Goal: Information Seeking & Learning: Learn about a topic

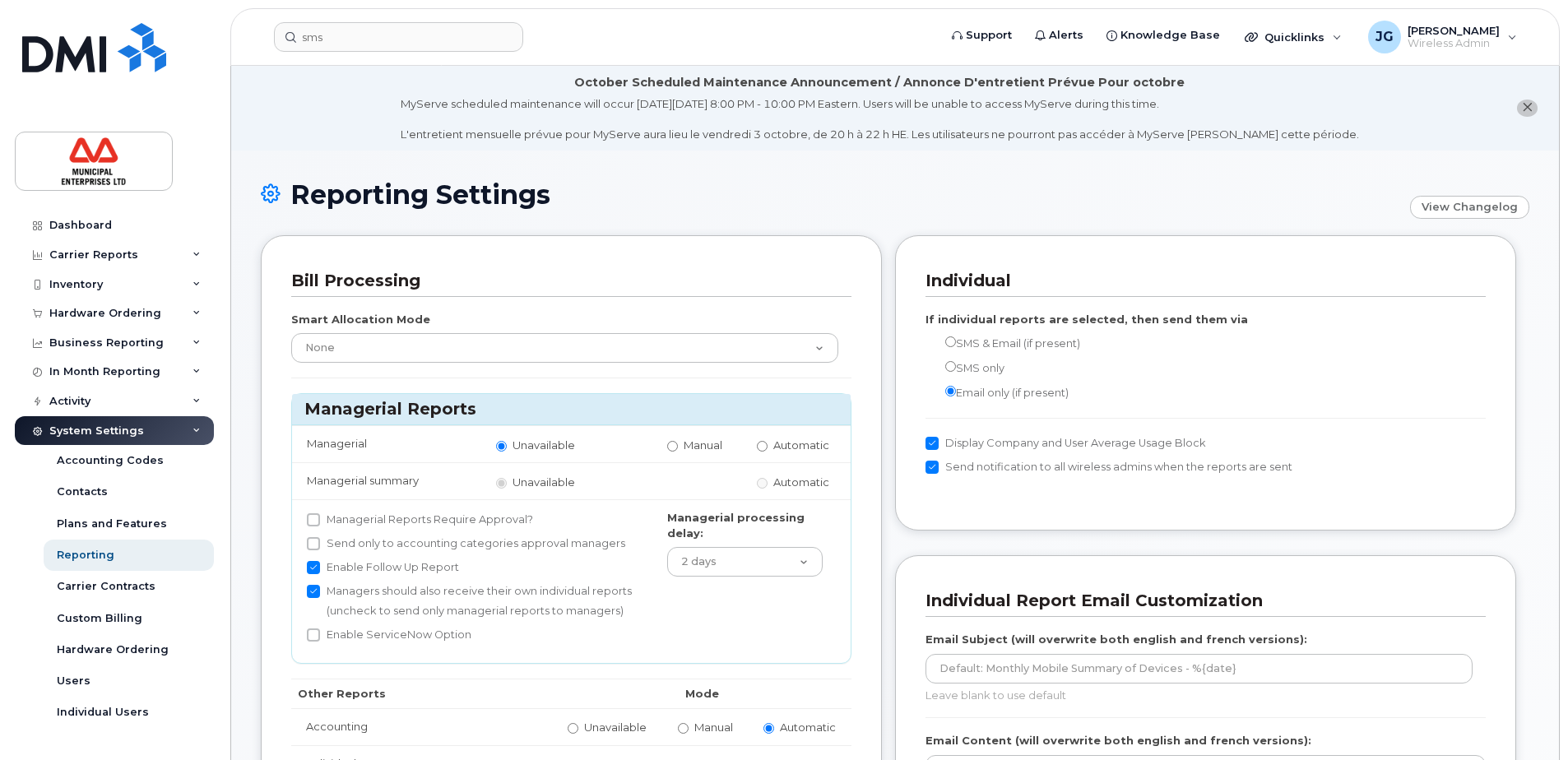
scroll to position [734, 0]
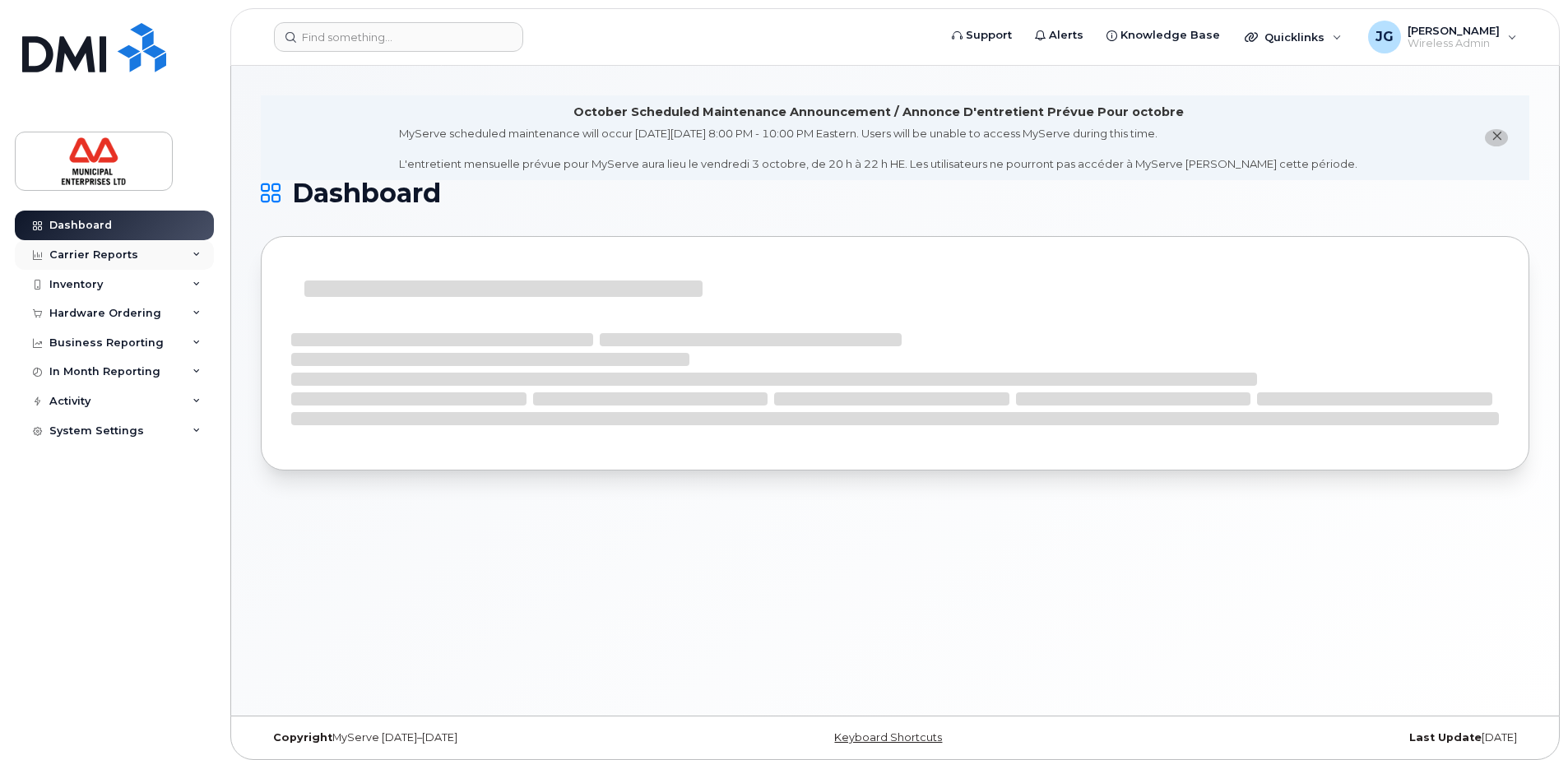
click at [100, 253] on div "Carrier Reports" at bounding box center [94, 255] width 89 height 13
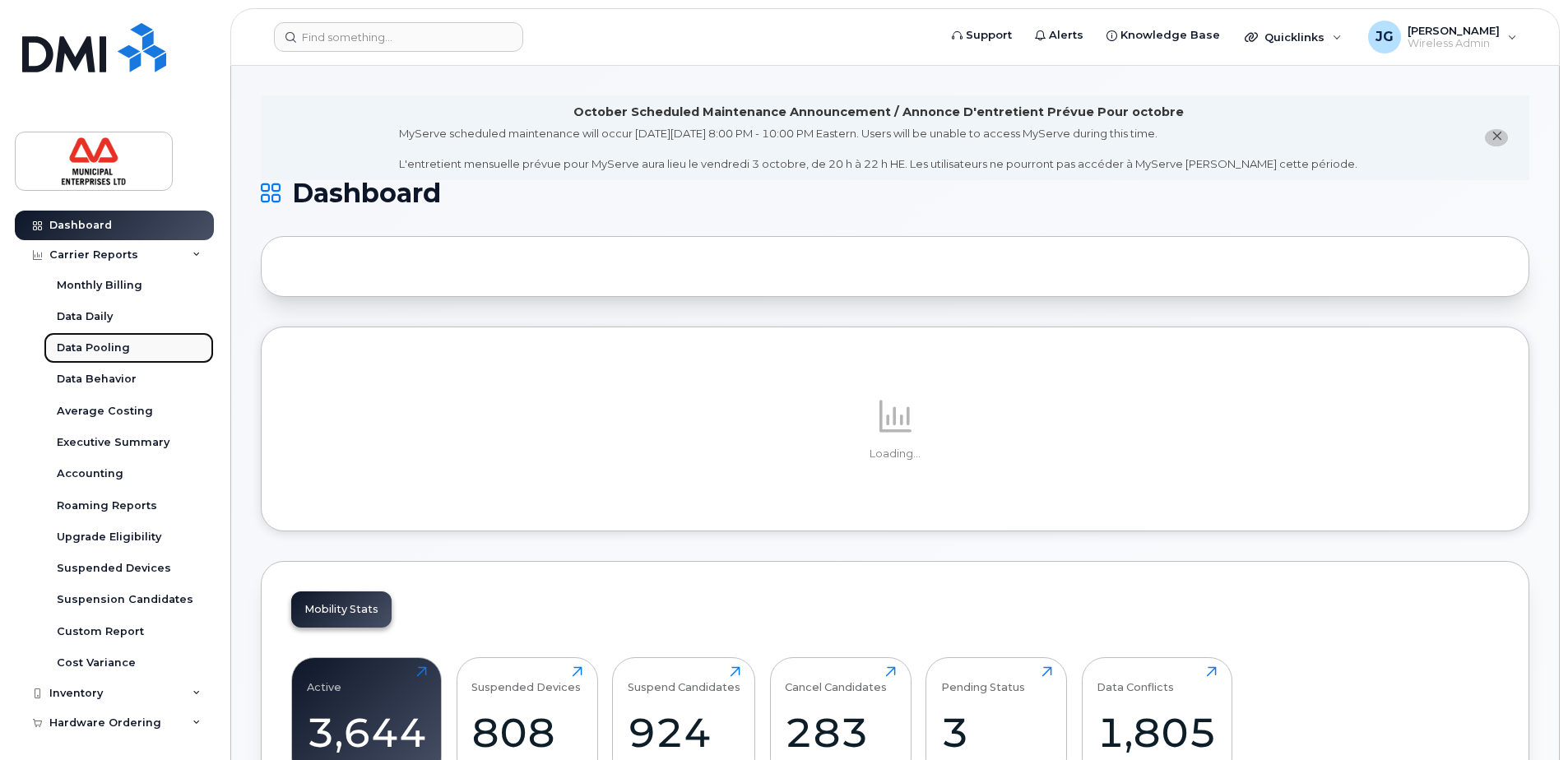
click at [89, 345] on div "Data Pooling" at bounding box center [93, 348] width 73 height 15
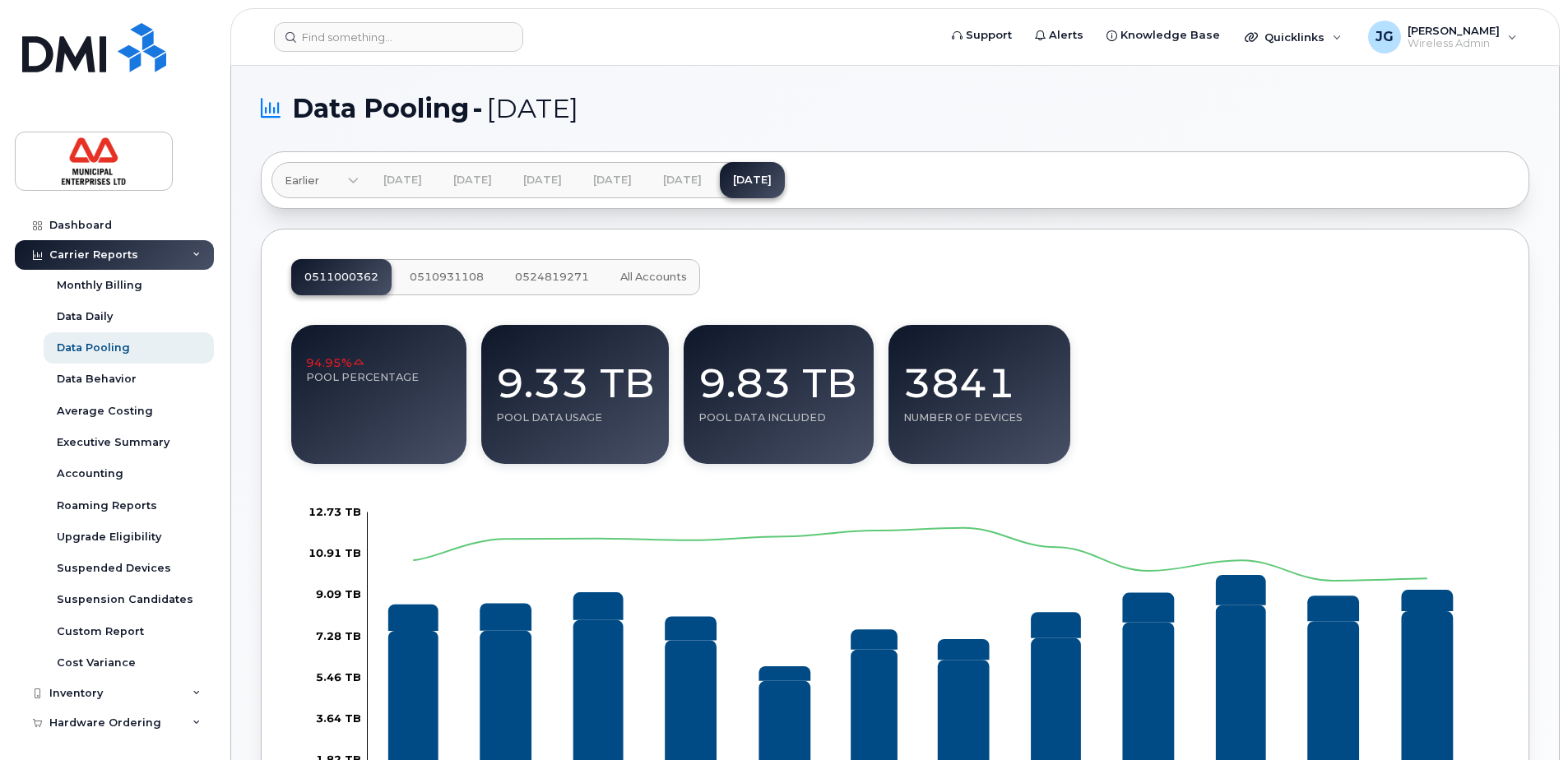
click at [357, 182] on icon at bounding box center [354, 182] width 11 height 11
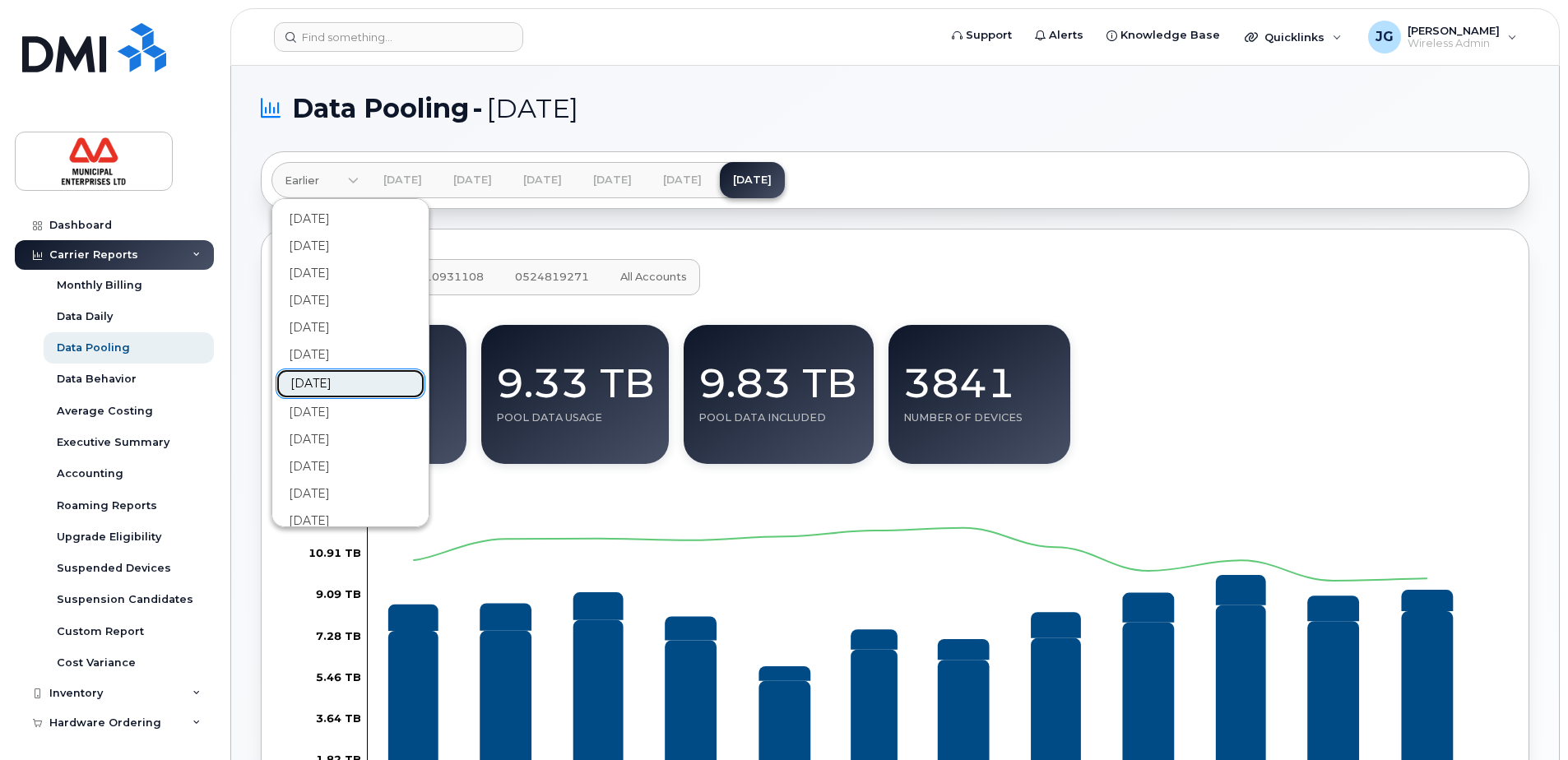
click at [332, 382] on link "[DATE]" at bounding box center [351, 383] width 150 height 31
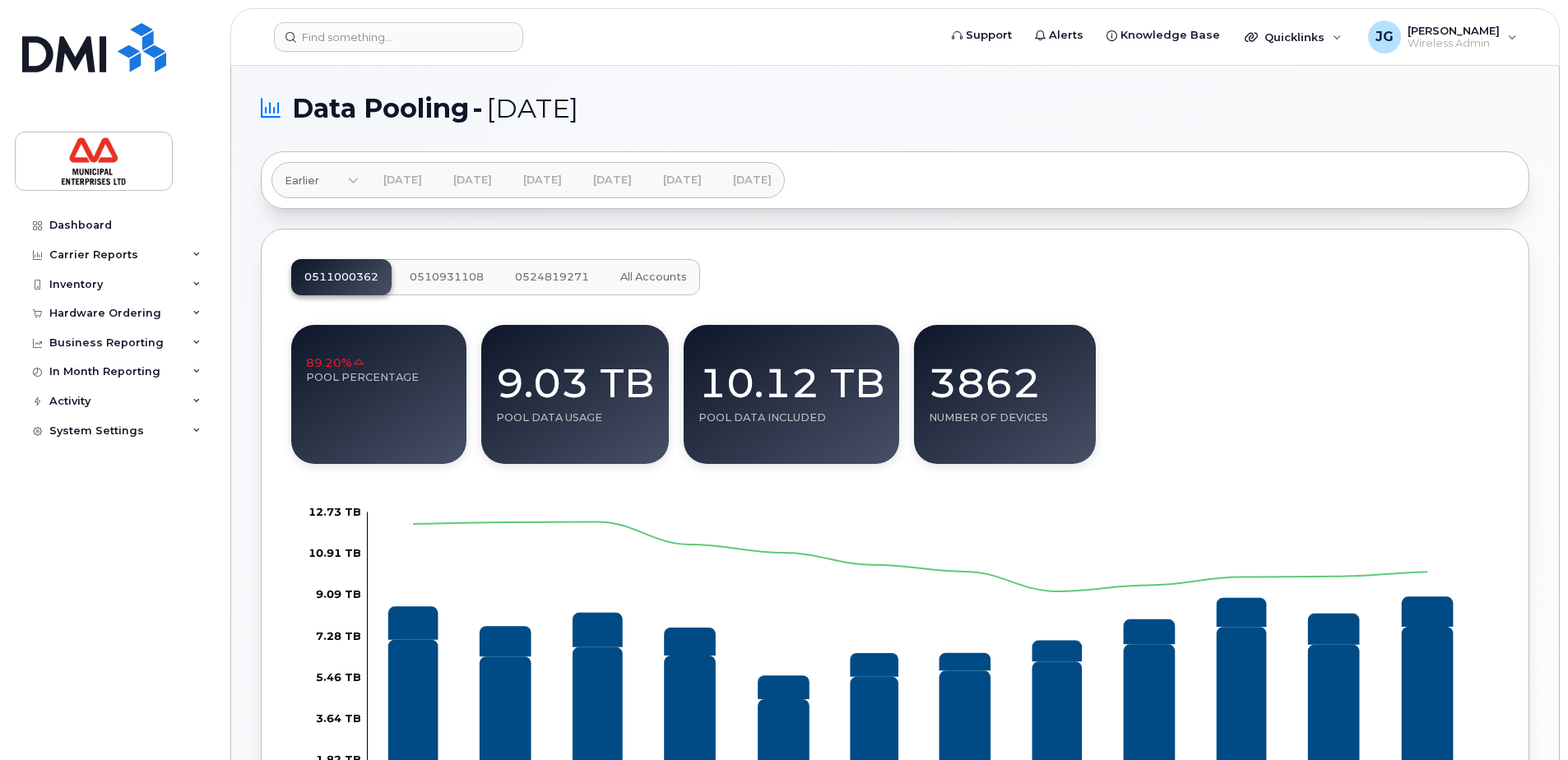
click at [348, 181] on icon at bounding box center [354, 182] width 11 height 11
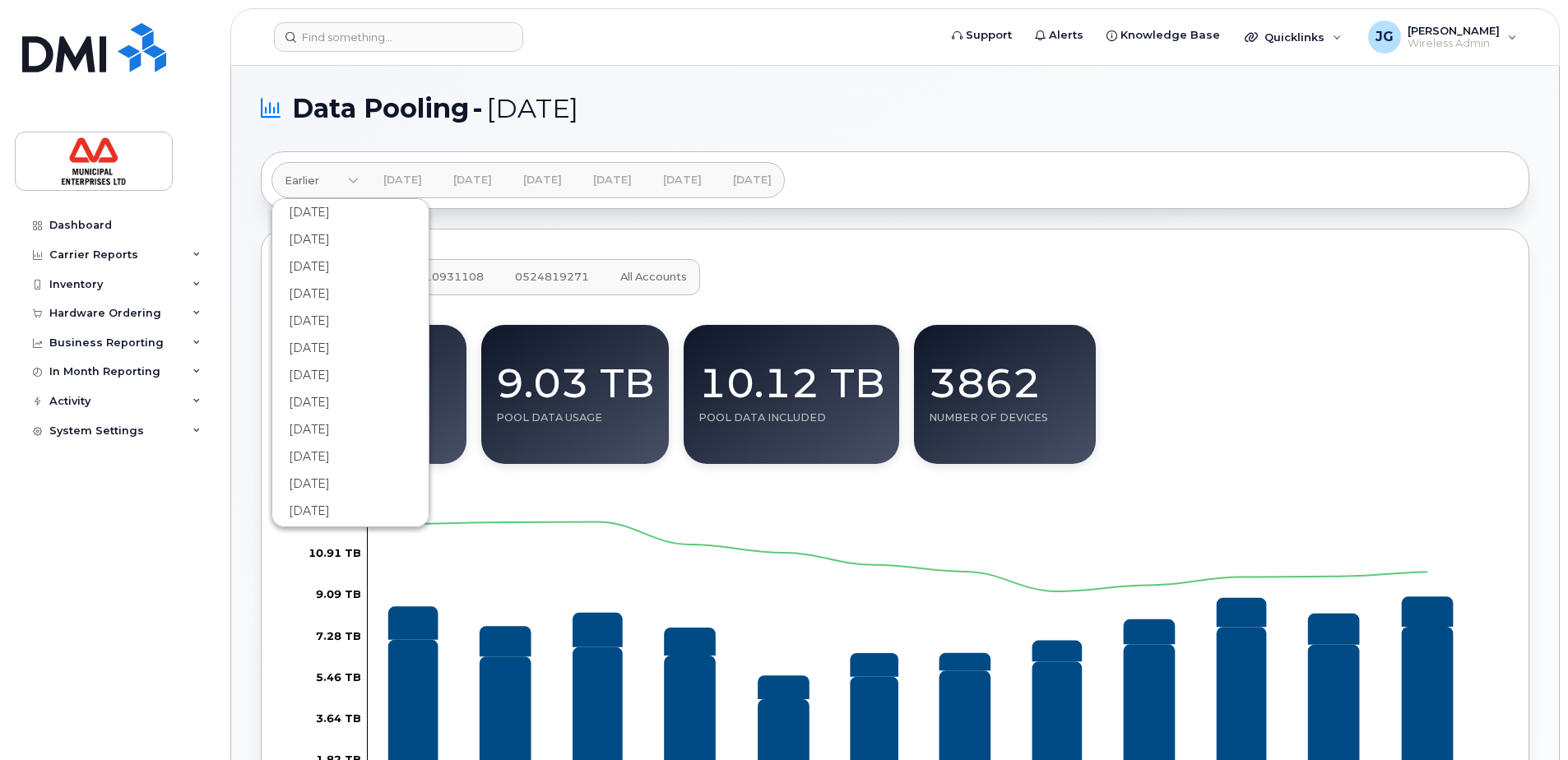
scroll to position [329, 0]
click at [784, 187] on link "[DATE]" at bounding box center [752, 180] width 65 height 36
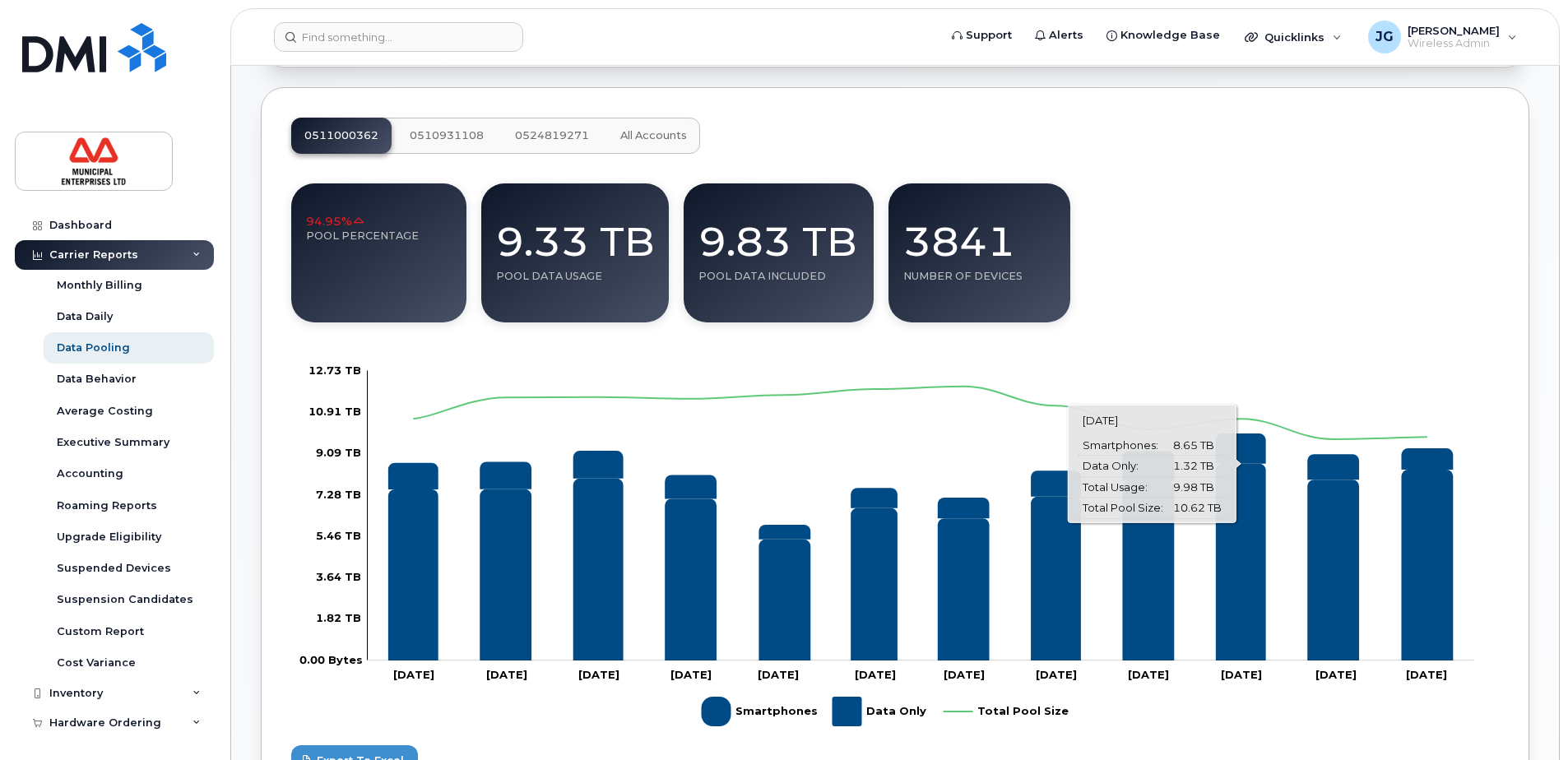
scroll to position [82, 0]
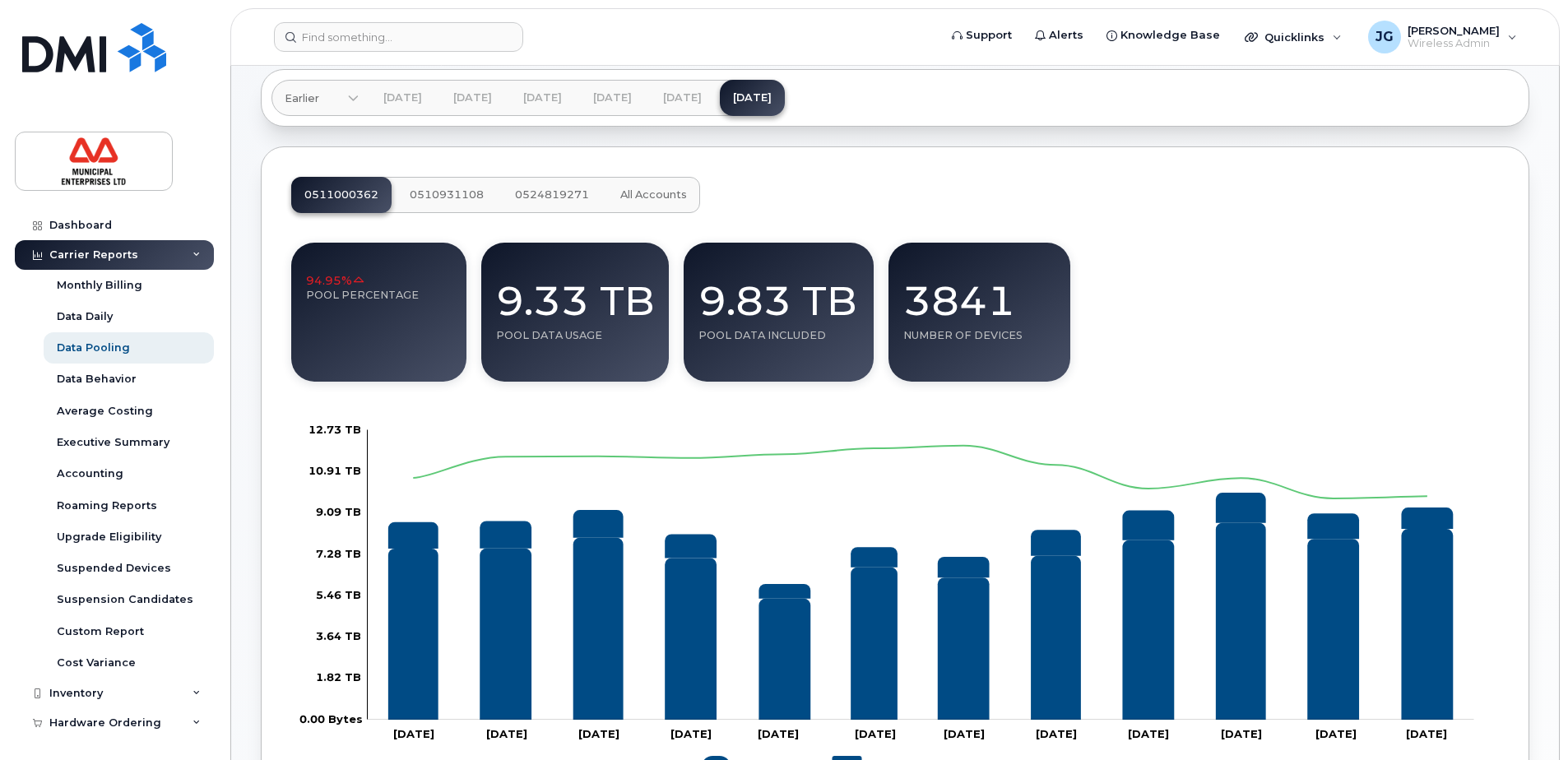
click at [759, 167] on div "0511000362 0510931108 0524819271 All Accounts 94.95% Pool Percentage 9.33 TB Po…" at bounding box center [895, 512] width 1268 height 732
click at [629, 197] on span "All Accounts" at bounding box center [654, 194] width 67 height 13
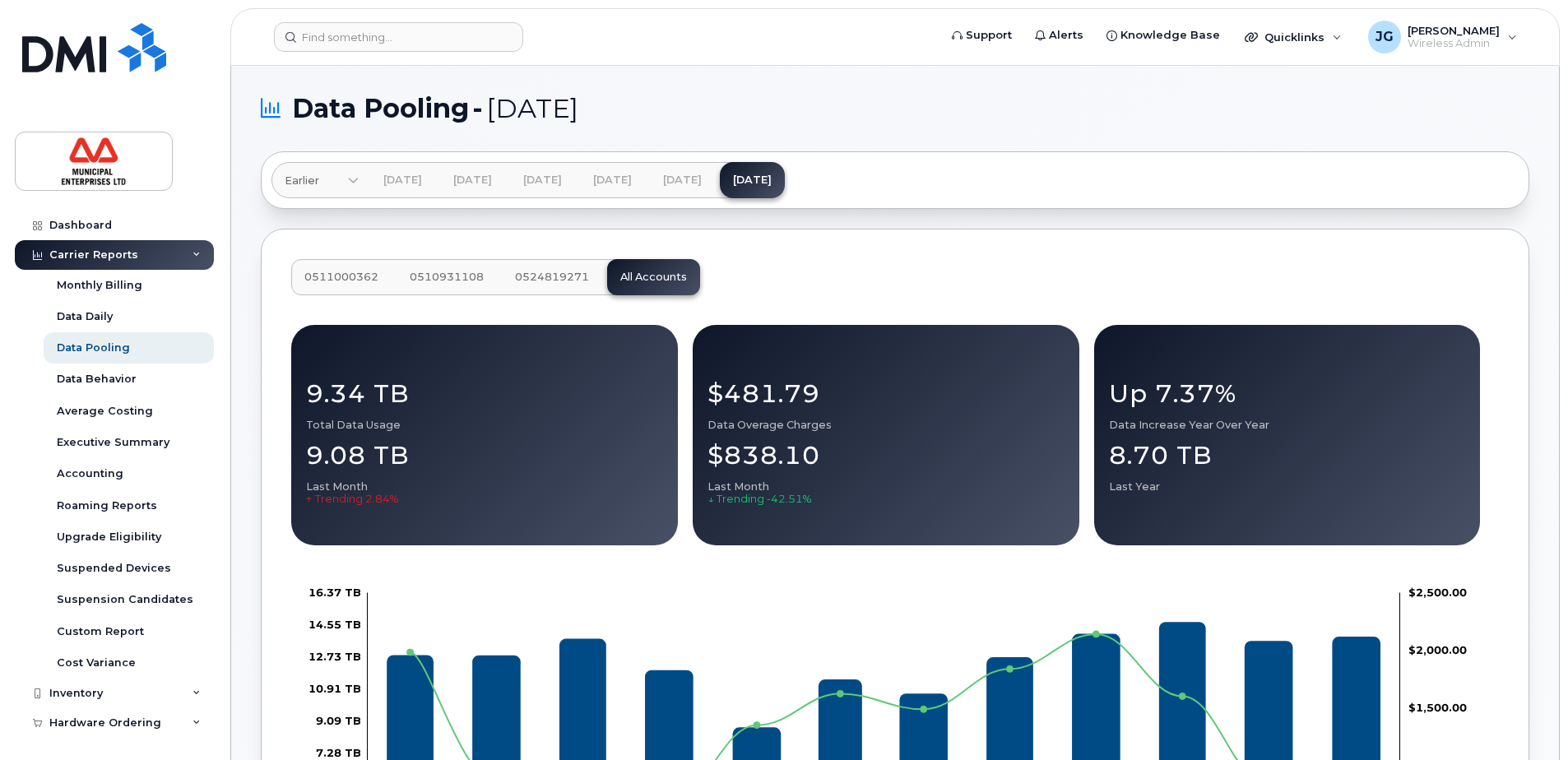
click at [354, 177] on icon at bounding box center [354, 182] width 11 height 11
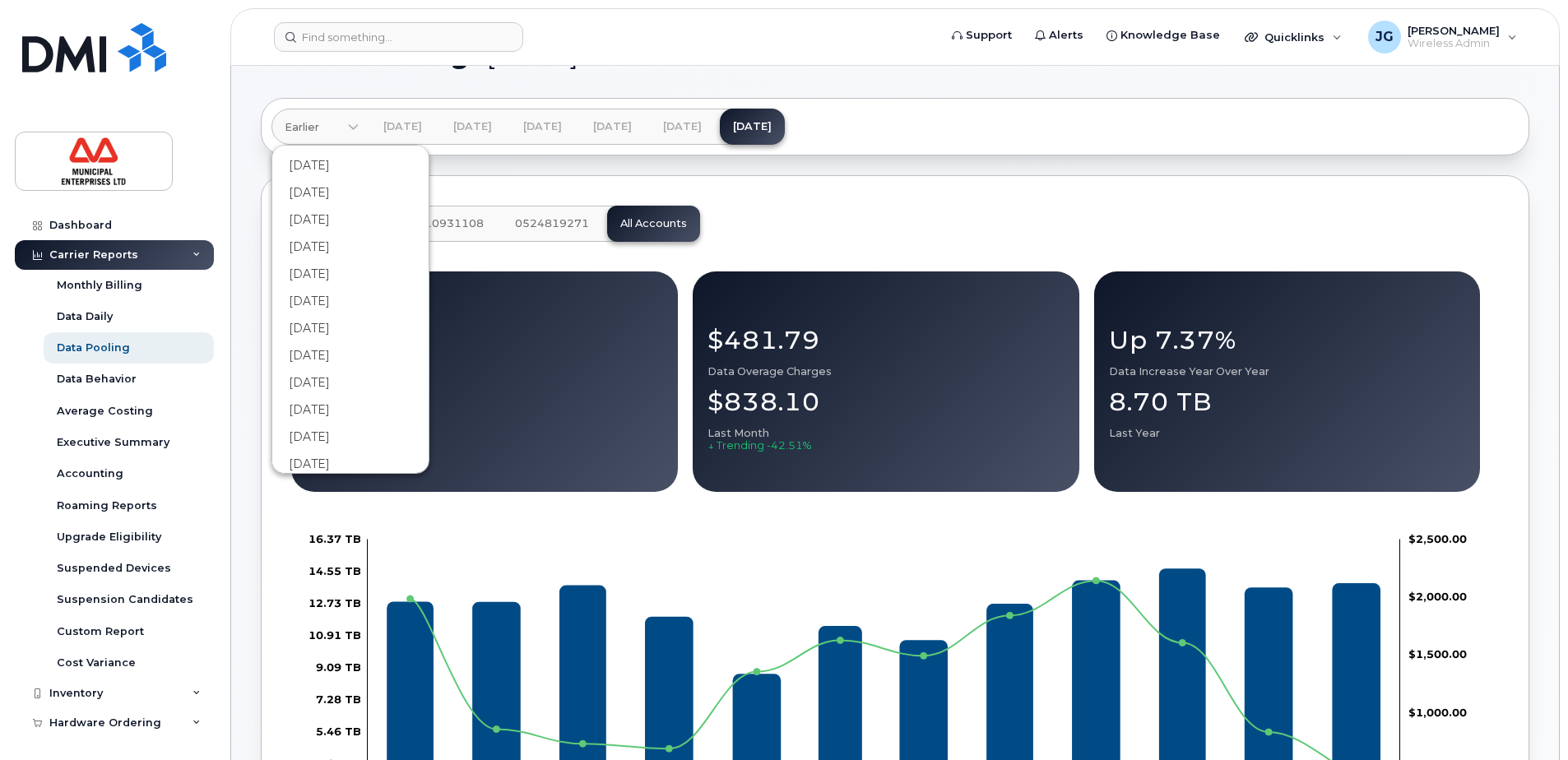
scroll to position [246, 0]
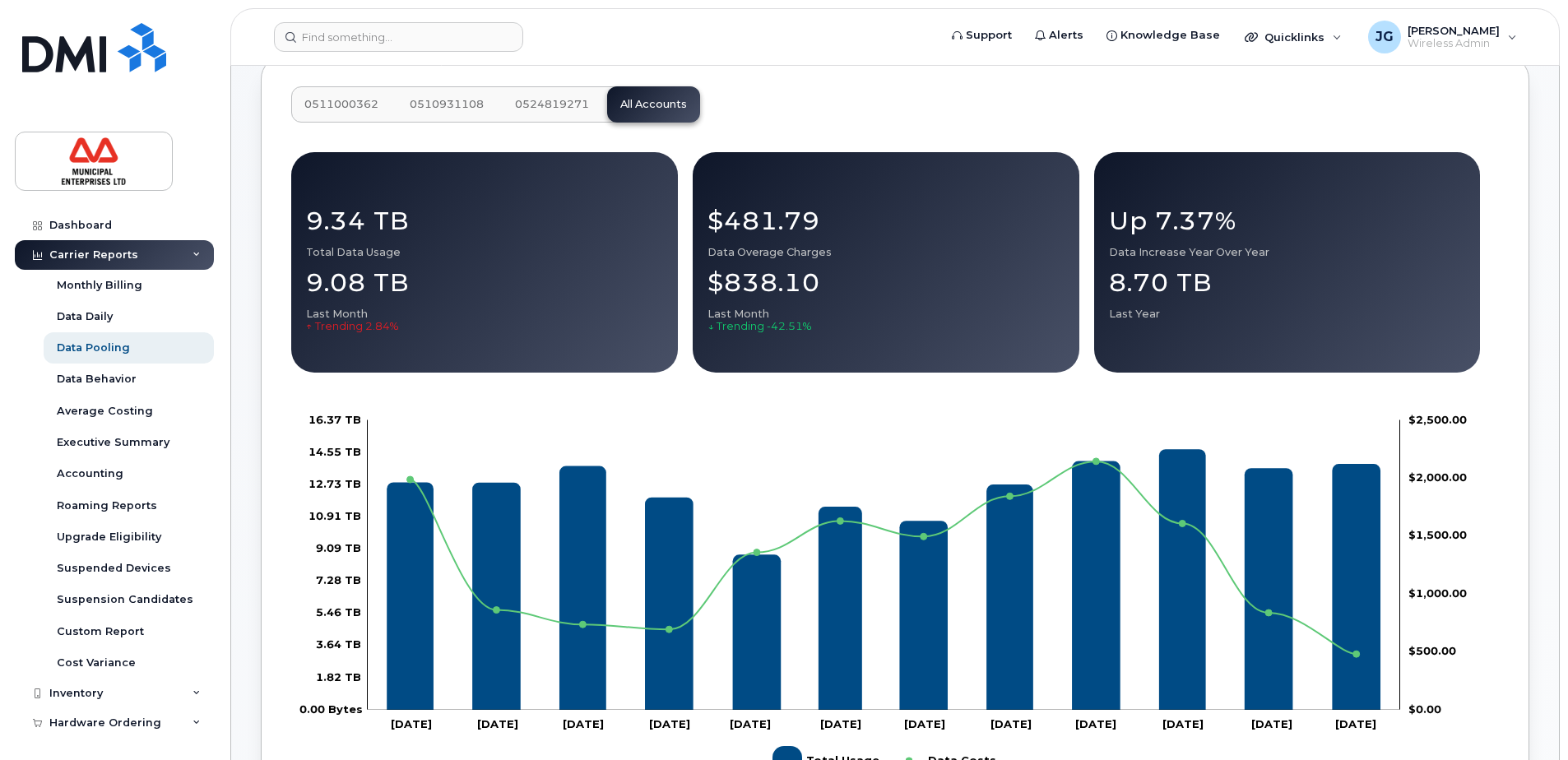
scroll to position [0, 0]
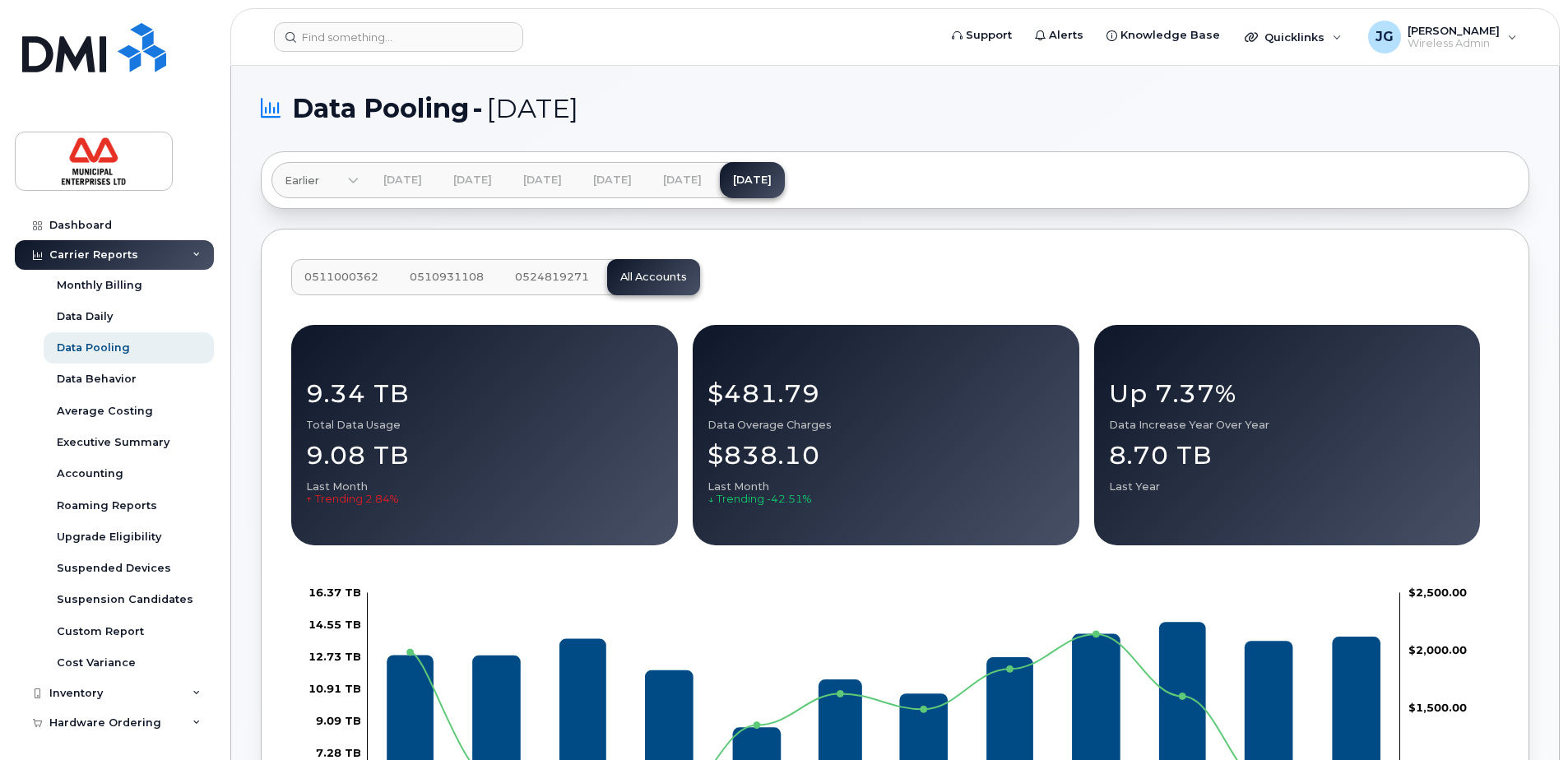
click at [340, 174] on div "Earlier" at bounding box center [313, 181] width 57 height 16
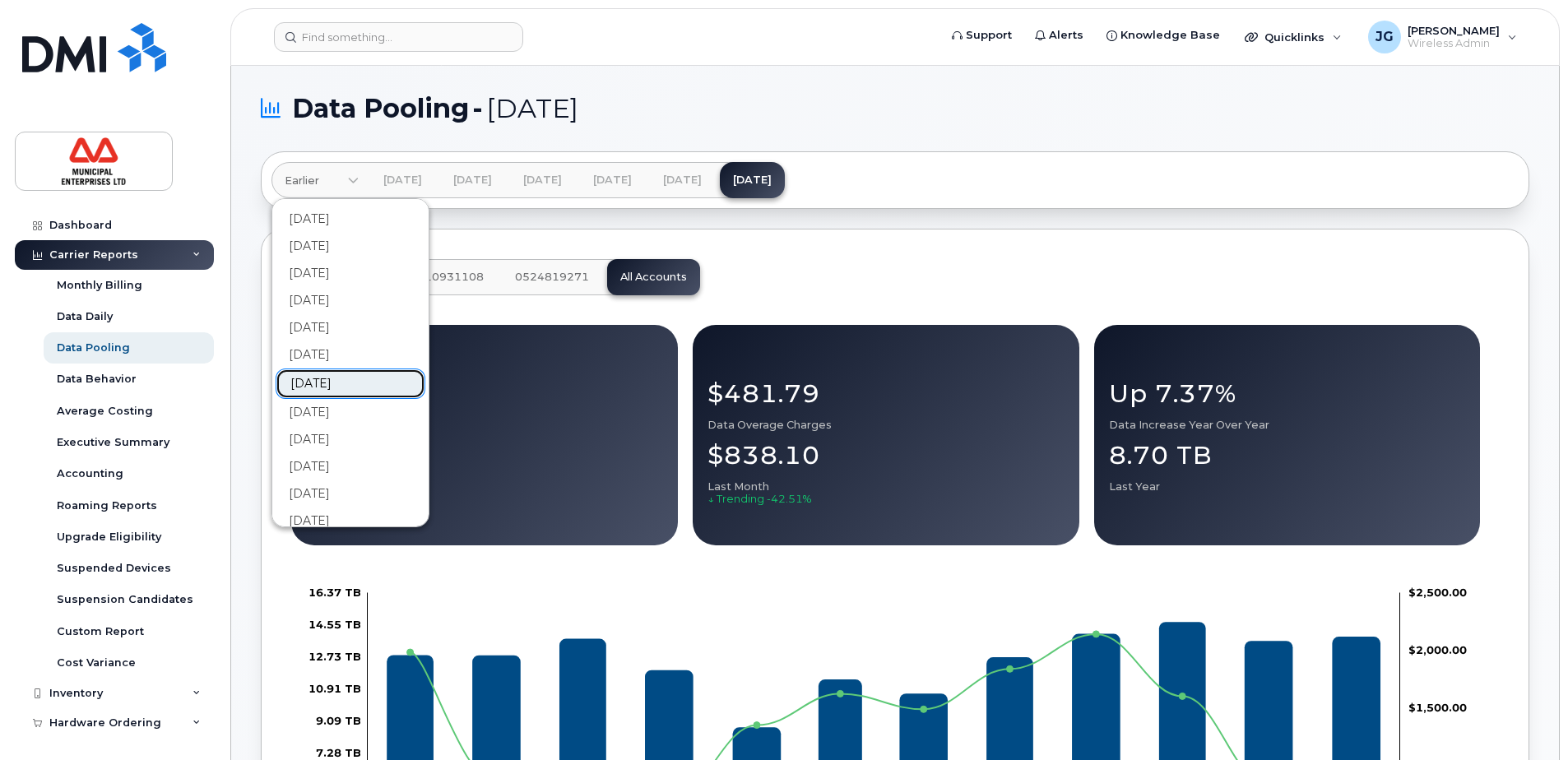
click at [343, 379] on link "[DATE]" at bounding box center [351, 383] width 150 height 31
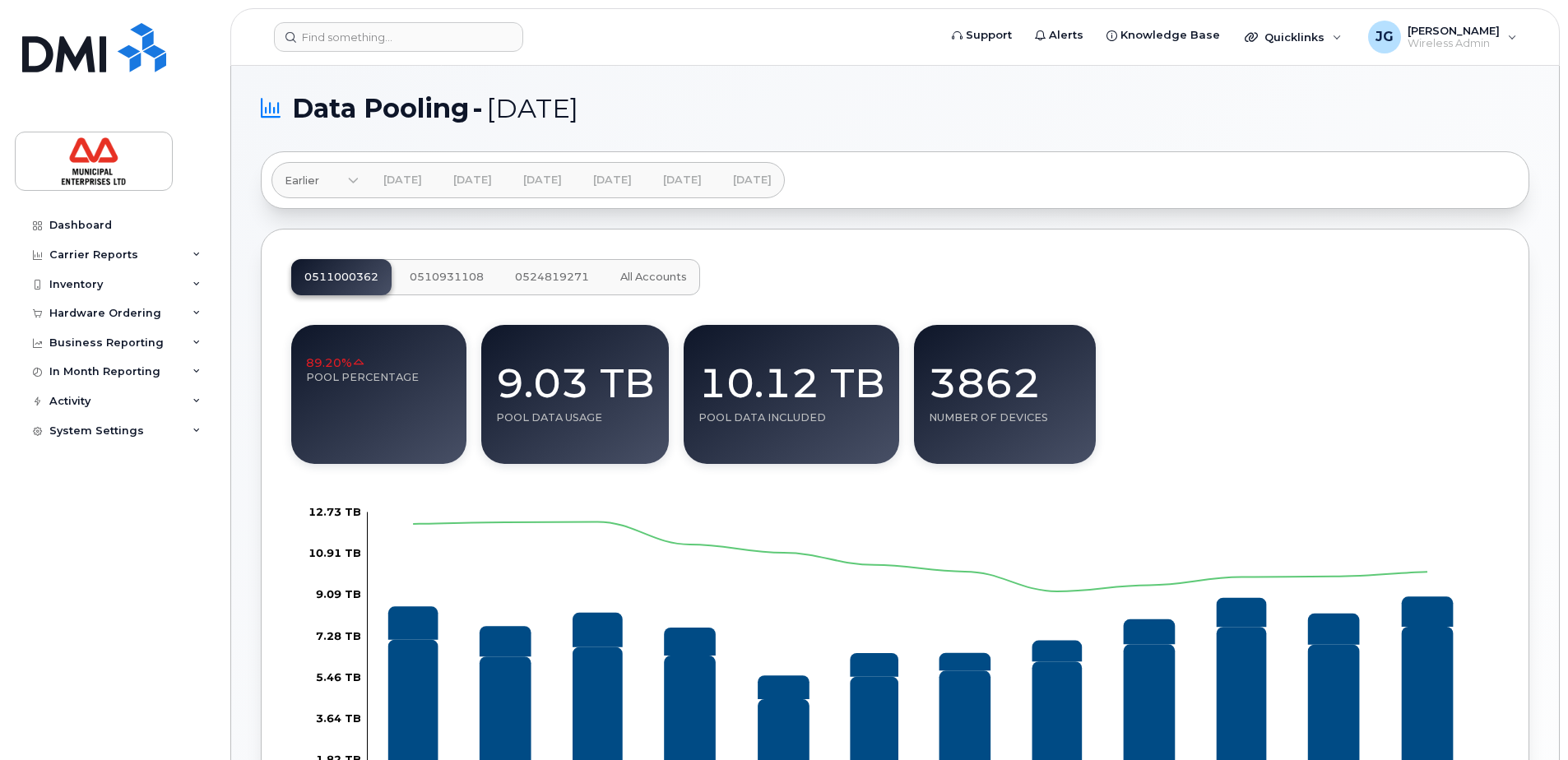
click at [680, 275] on span "All Accounts" at bounding box center [654, 277] width 67 height 13
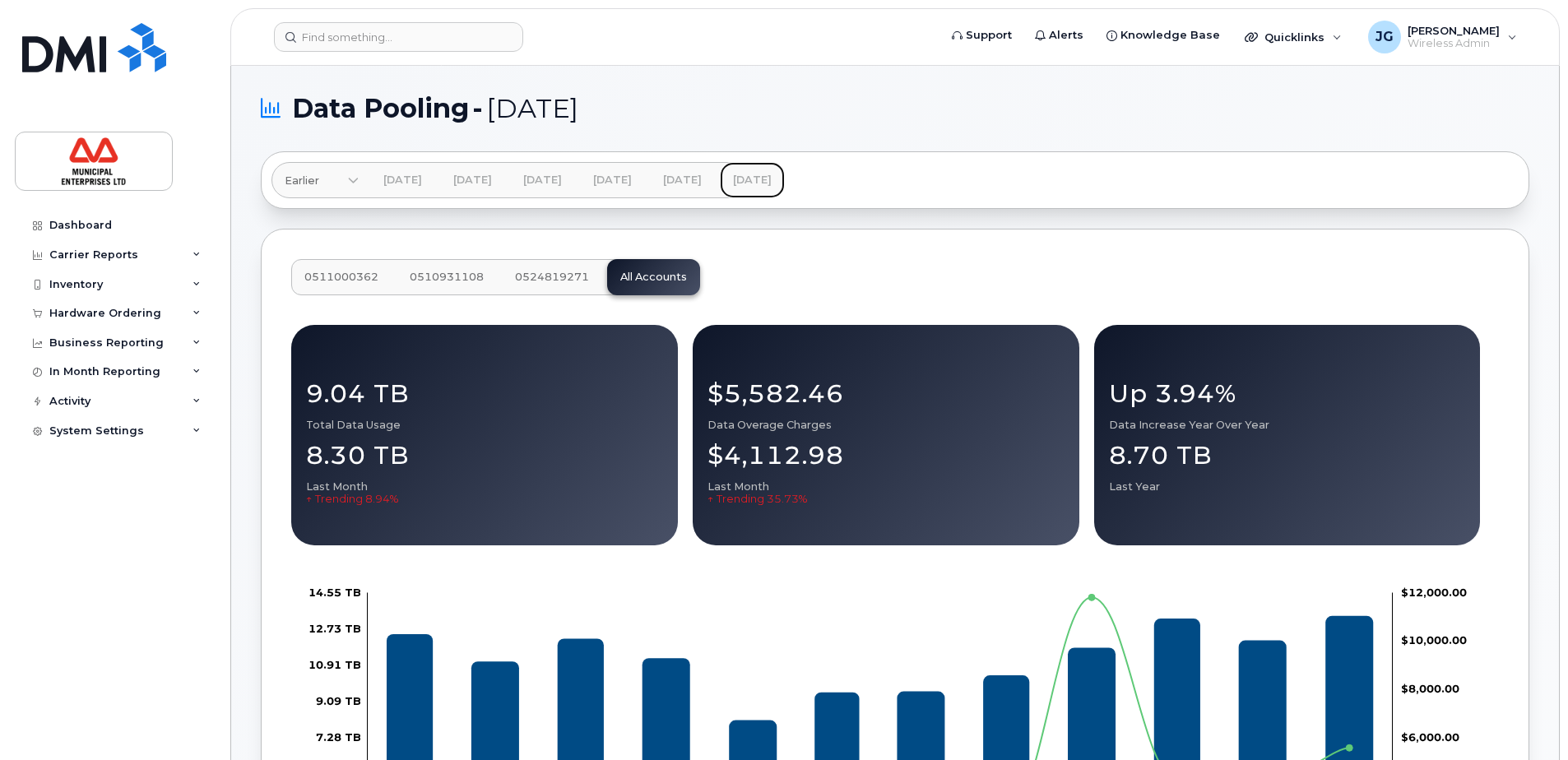
click at [784, 185] on link "[DATE]" at bounding box center [752, 180] width 65 height 36
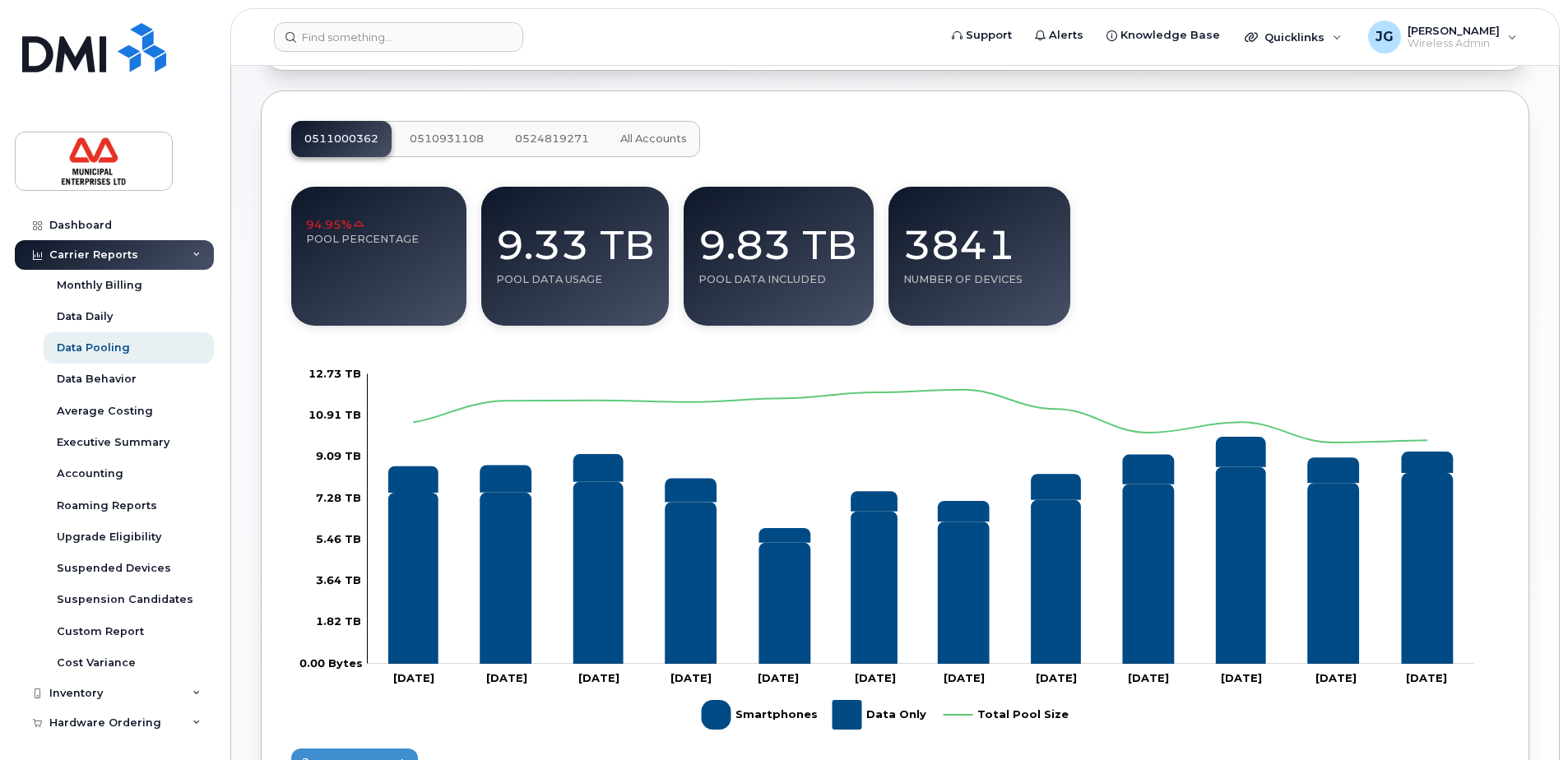
scroll to position [165, 0]
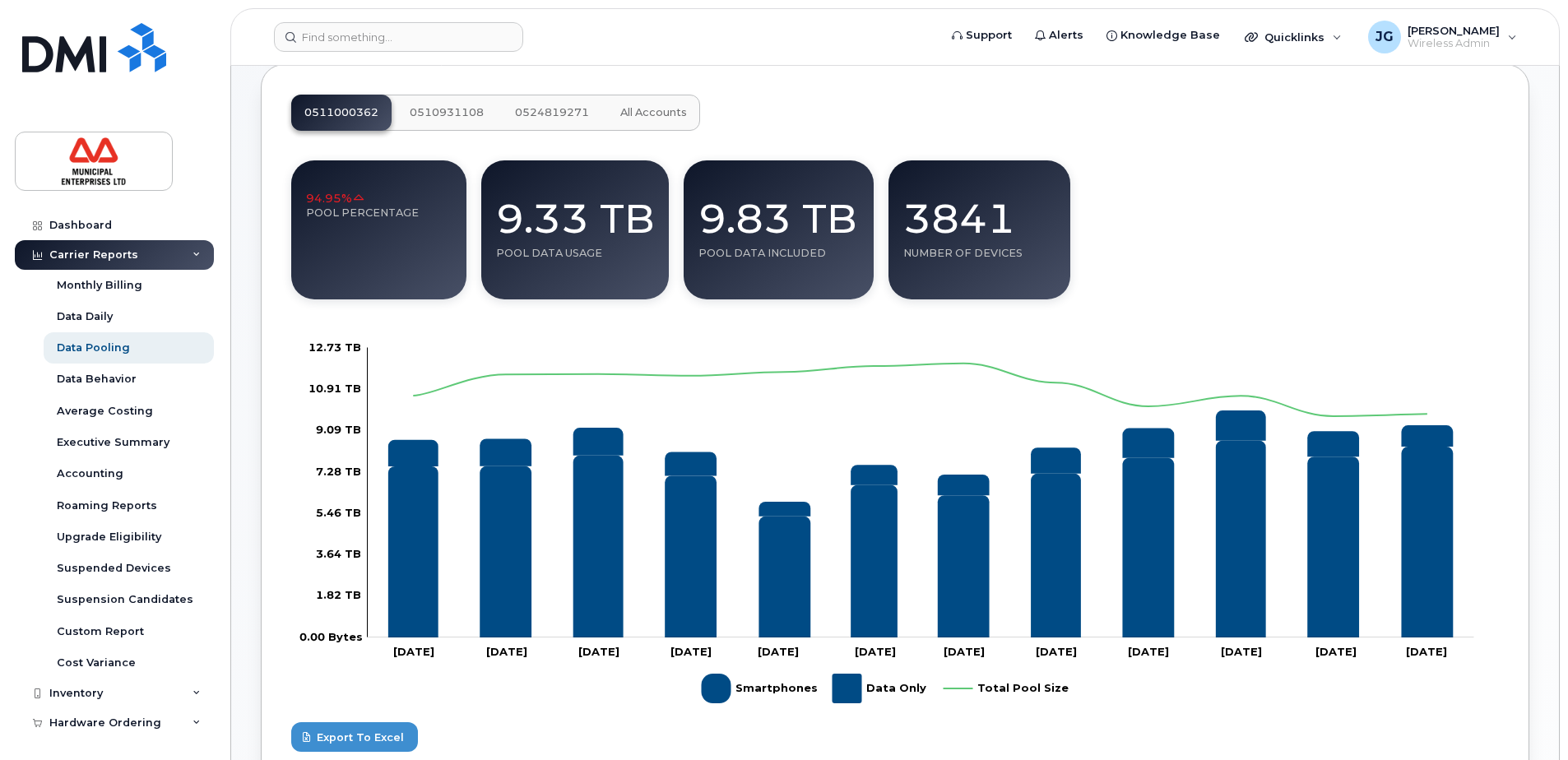
click at [652, 106] on span "All Accounts" at bounding box center [654, 113] width 67 height 13
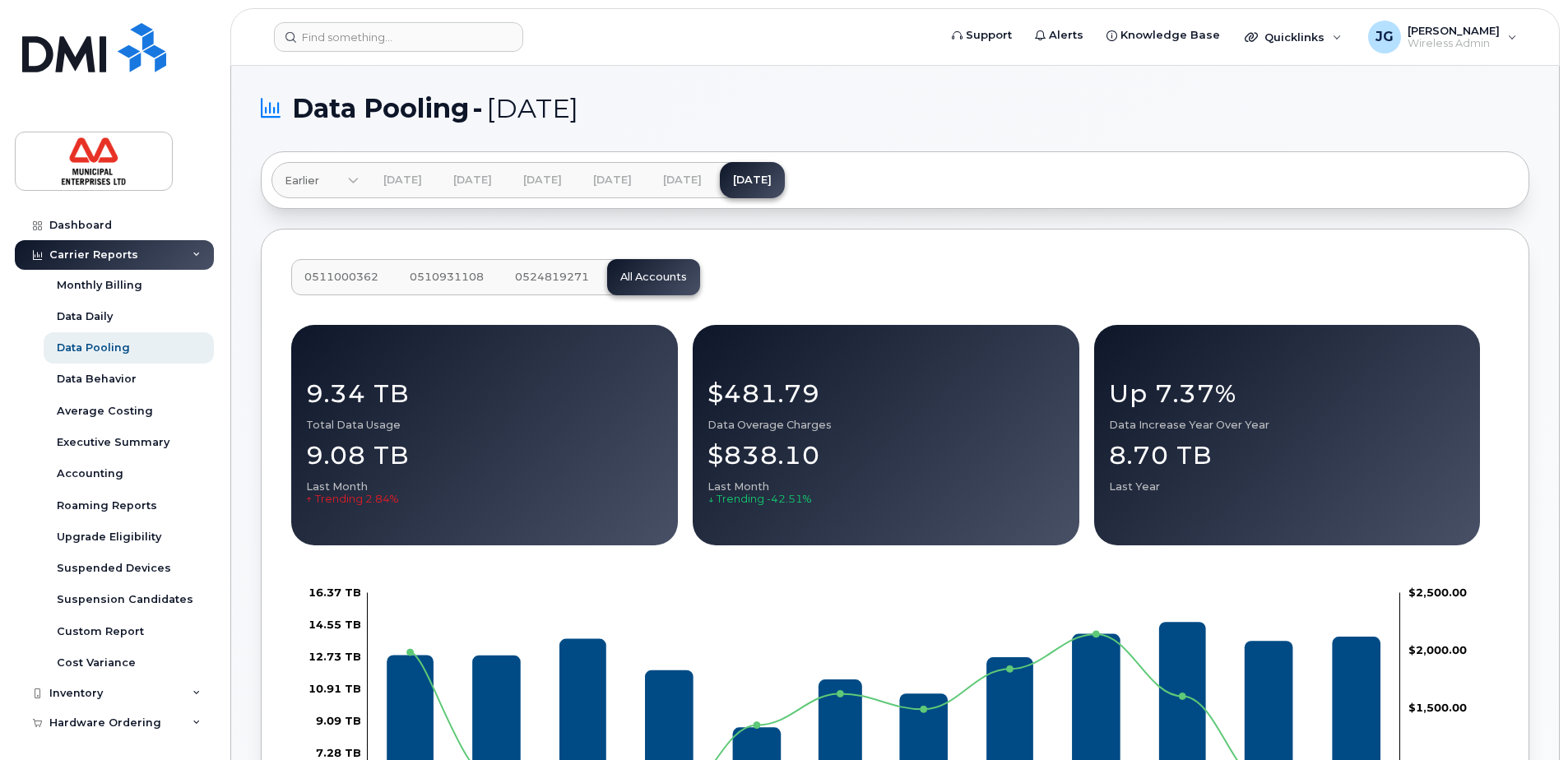
click at [299, 180] on span "Earlier" at bounding box center [301, 181] width 34 height 16
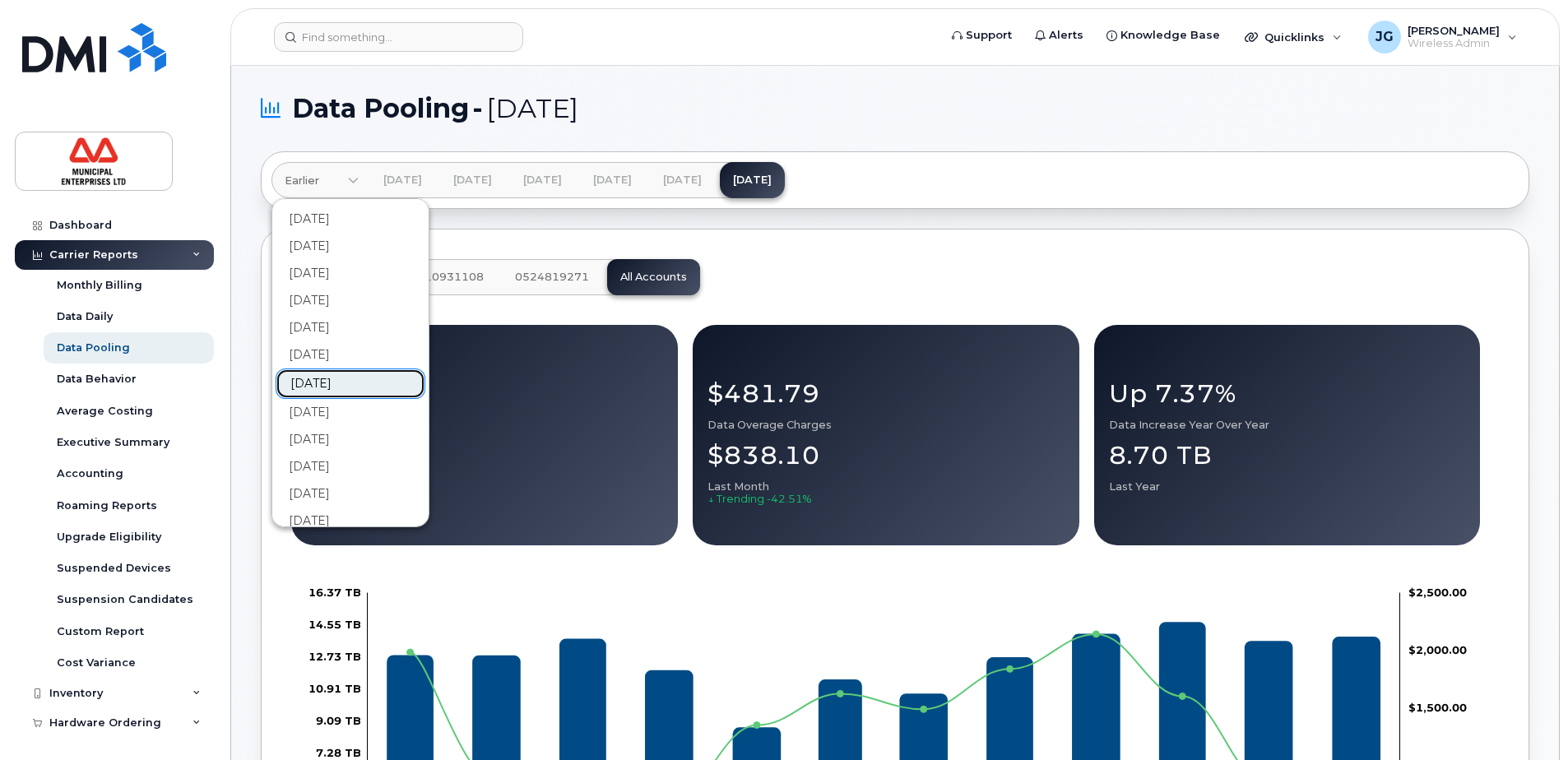
click at [348, 380] on link "Aug 2024" at bounding box center [351, 383] width 150 height 31
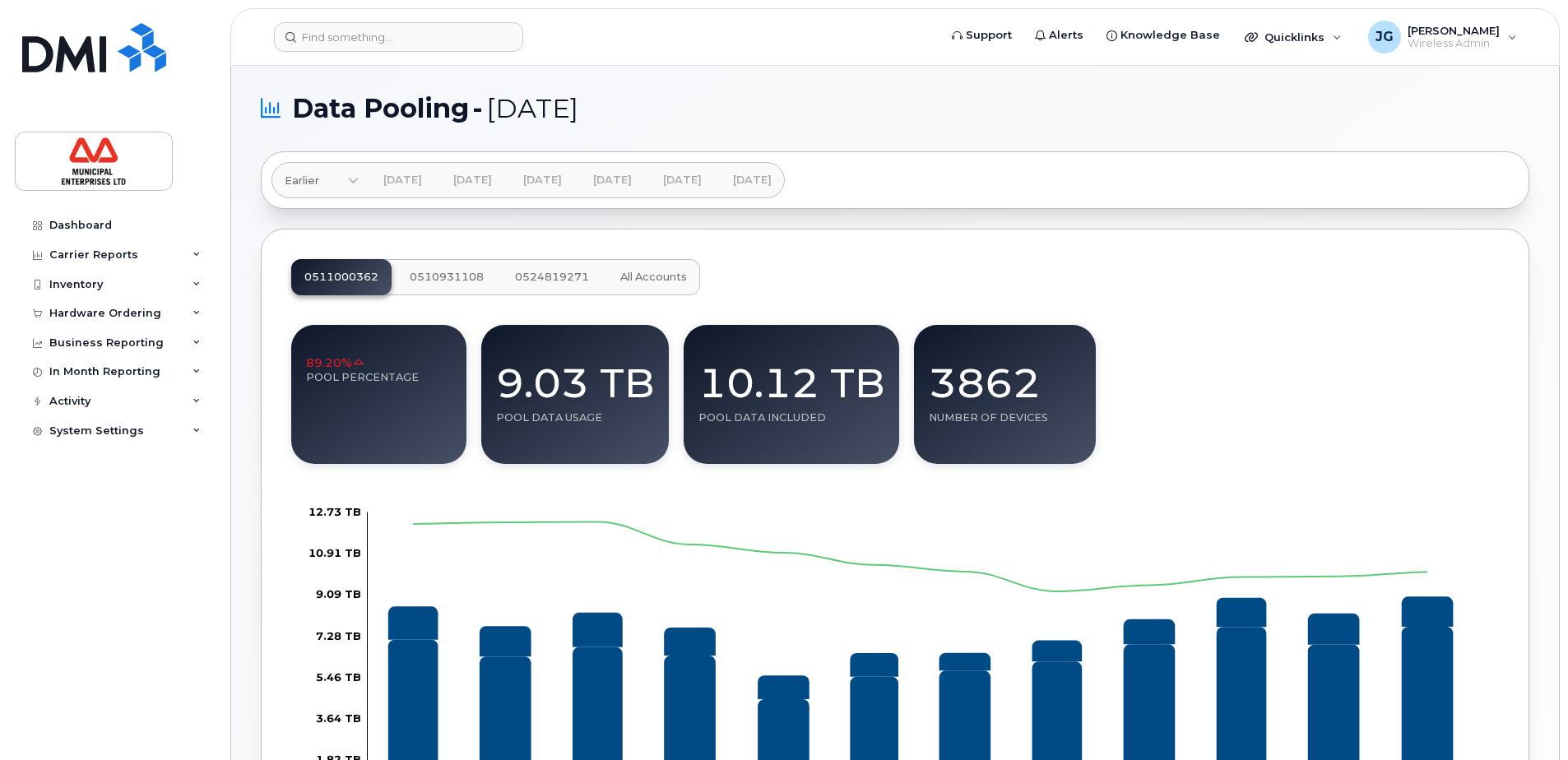
drag, startPoint x: 668, startPoint y: 262, endPoint x: 945, endPoint y: 234, distance: 278.4
click at [668, 262] on button "All Accounts" at bounding box center [653, 277] width 93 height 36
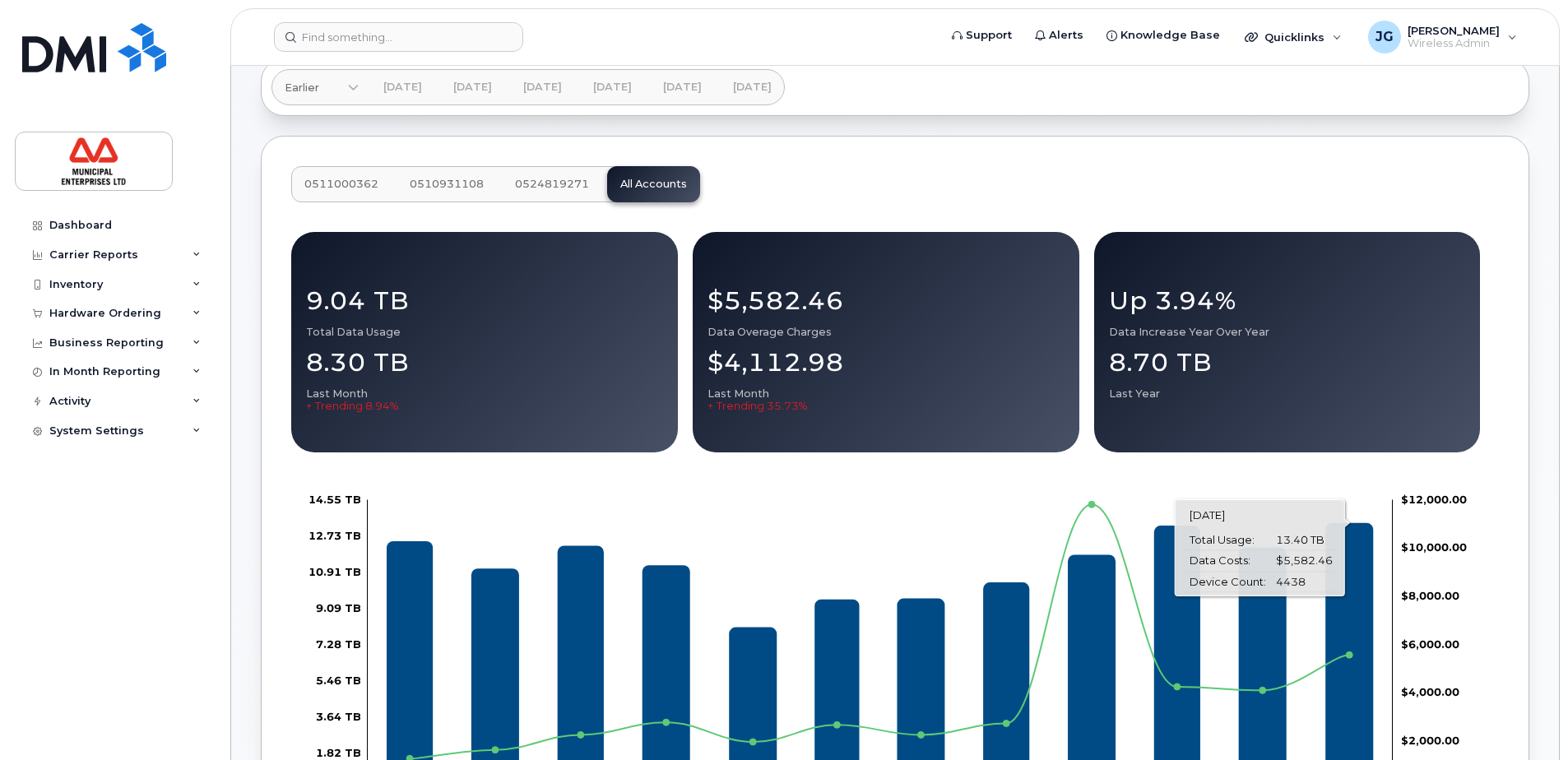
scroll to position [86, 0]
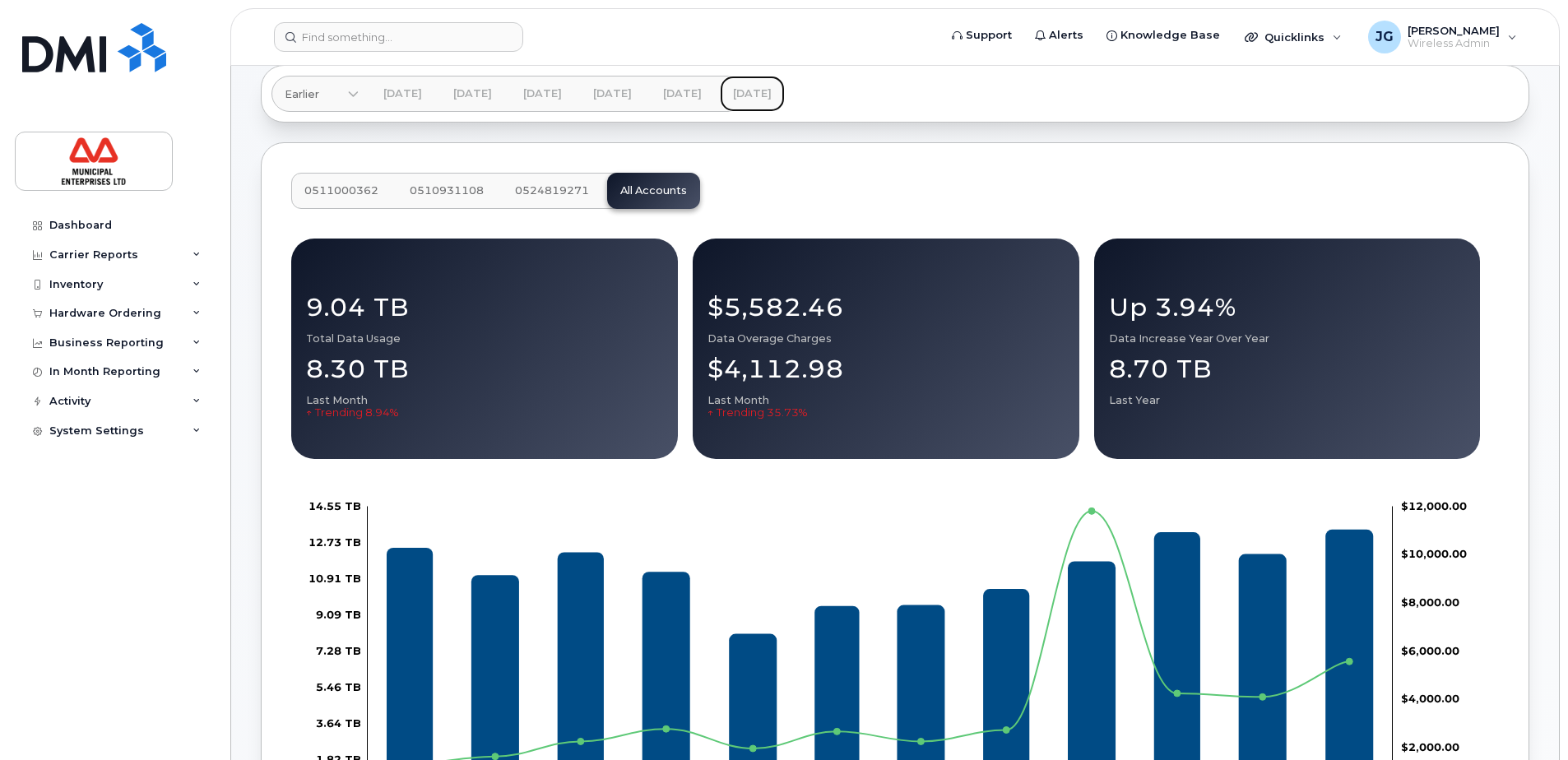
click at [784, 89] on link "[DATE]" at bounding box center [752, 93] width 65 height 36
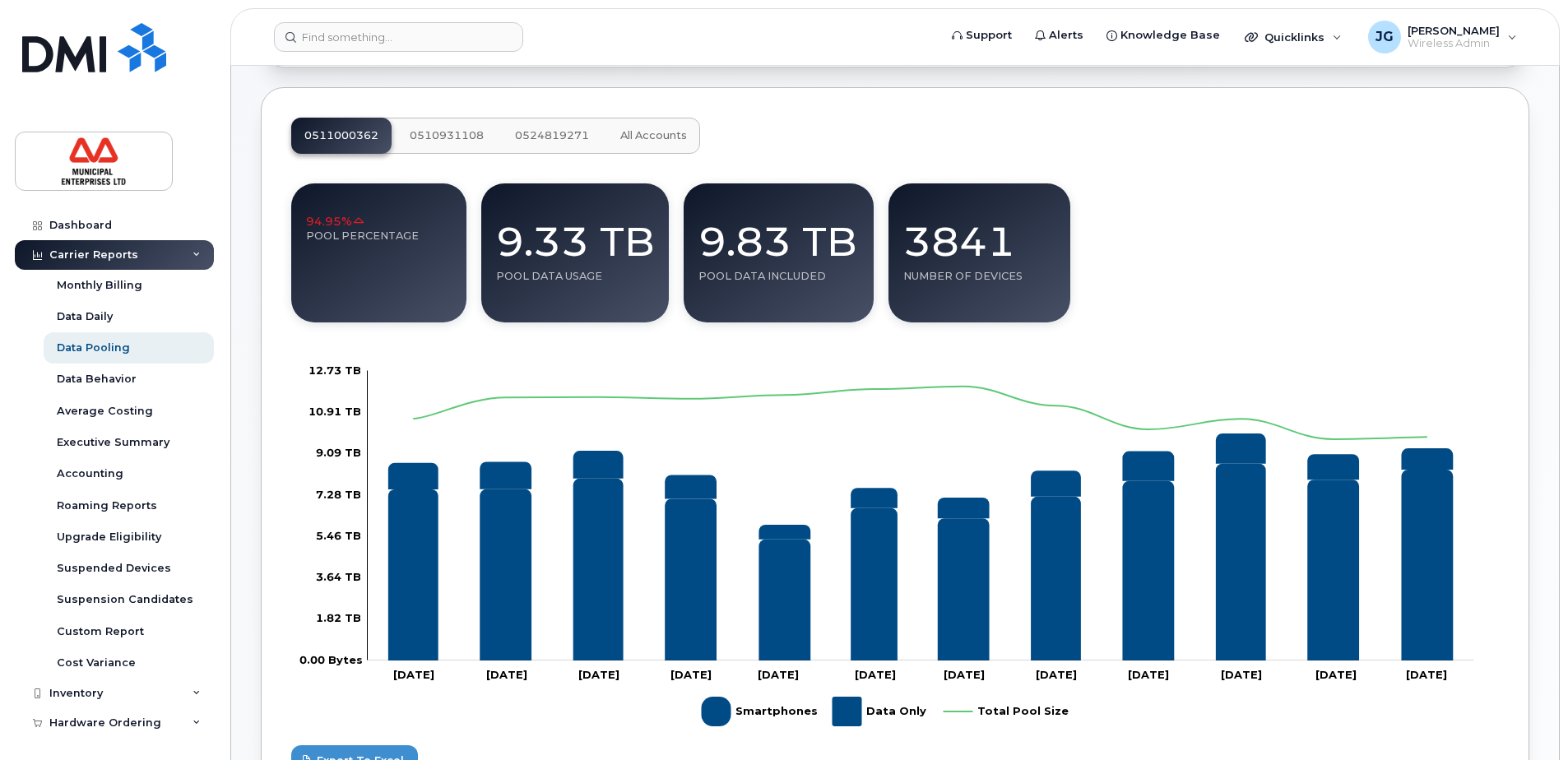
scroll to position [165, 0]
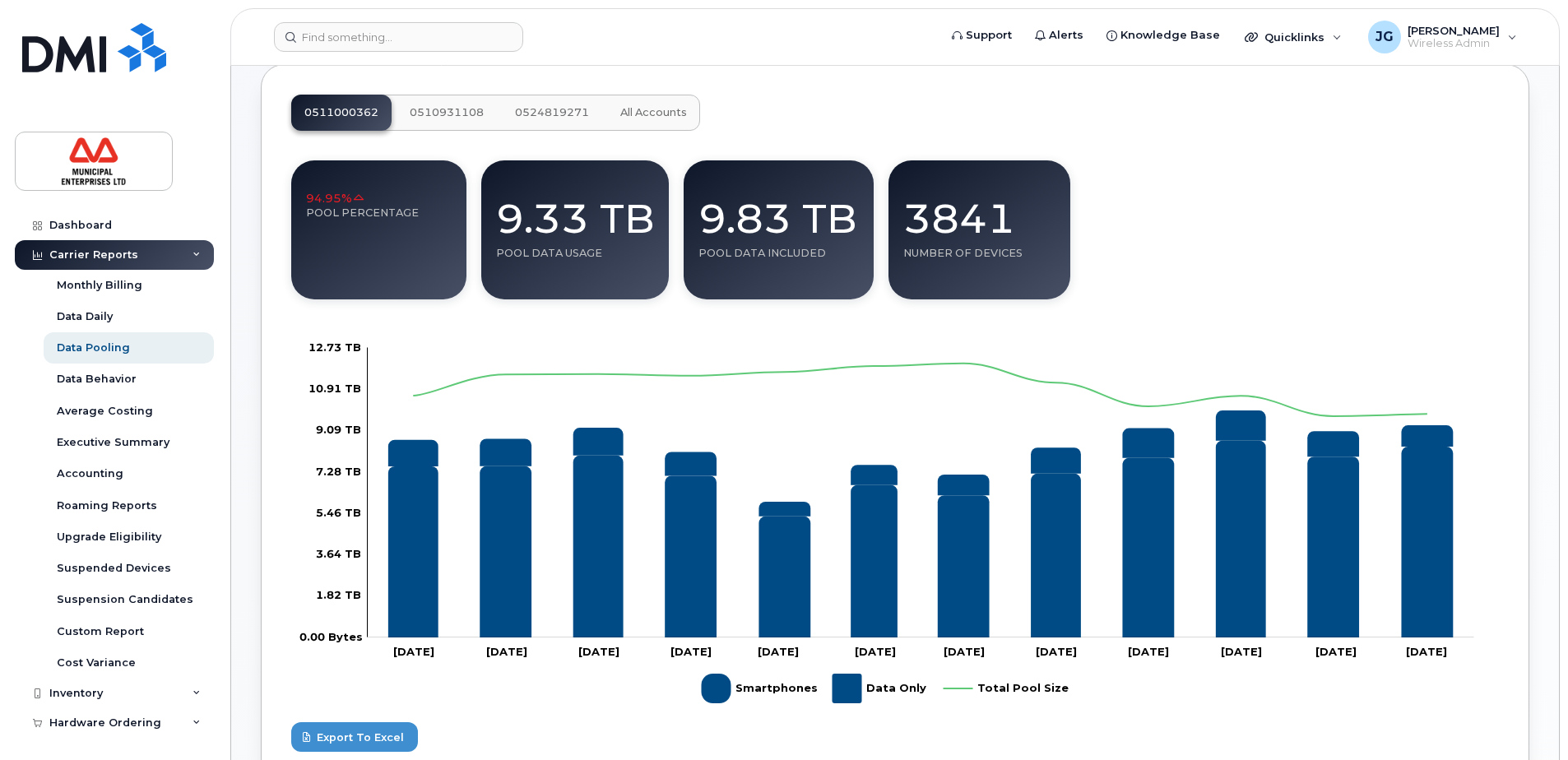
click at [672, 103] on button "All Accounts" at bounding box center [653, 112] width 93 height 36
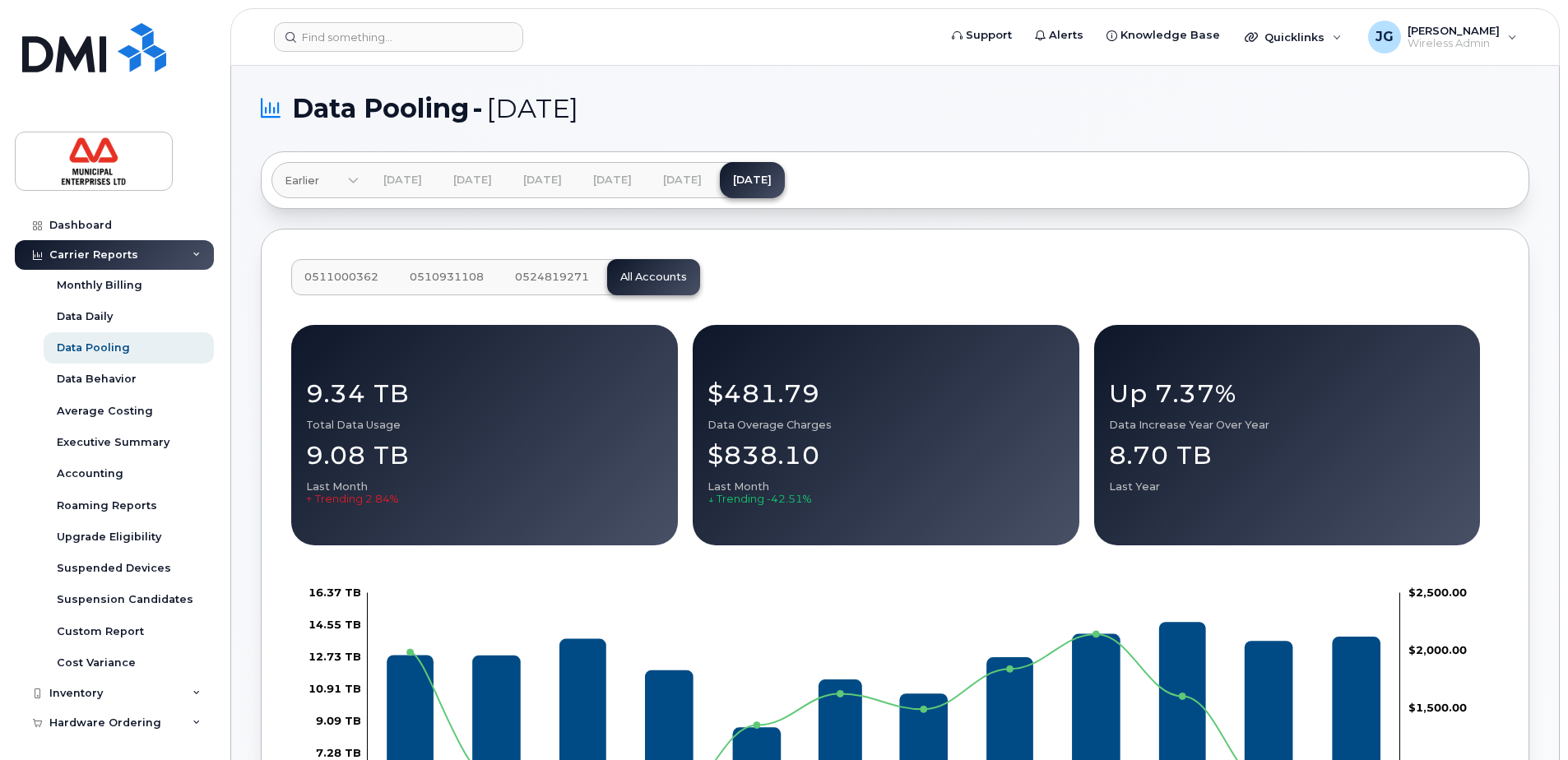
click at [351, 180] on icon at bounding box center [354, 182] width 11 height 11
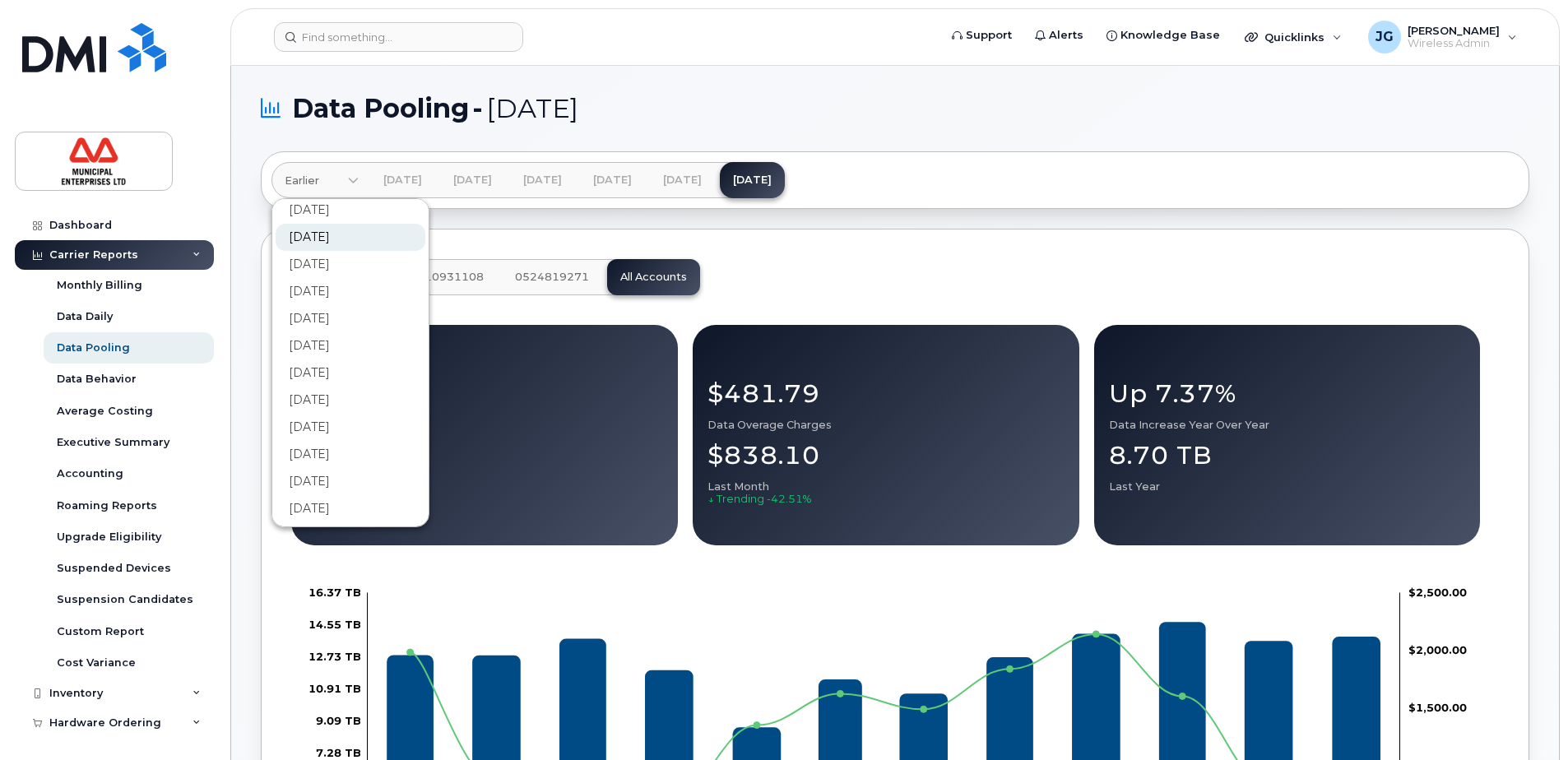
scroll to position [1393, 0]
click at [330, 293] on link "[DATE]" at bounding box center [351, 292] width 150 height 31
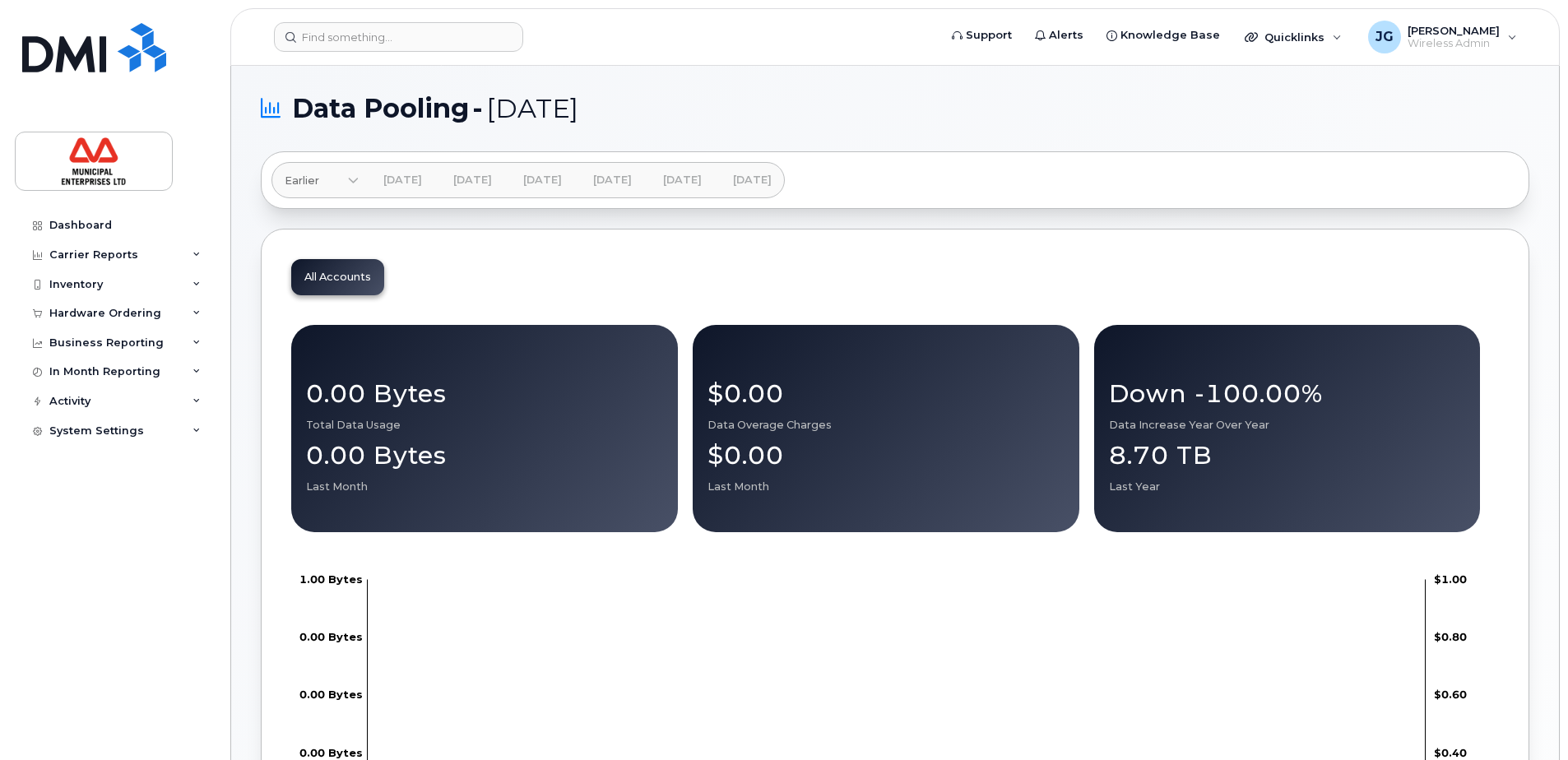
click at [326, 179] on div "Earlier" at bounding box center [313, 181] width 57 height 16
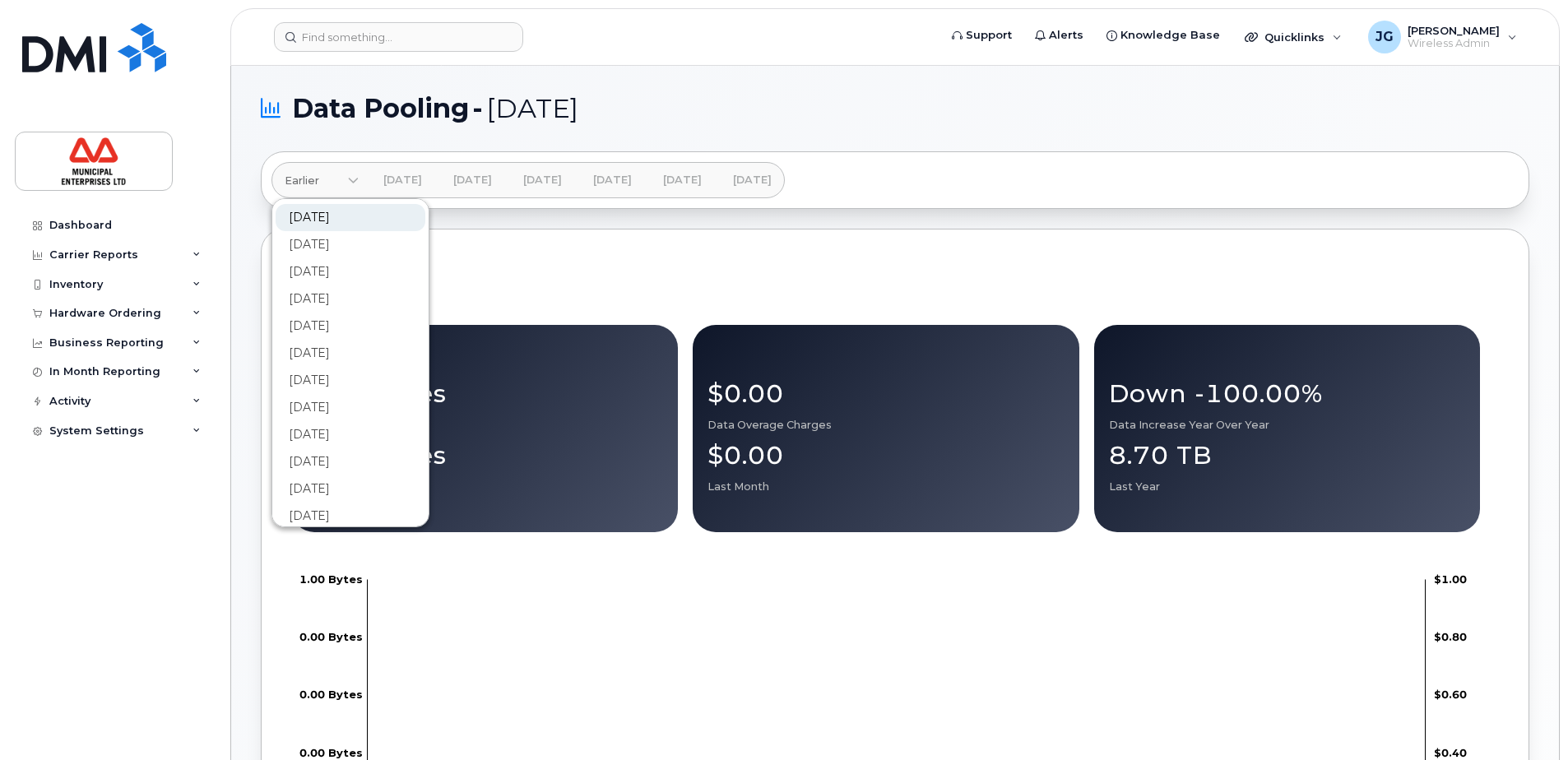
scroll to position [411, 0]
click at [332, 302] on link "[DATE]" at bounding box center [351, 298] width 150 height 31
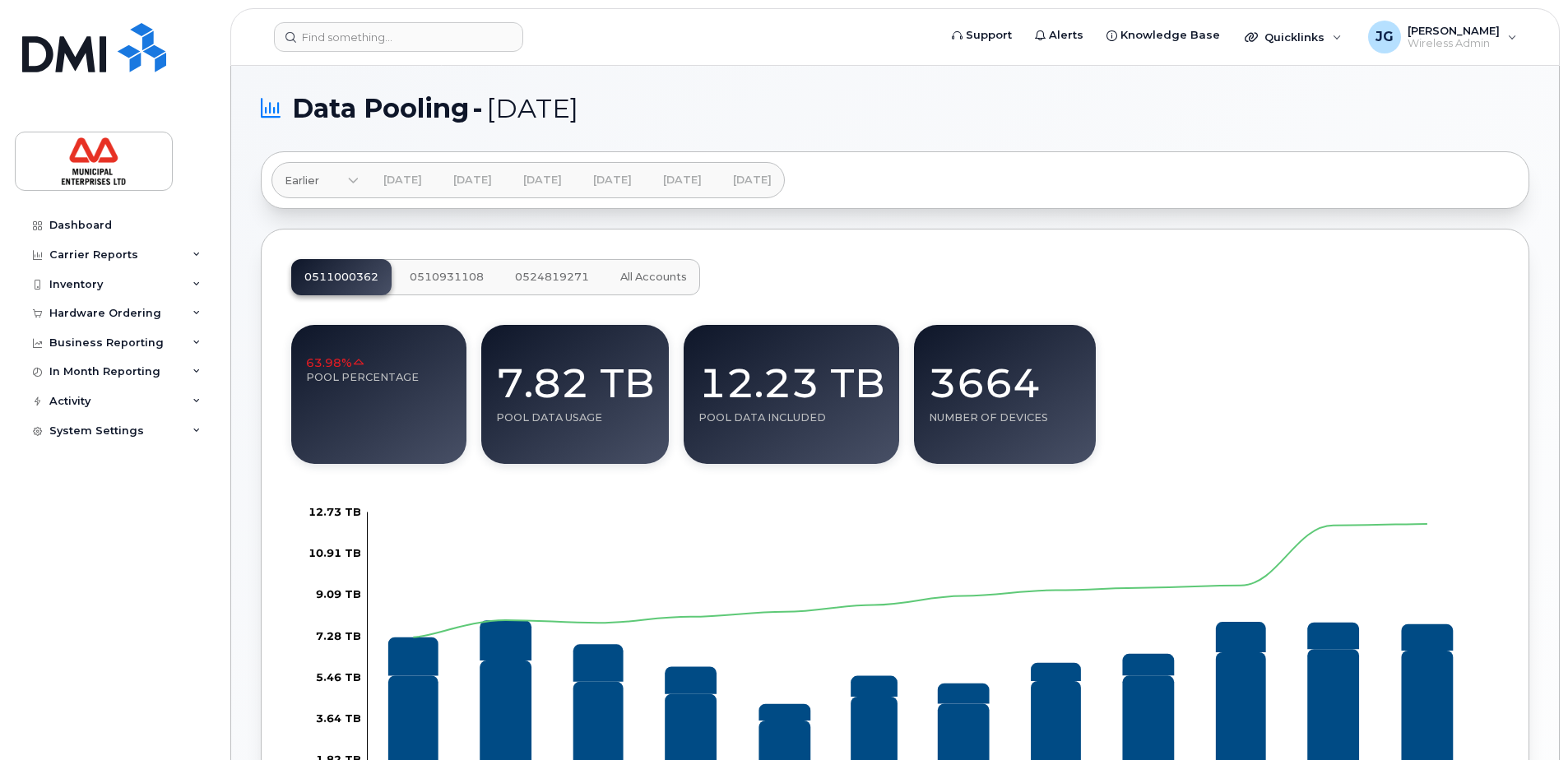
click at [666, 263] on button "All Accounts" at bounding box center [653, 277] width 93 height 36
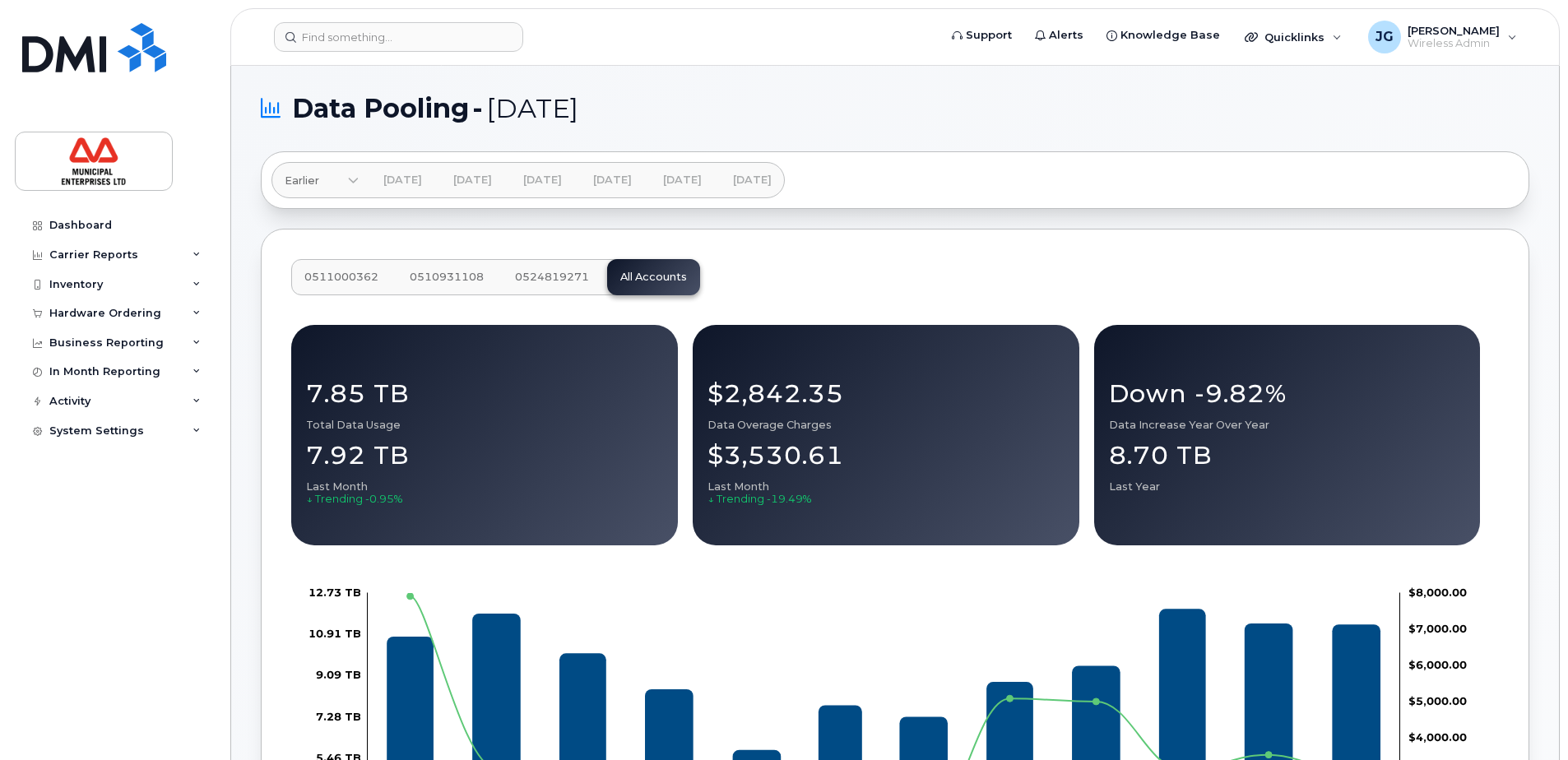
drag, startPoint x: 498, startPoint y: 105, endPoint x: 721, endPoint y: 107, distance: 223.0
click at [721, 107] on h1 "Data Pooling - August 2023" at bounding box center [891, 108] width 1261 height 26
drag, startPoint x: 433, startPoint y: 107, endPoint x: 560, endPoint y: 110, distance: 127.0
click at [560, 110] on span "Data Pooling - August 2023" at bounding box center [434, 108] width 286 height 25
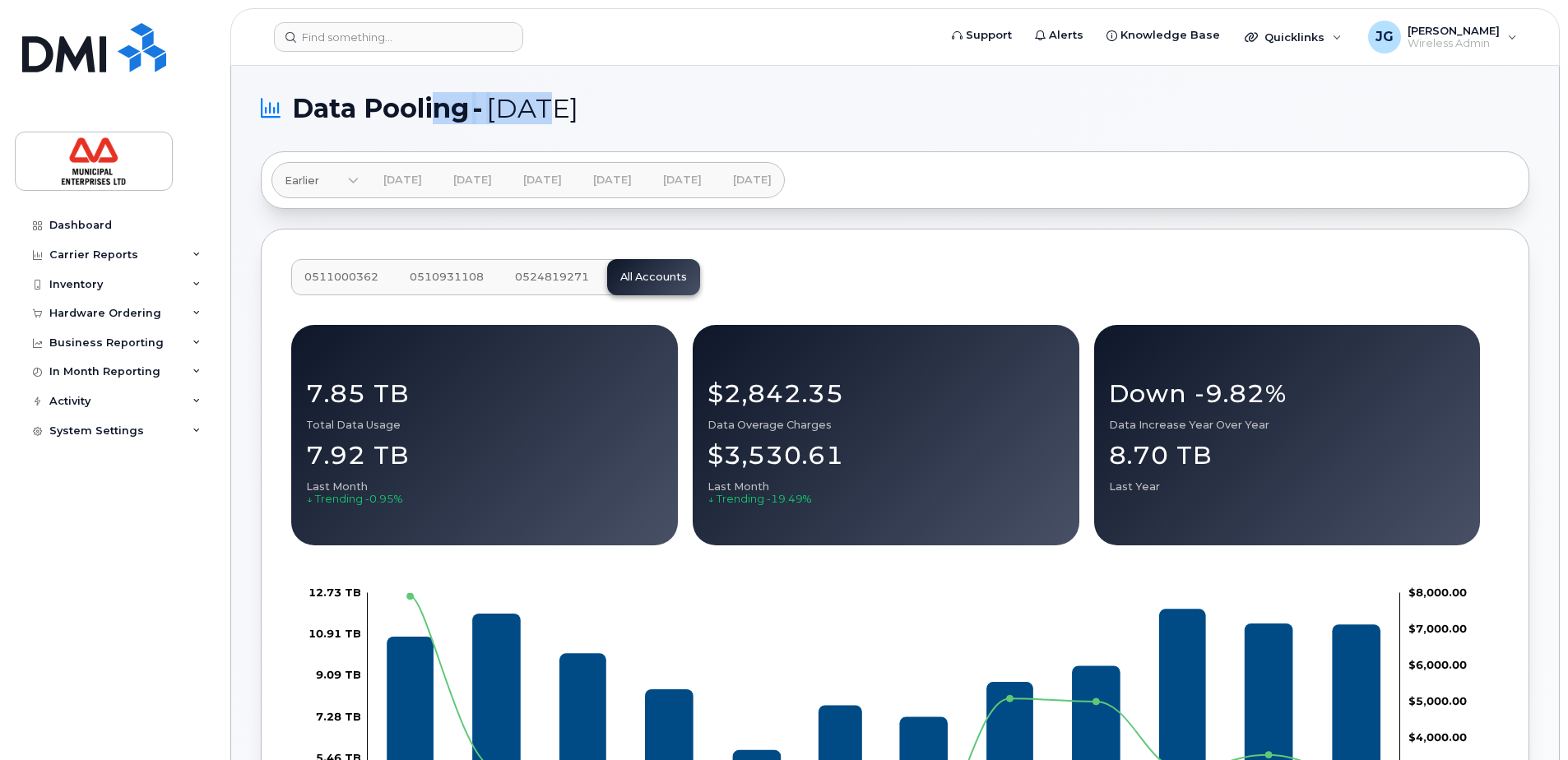
click at [560, 110] on span "August 2023" at bounding box center [532, 108] width 92 height 25
drag, startPoint x: 425, startPoint y: 101, endPoint x: 546, endPoint y: 106, distance: 121.1
click at [546, 106] on span "Data Pooling - August 2023" at bounding box center [434, 108] width 286 height 25
drag, startPoint x: 546, startPoint y: 106, endPoint x: 487, endPoint y: 99, distance: 59.4
click at [480, 98] on span "-" at bounding box center [478, 108] width 11 height 25
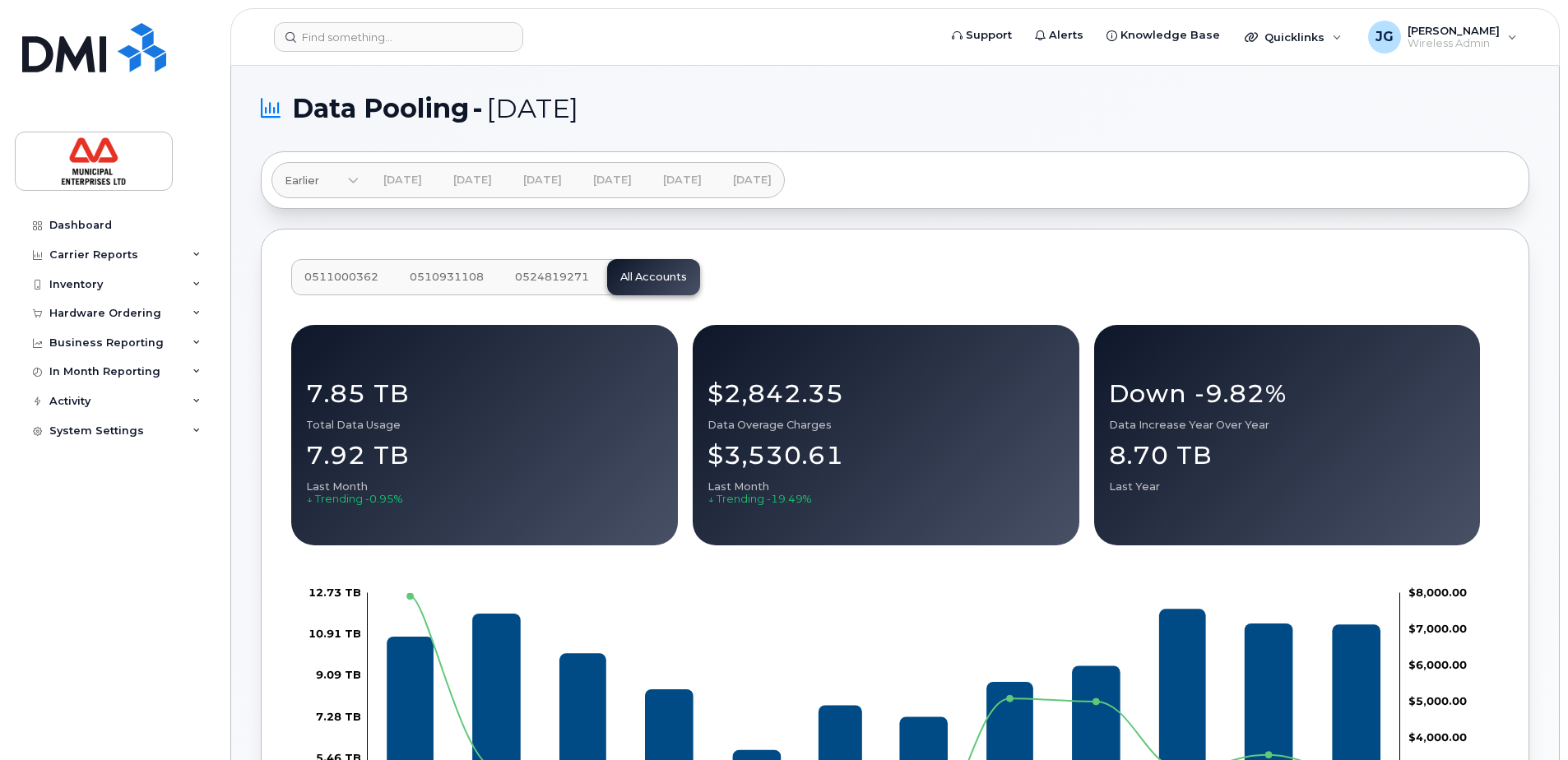
click at [361, 173] on li "Earlier Feb 2025 Jan 2025 Dec 2024 Nov 2024 Oct 2024 Sep 2024 Aug 2024 Jul 2024…" at bounding box center [318, 180] width 94 height 36
click at [357, 173] on span at bounding box center [353, 181] width 16 height 16
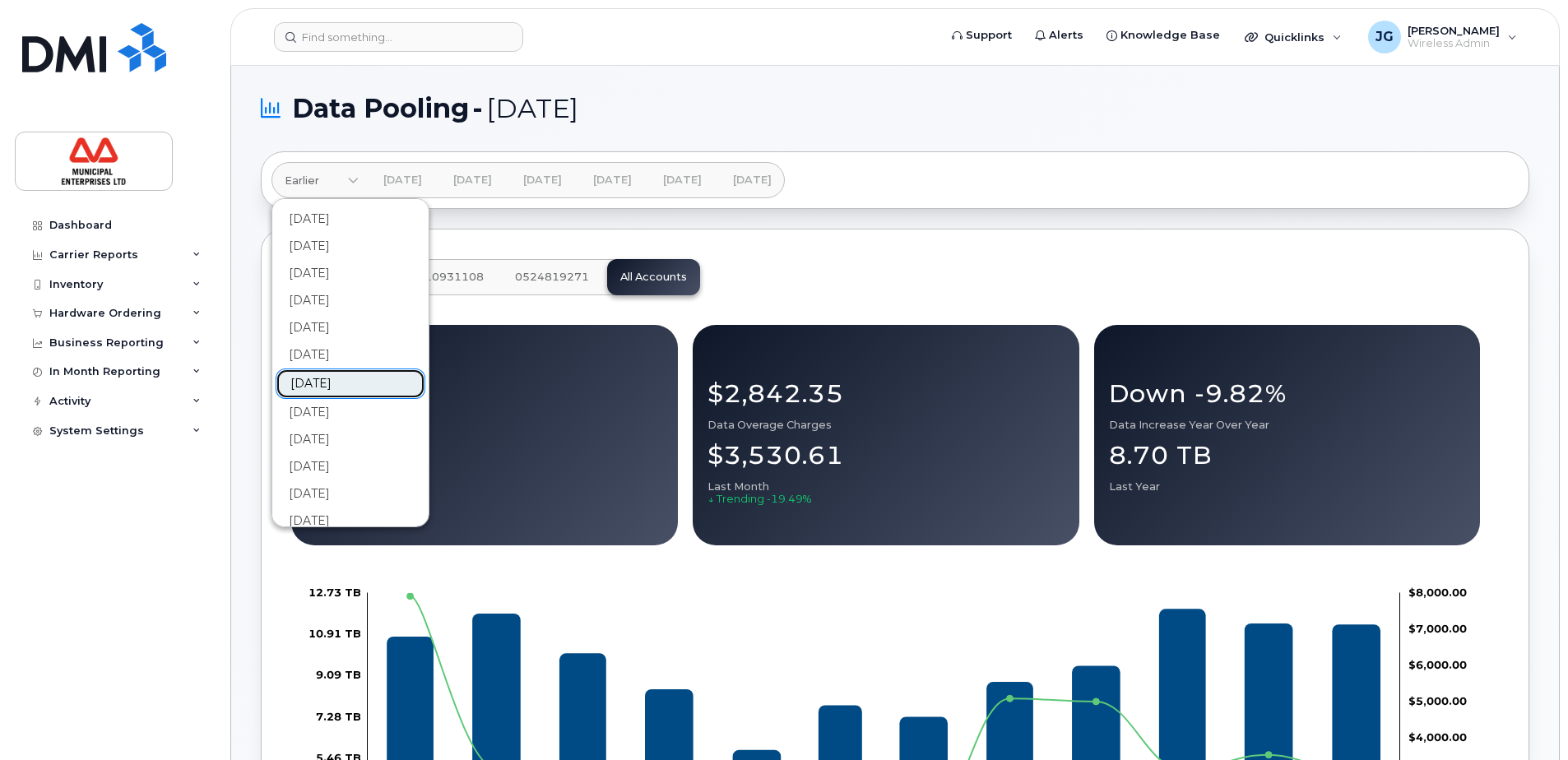
click at [342, 386] on link "Aug 2024" at bounding box center [351, 383] width 150 height 31
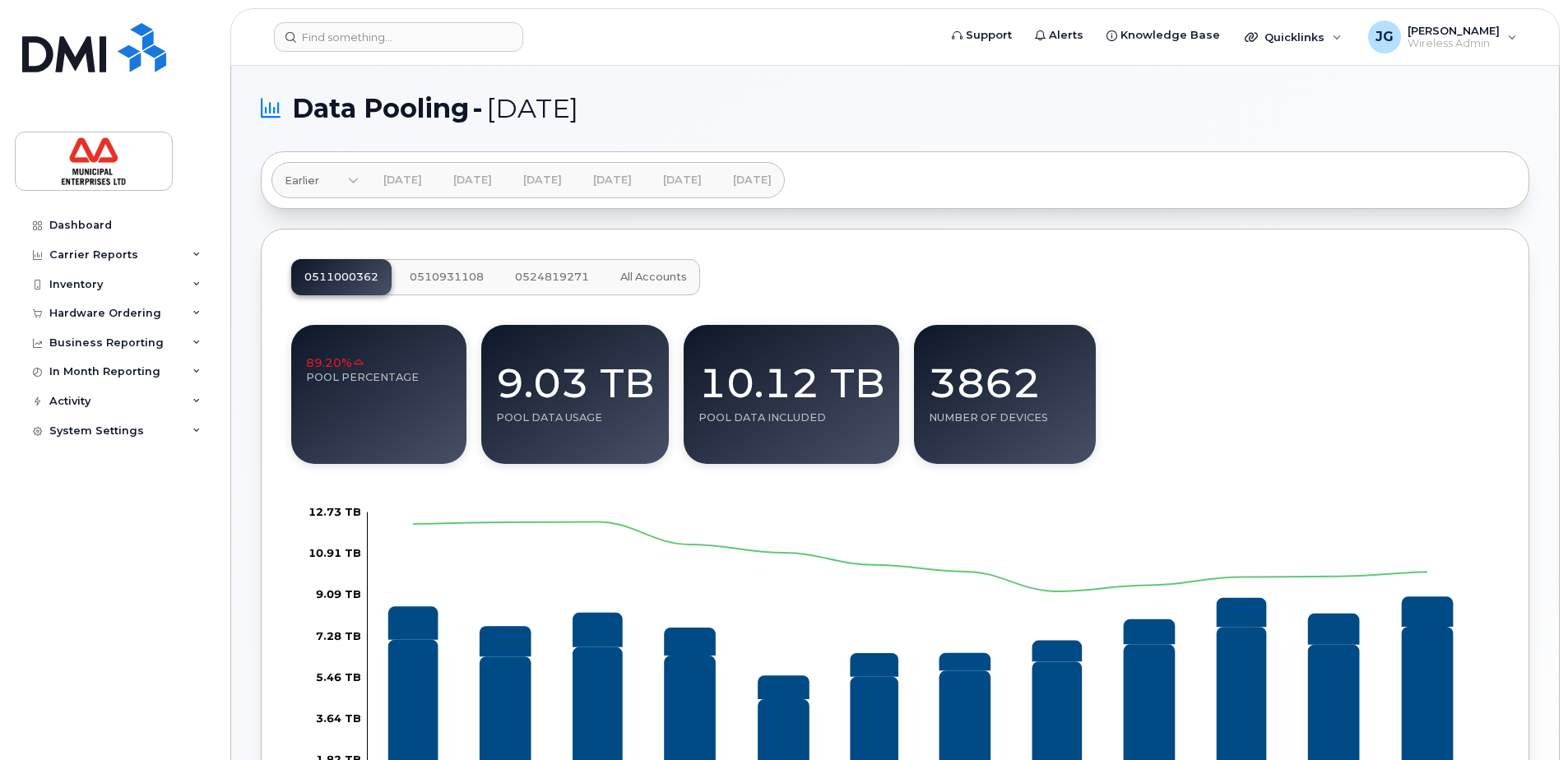
click at [673, 279] on span "All Accounts" at bounding box center [654, 277] width 67 height 13
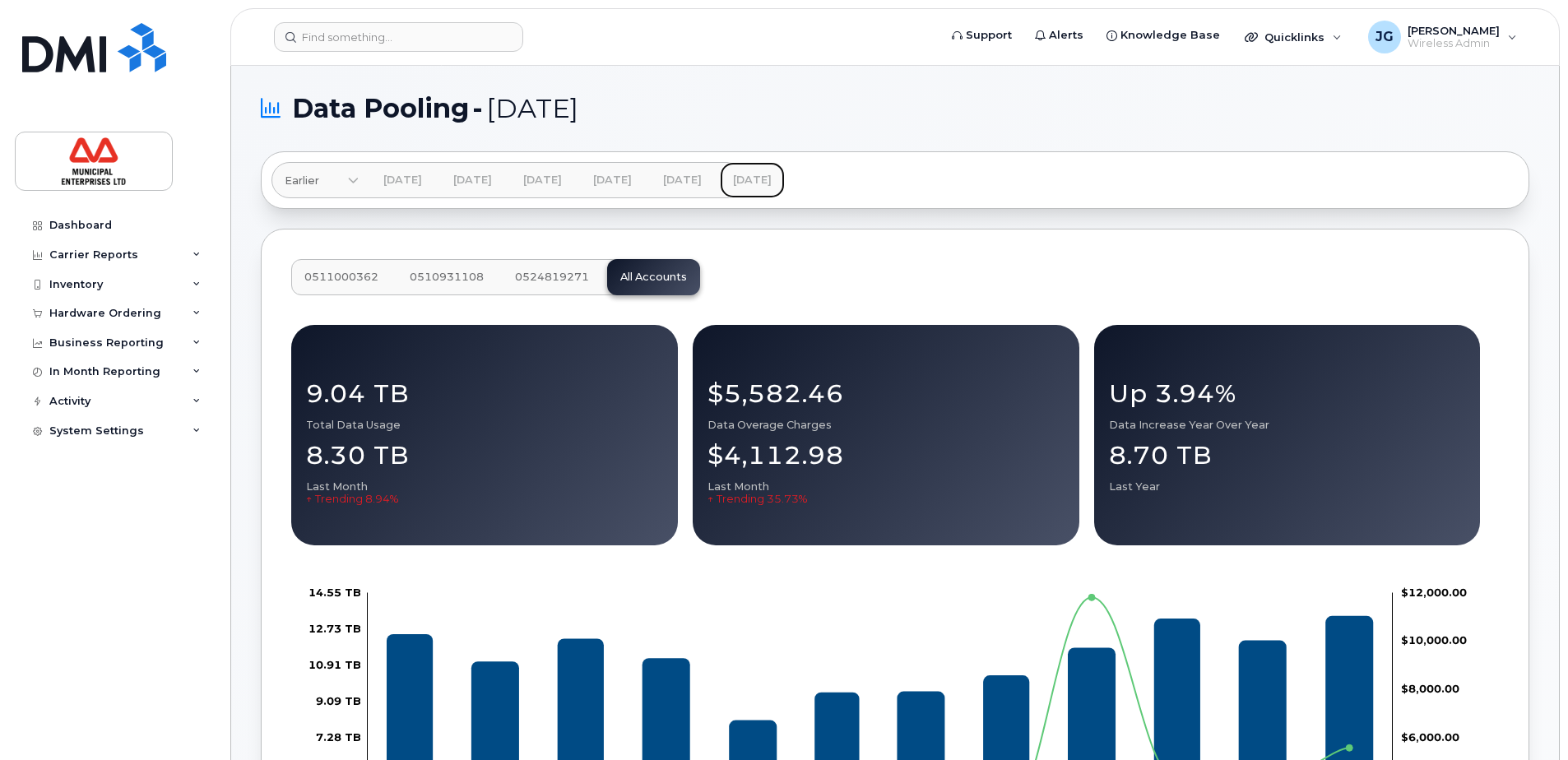
click at [784, 173] on link "[DATE]" at bounding box center [752, 180] width 65 height 36
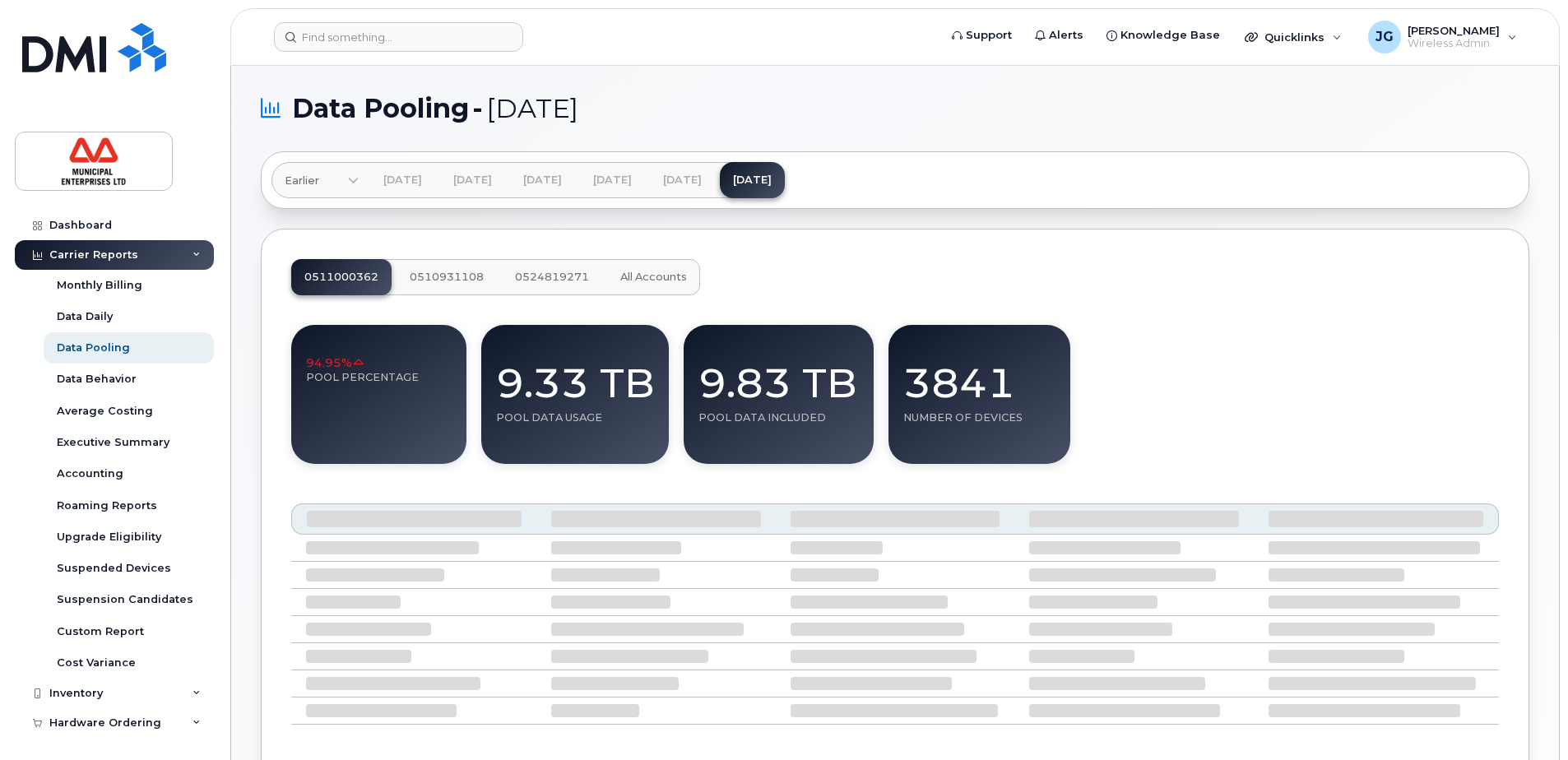
click at [670, 273] on span "All Accounts" at bounding box center [654, 277] width 67 height 13
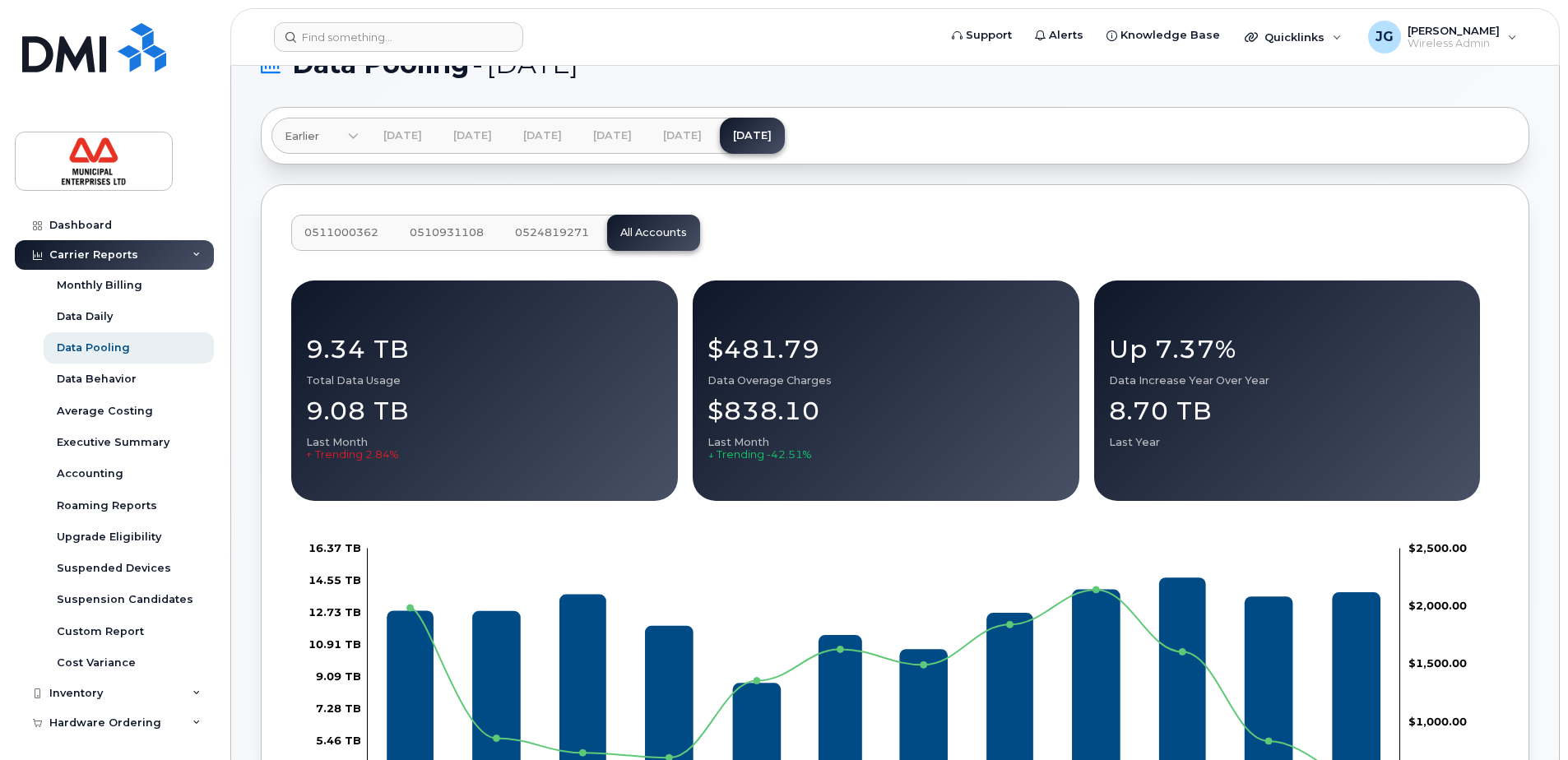
scroll to position [165, 0]
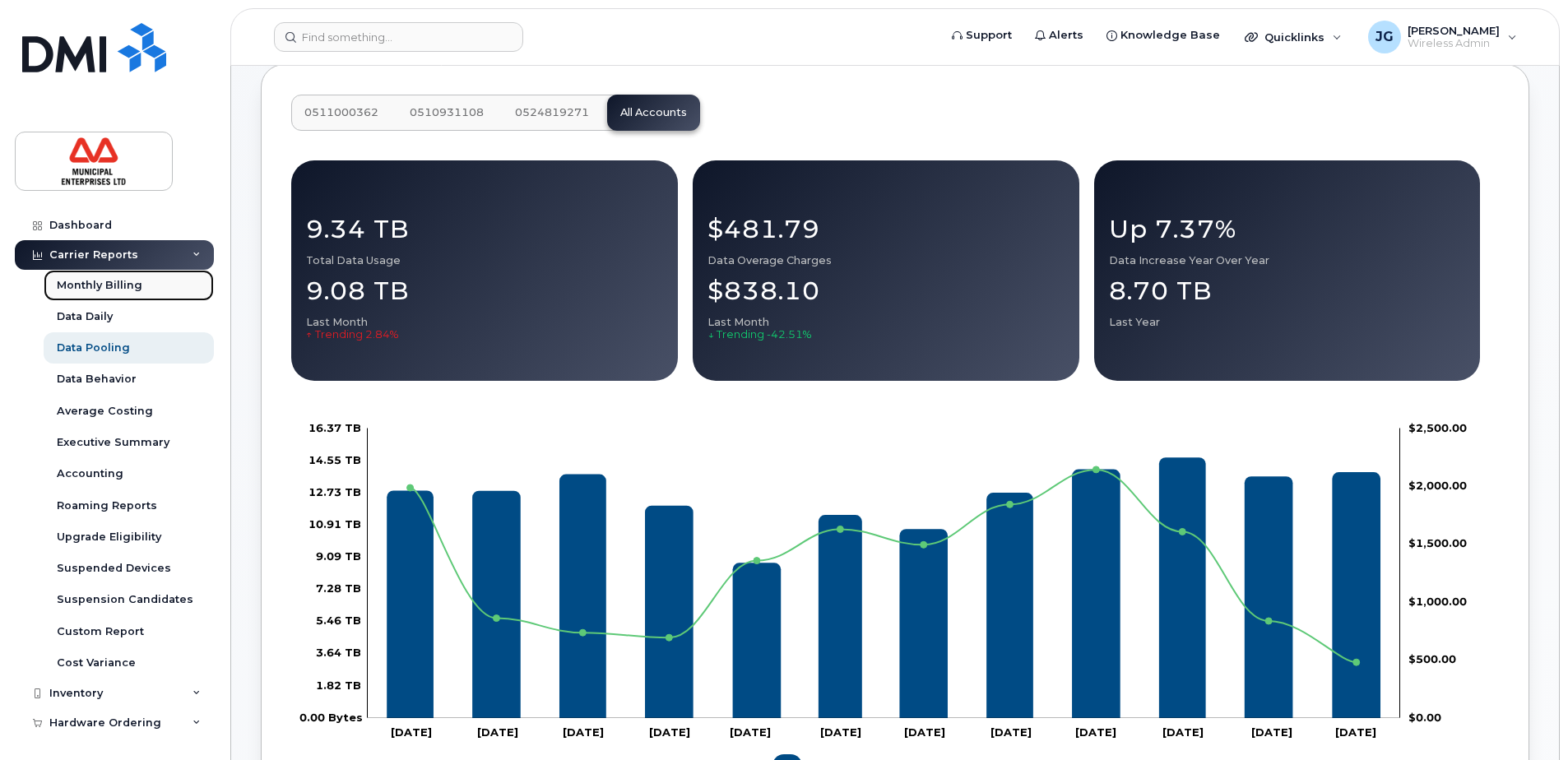
click at [93, 282] on div "Monthly Billing" at bounding box center [99, 285] width 85 height 15
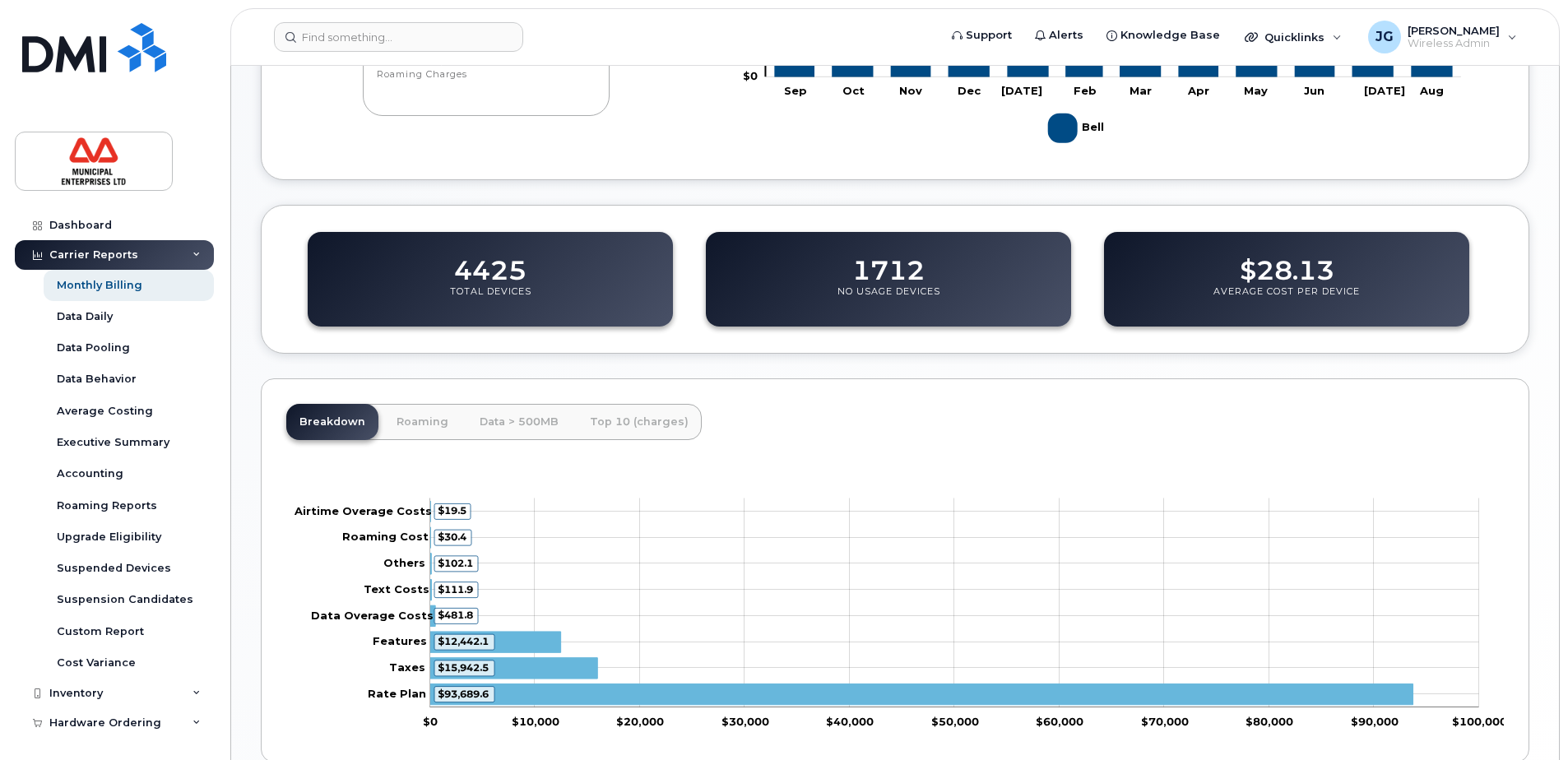
scroll to position [576, 0]
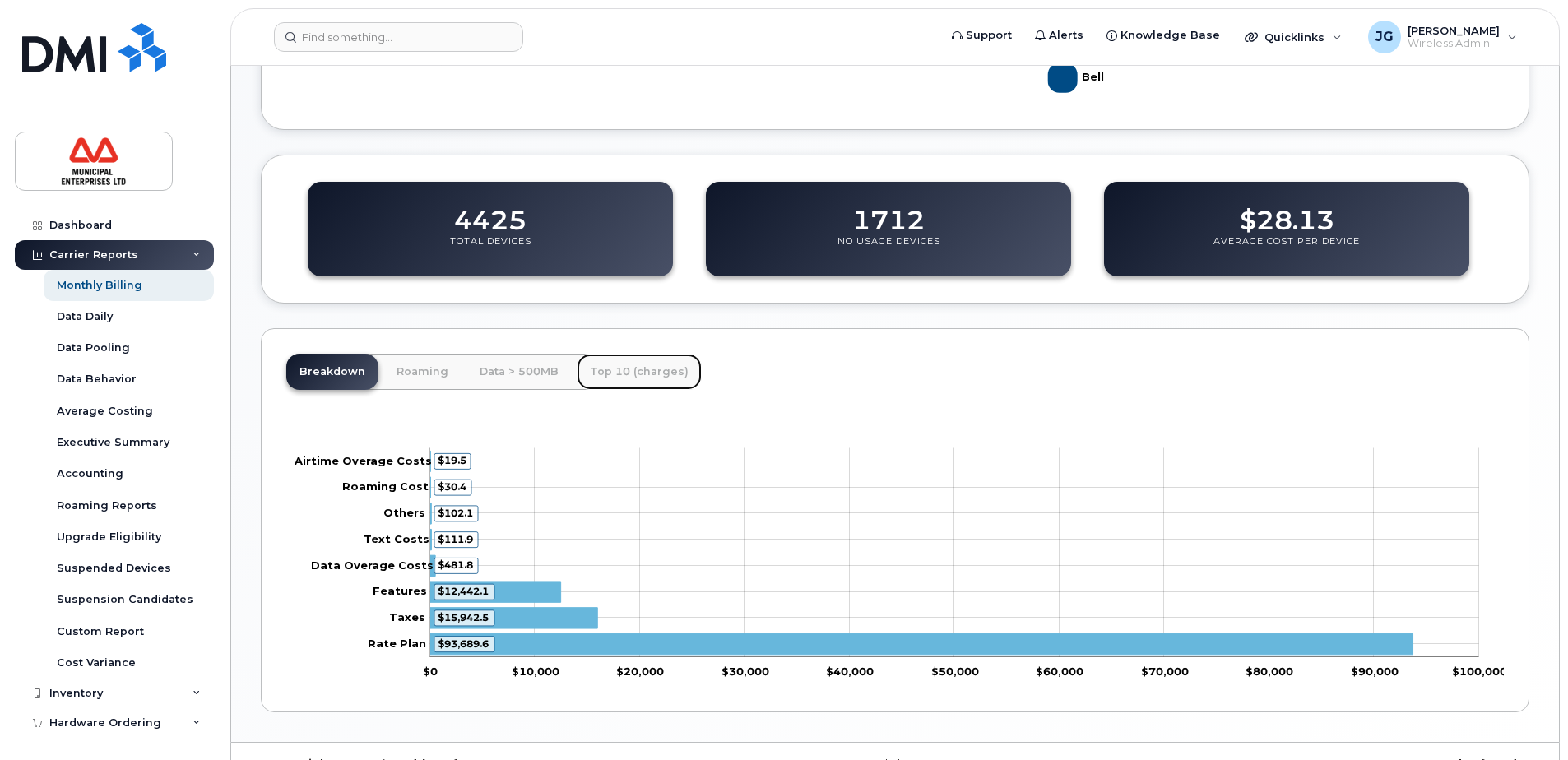
click at [633, 370] on link "Top 10 (charges)" at bounding box center [639, 371] width 125 height 36
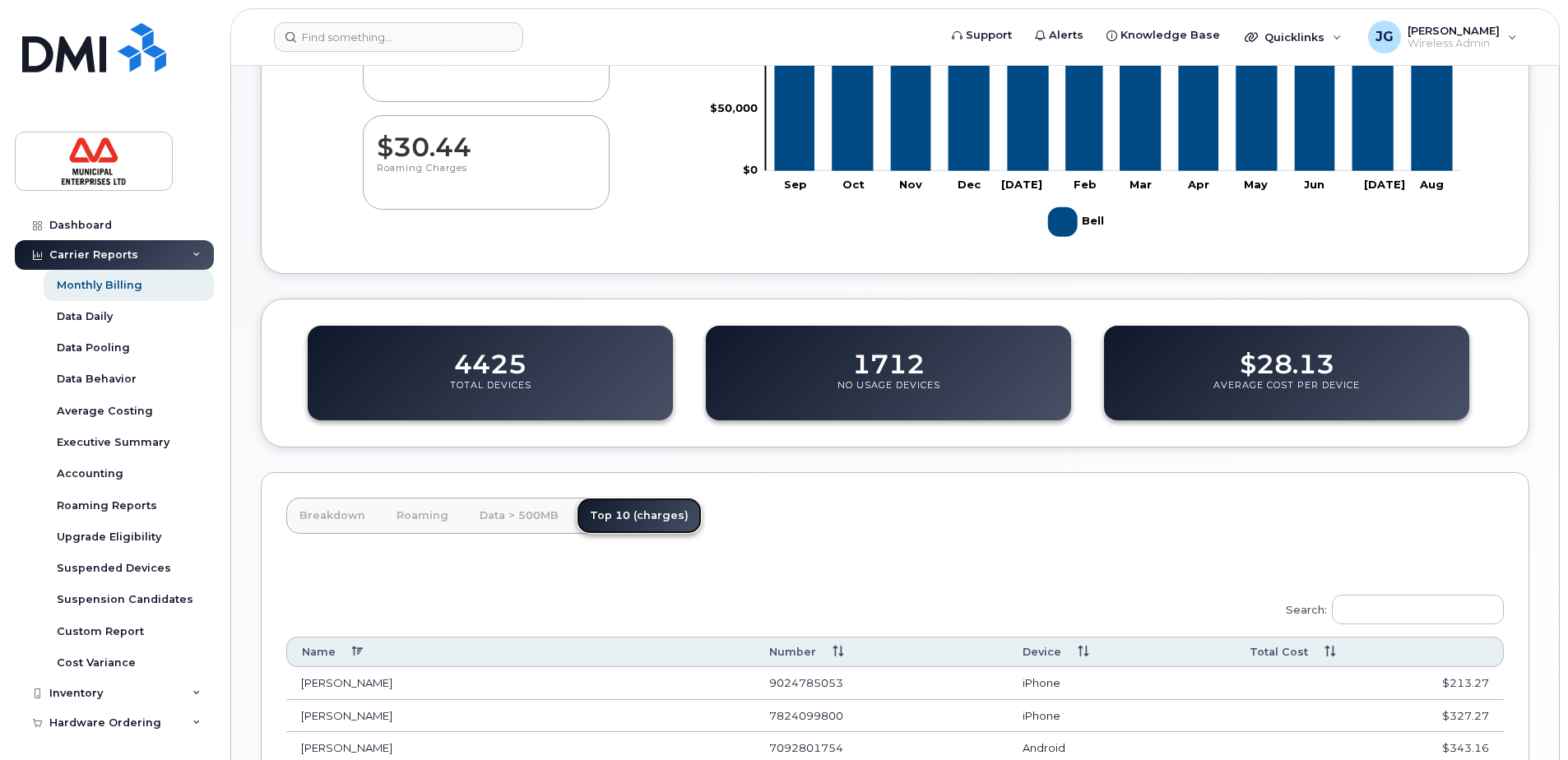
scroll to position [411, 0]
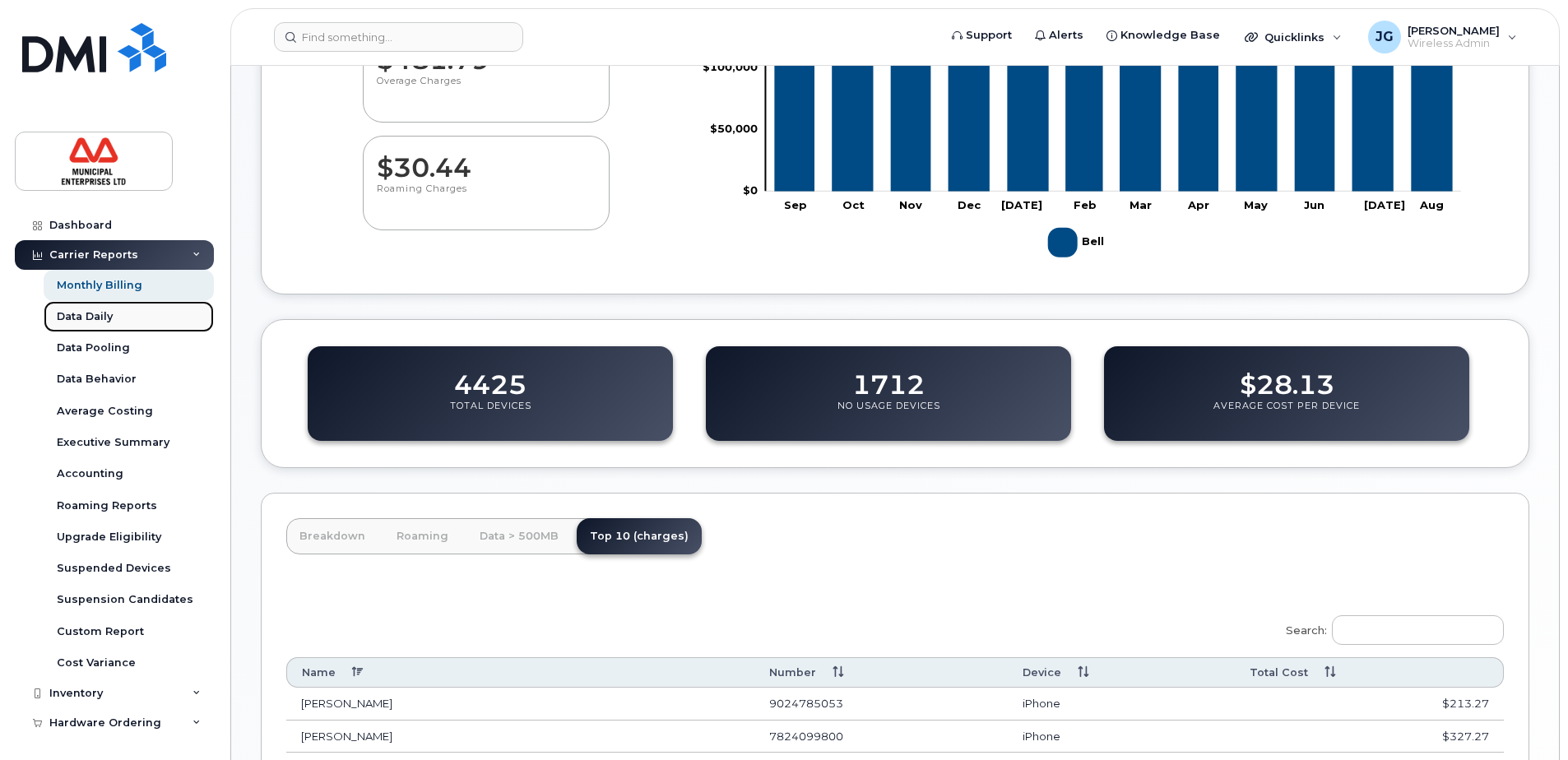
drag, startPoint x: 80, startPoint y: 316, endPoint x: 100, endPoint y: 330, distance: 24.4
click at [80, 316] on div "Data Daily" at bounding box center [84, 317] width 56 height 15
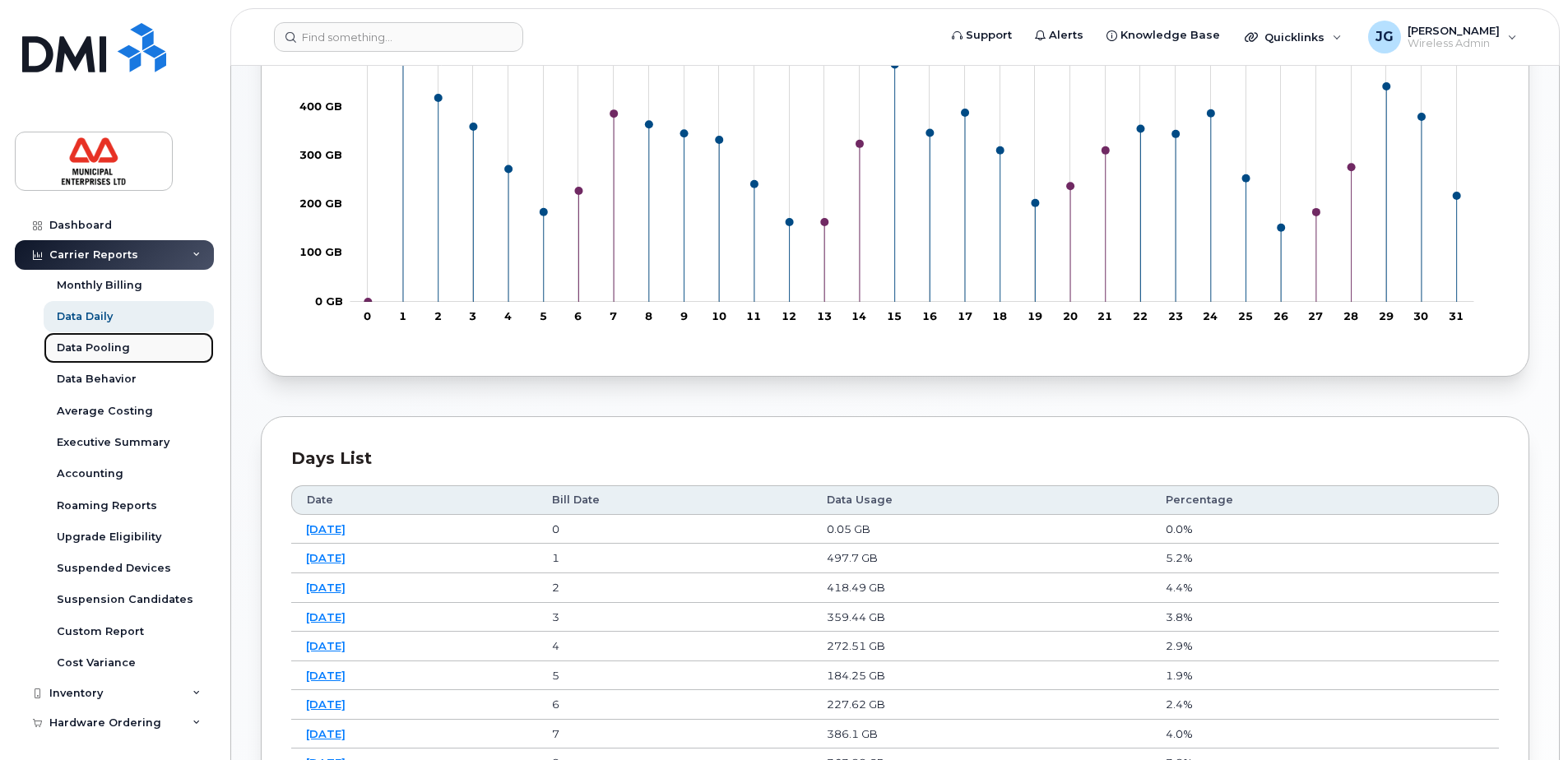
click at [118, 348] on div "Data Pooling" at bounding box center [93, 348] width 73 height 15
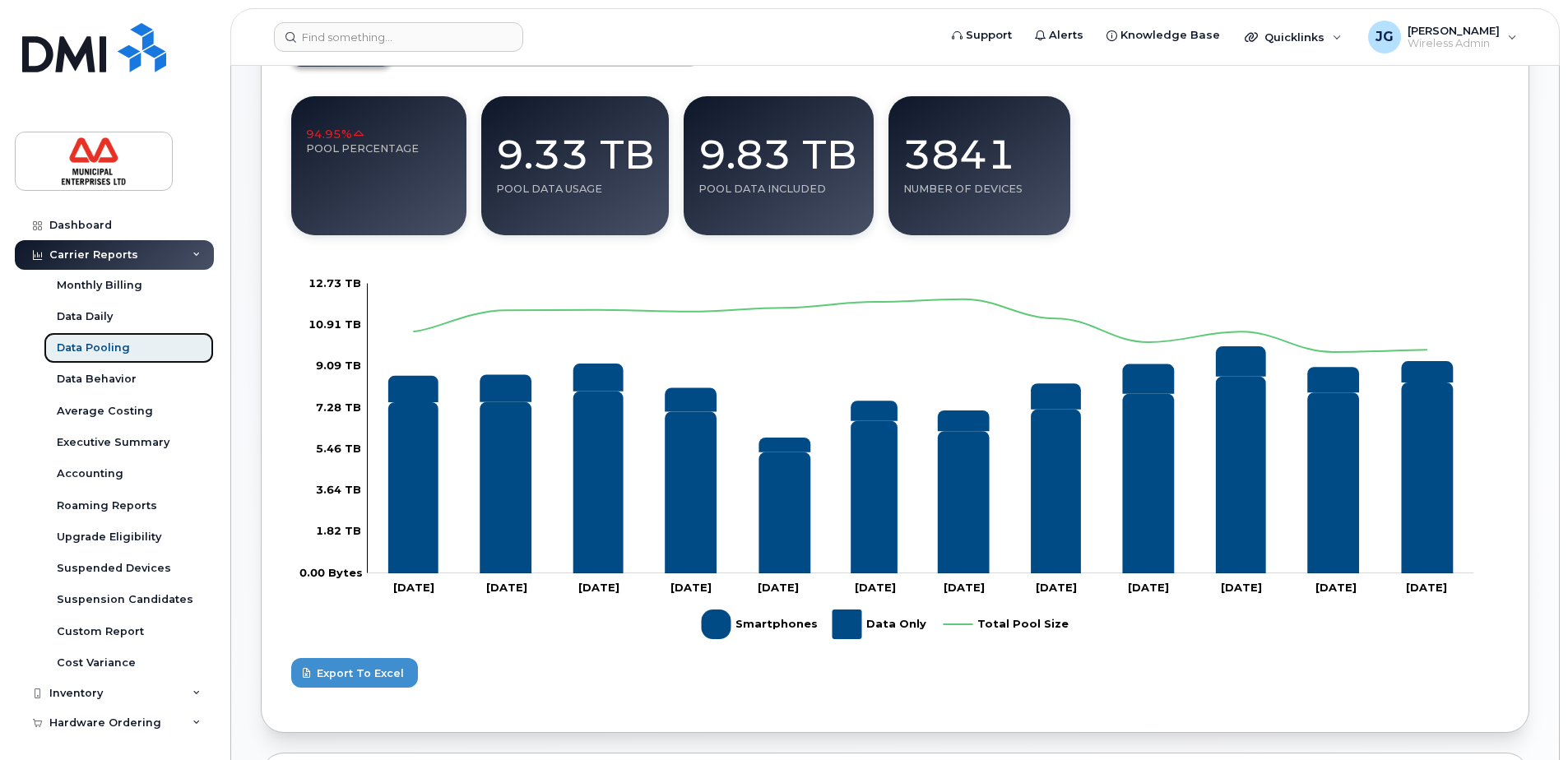
scroll to position [82, 0]
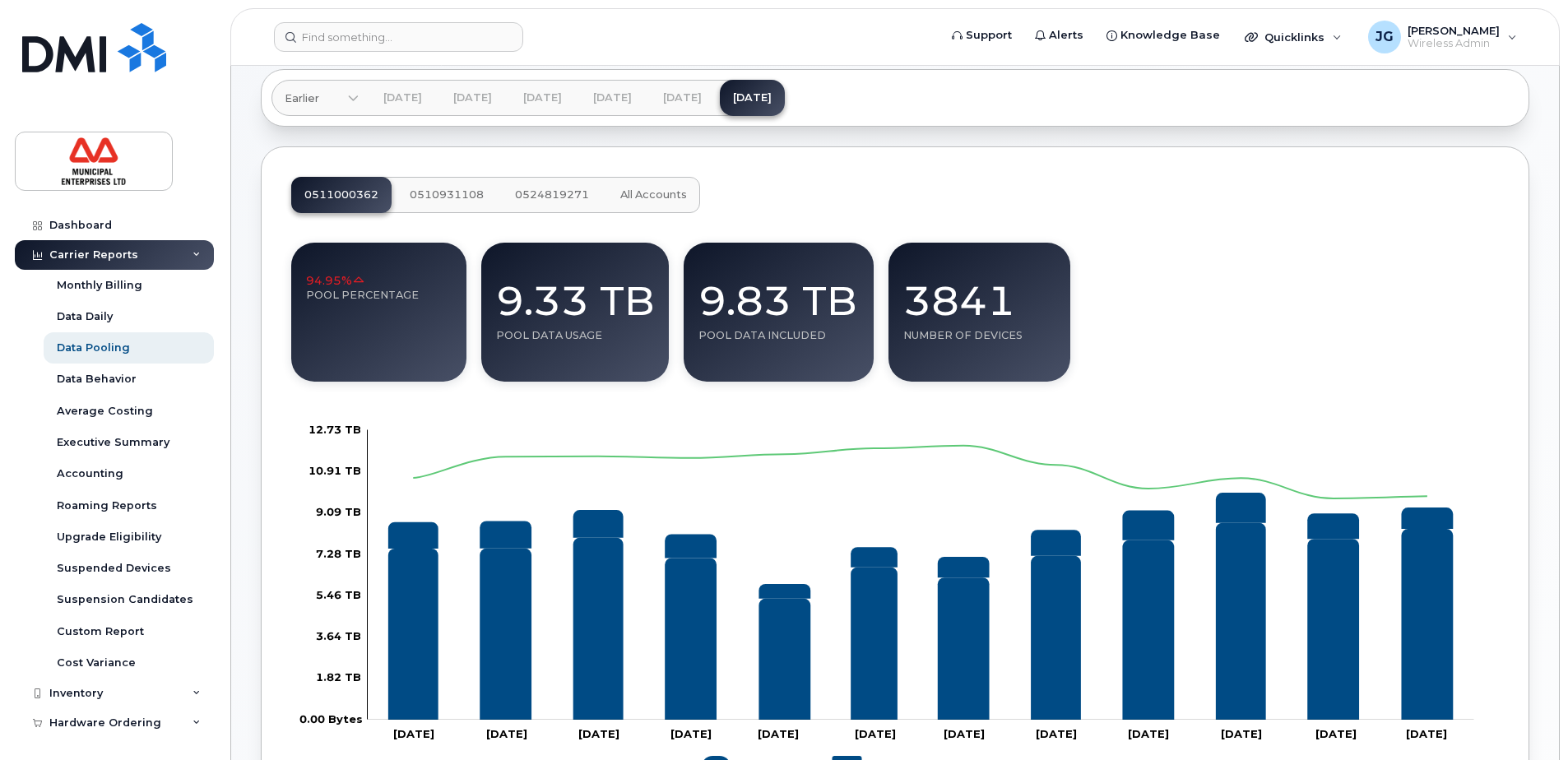
click at [671, 190] on span "All Accounts" at bounding box center [654, 194] width 67 height 13
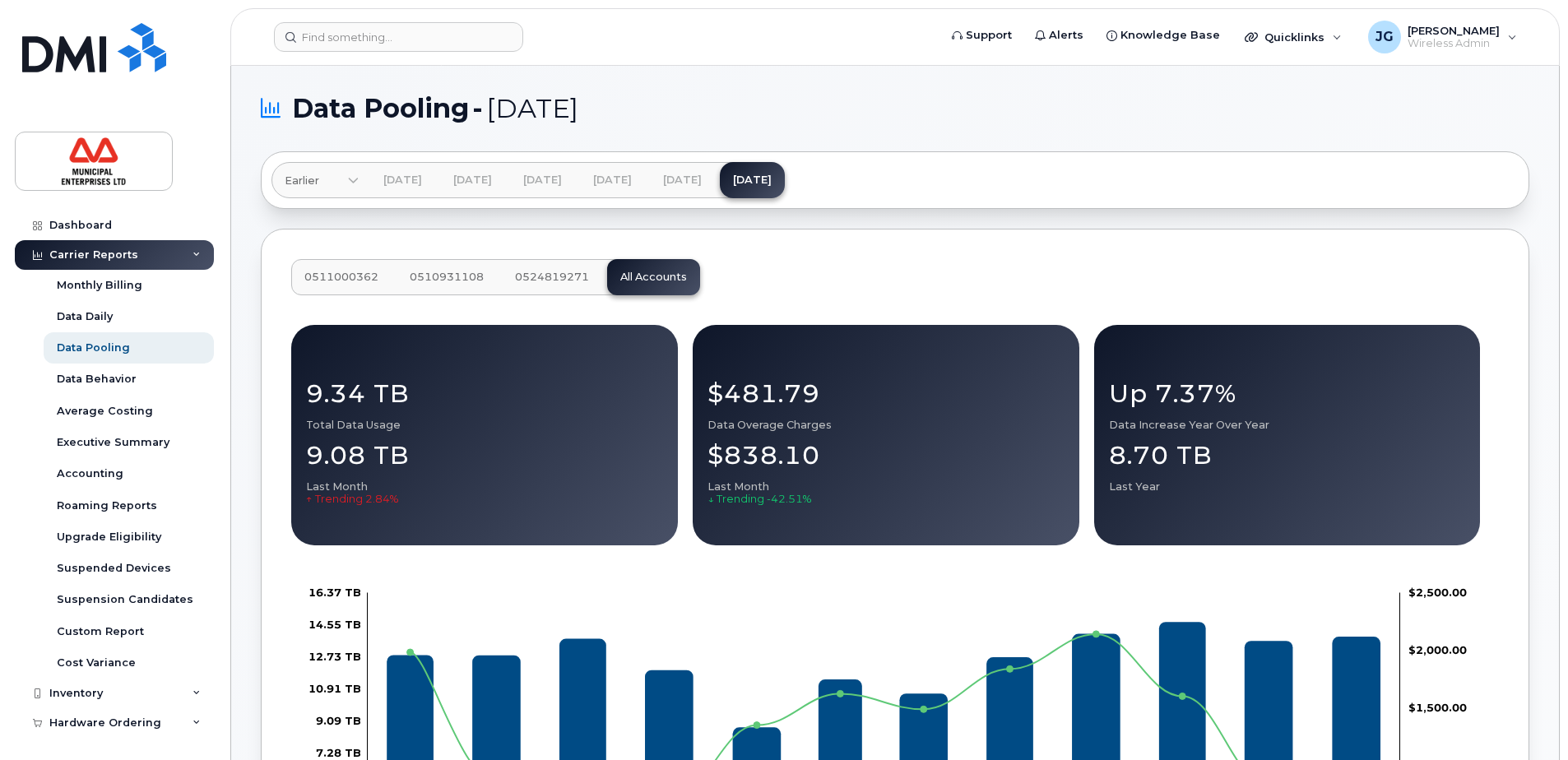
drag, startPoint x: 307, startPoint y: 268, endPoint x: 382, endPoint y: 268, distance: 75.0
click at [307, 268] on button "0511000362" at bounding box center [341, 277] width 100 height 36
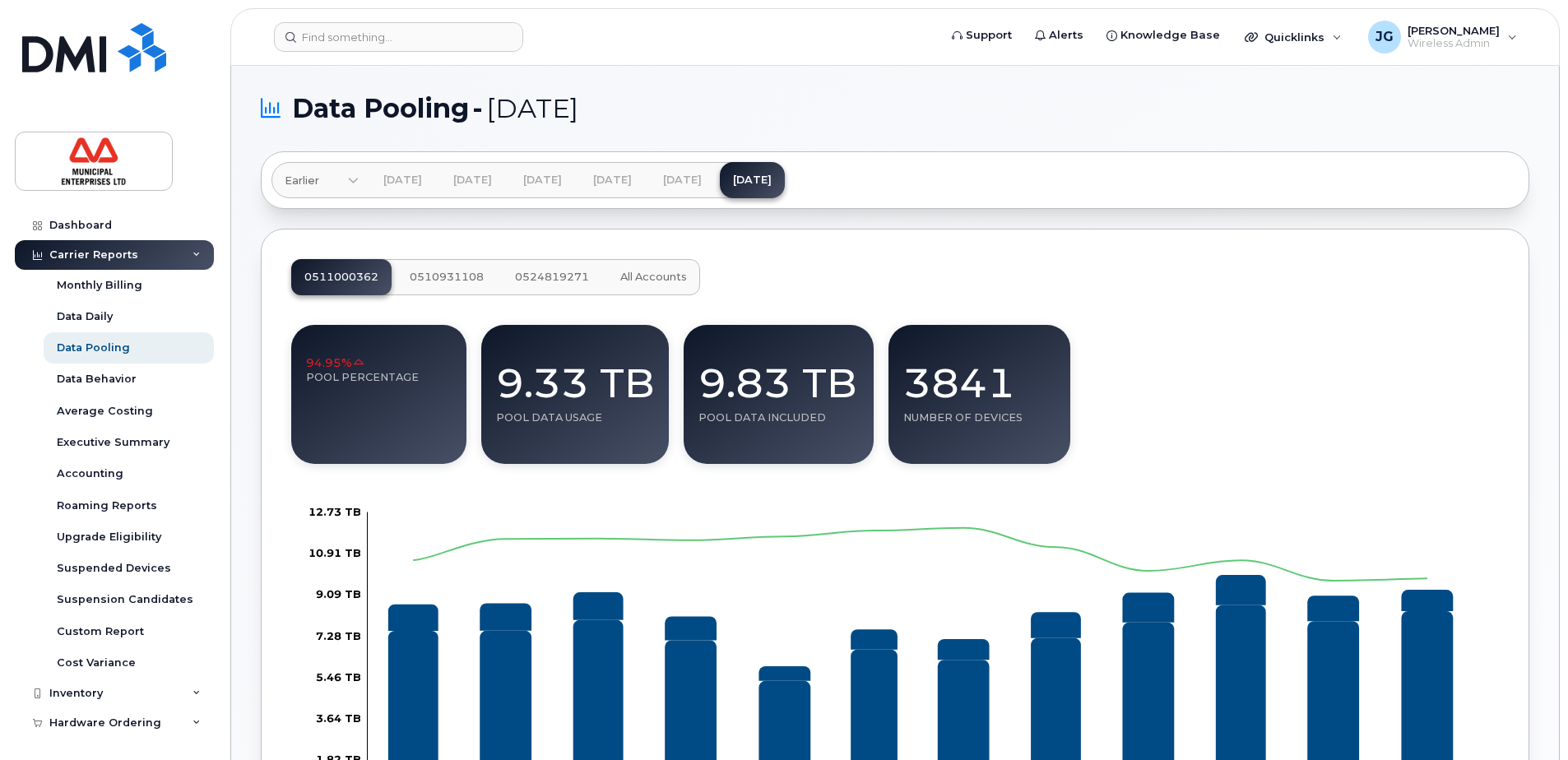
click at [657, 274] on span "All Accounts" at bounding box center [654, 277] width 67 height 13
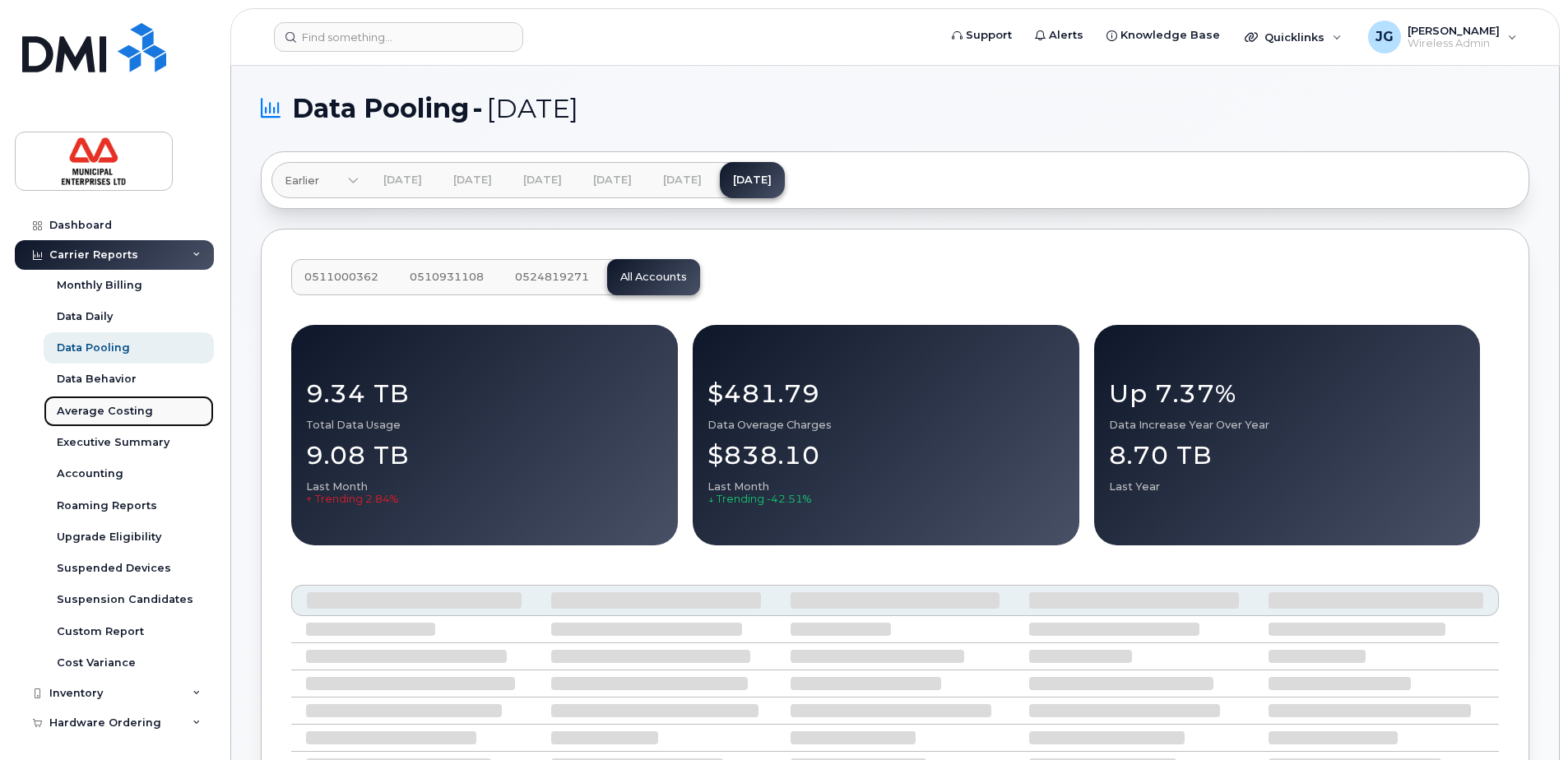
click at [85, 411] on div "Average Costing" at bounding box center [105, 411] width 96 height 15
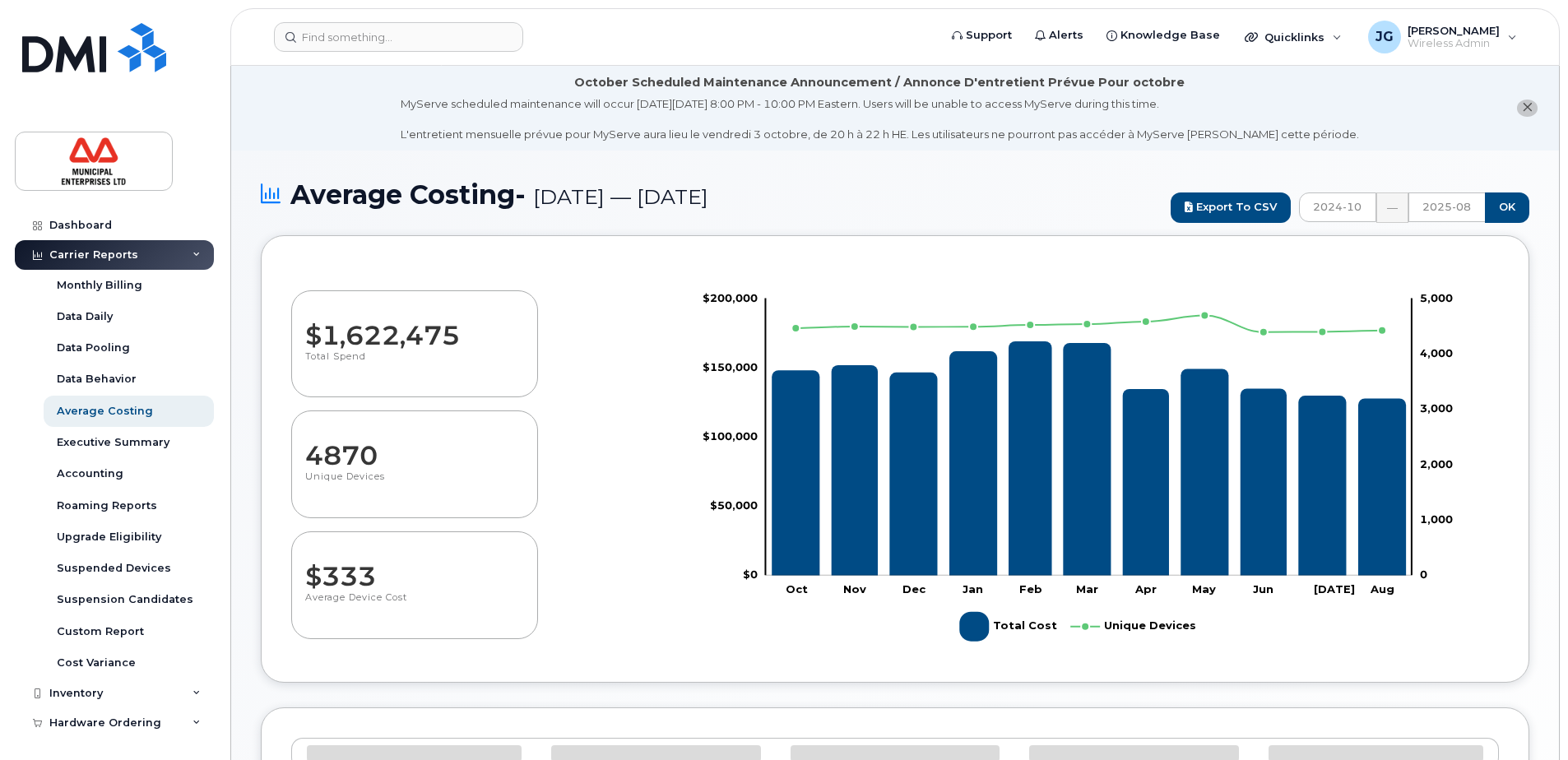
select select "100"
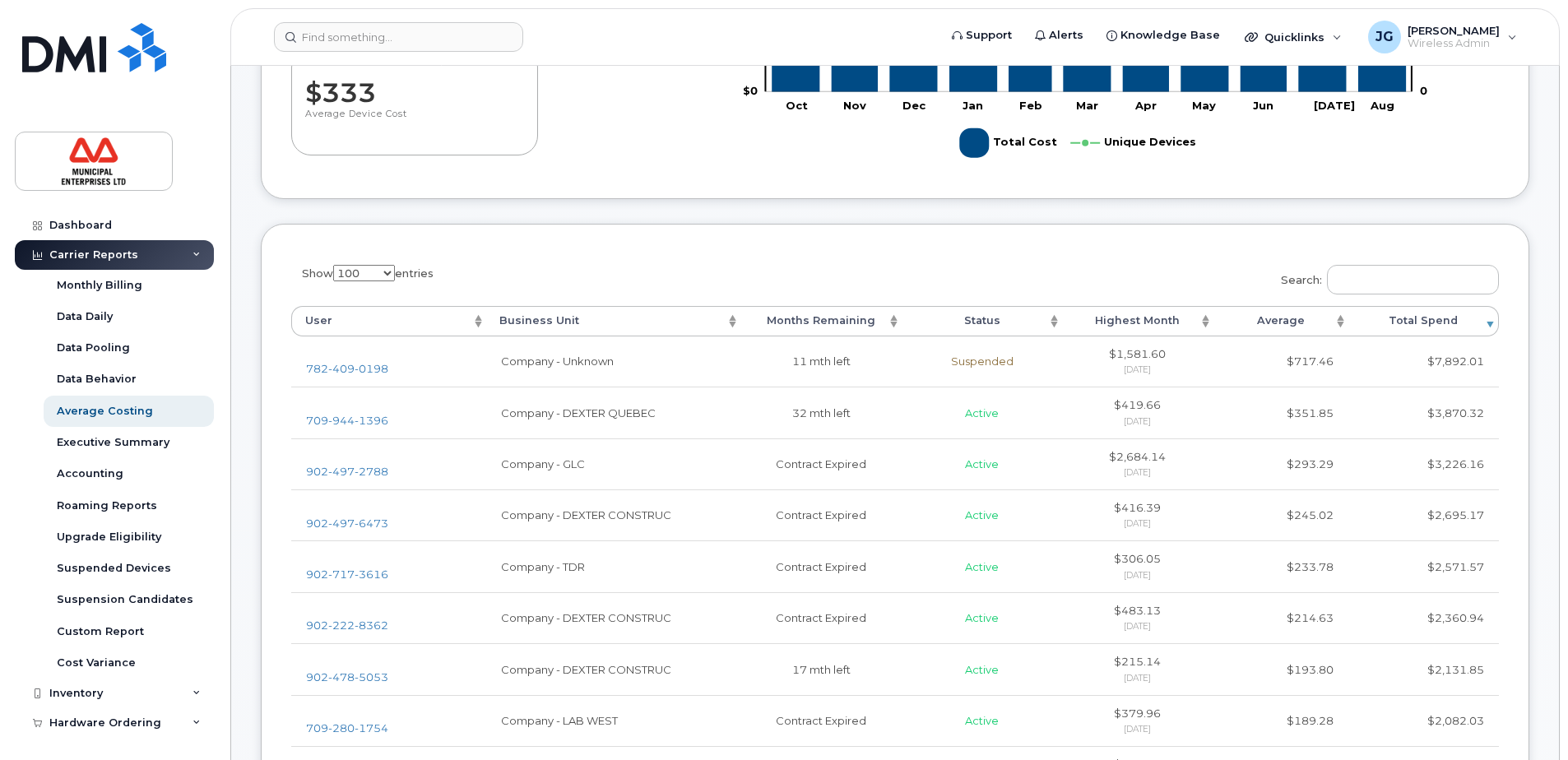
scroll to position [493, 0]
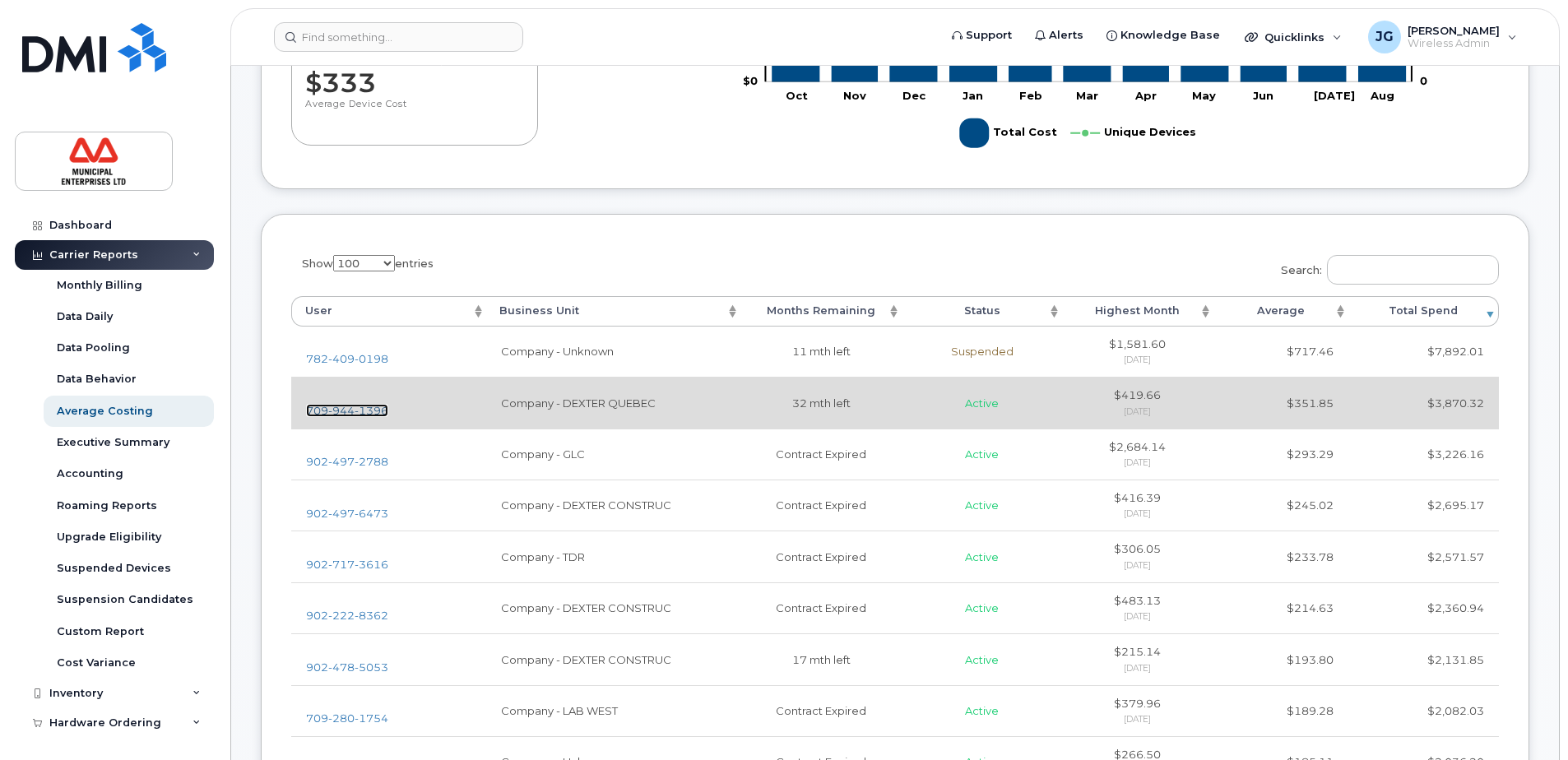
click at [320, 410] on span "[PHONE_NUMBER]" at bounding box center [346, 410] width 82 height 13
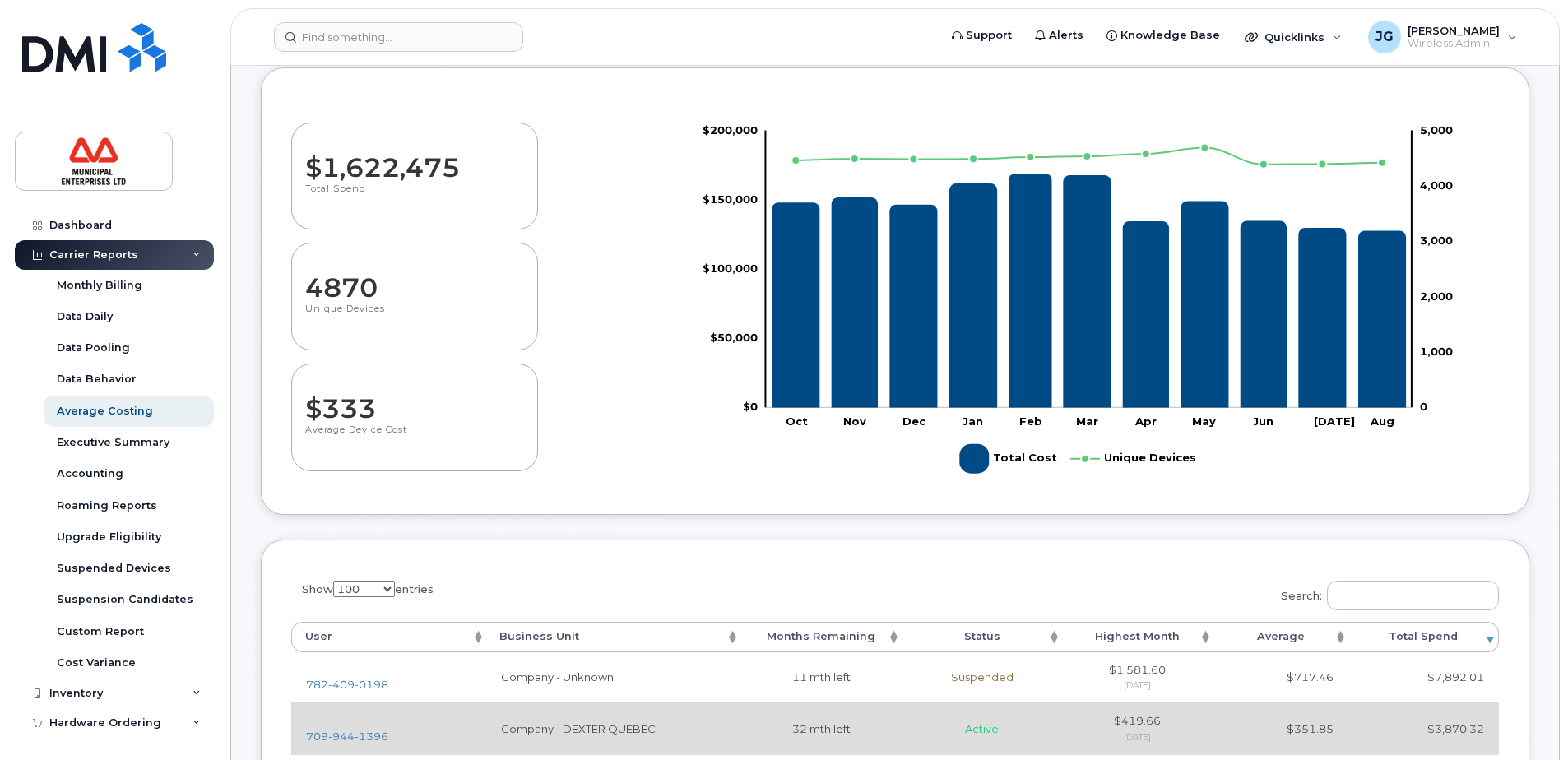
scroll to position [165, 0]
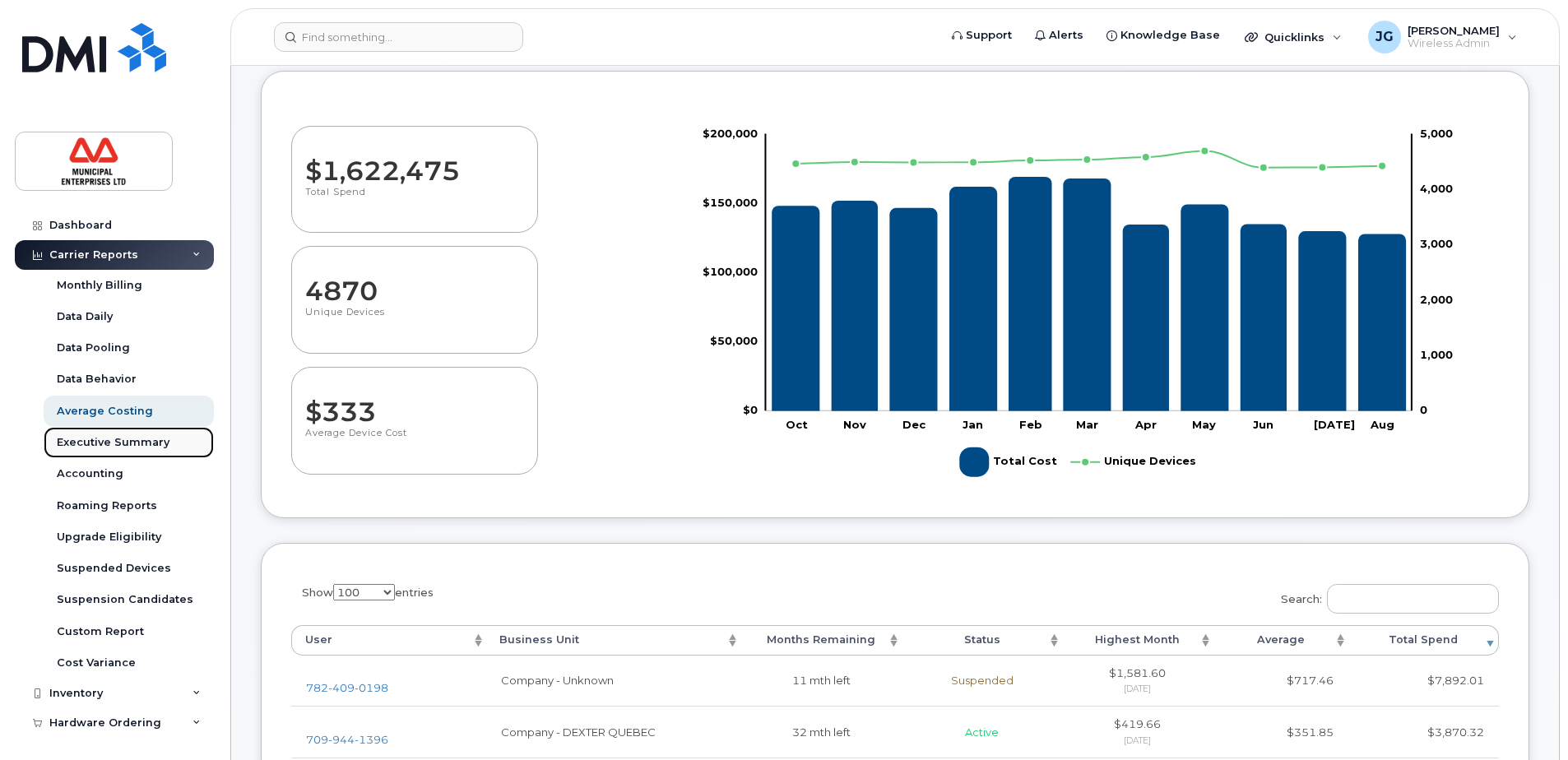
click at [120, 444] on div "Executive Summary" at bounding box center [113, 442] width 113 height 15
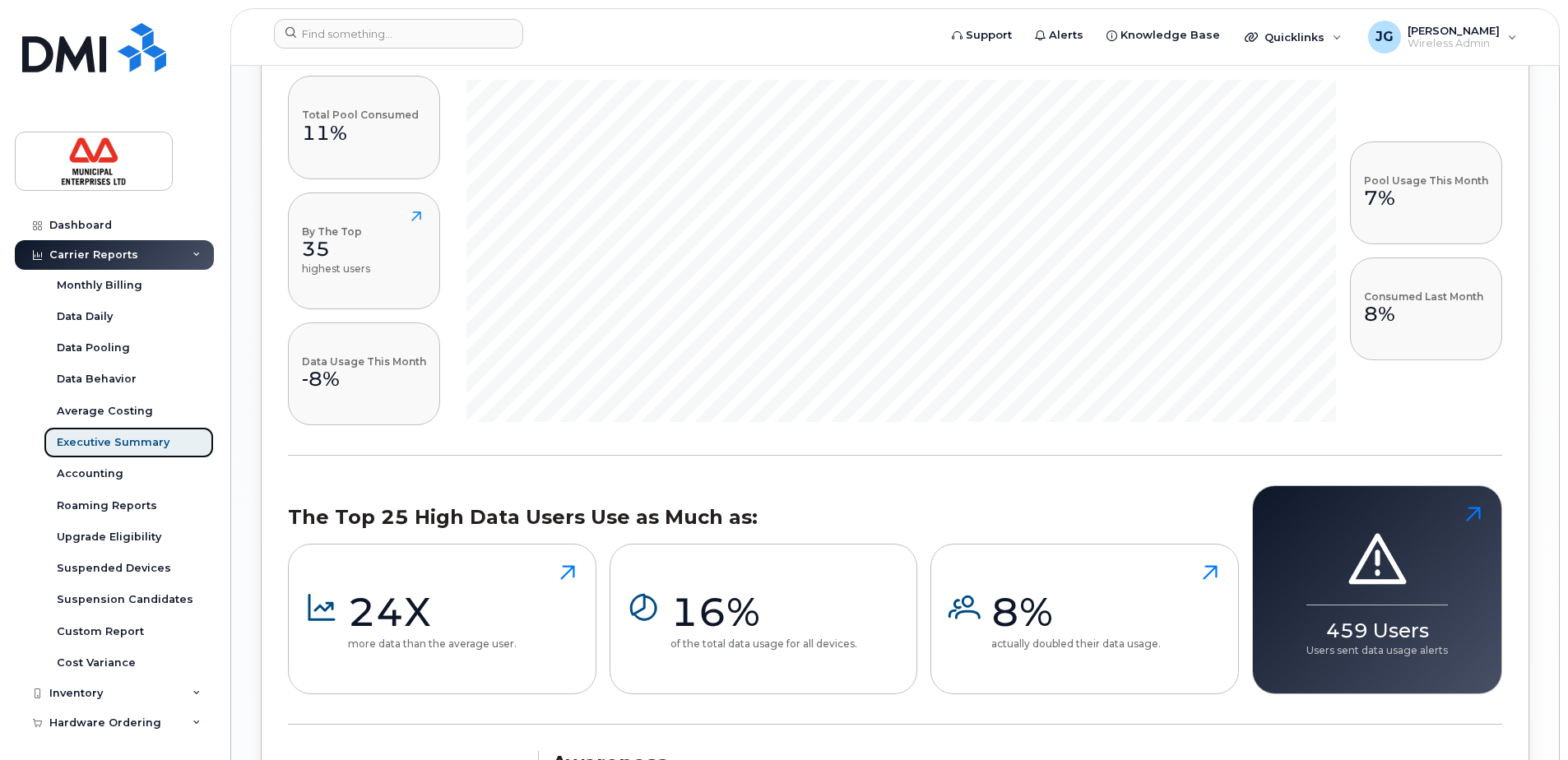
scroll to position [2177, 0]
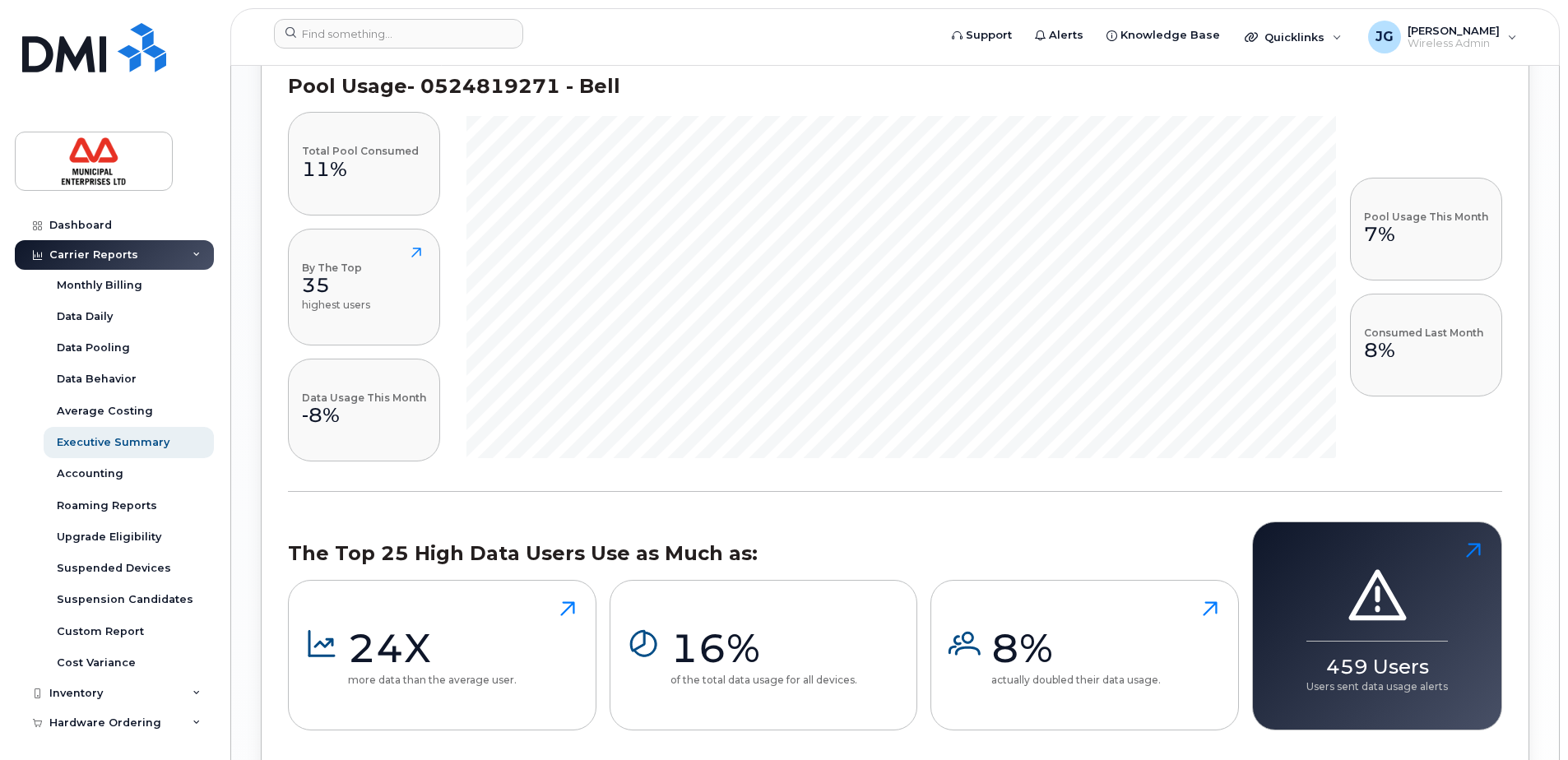
click at [1038, 527] on div "The Top 25 High Data Users Use as Much as: 24X more data than the average user.…" at bounding box center [895, 626] width 1214 height 209
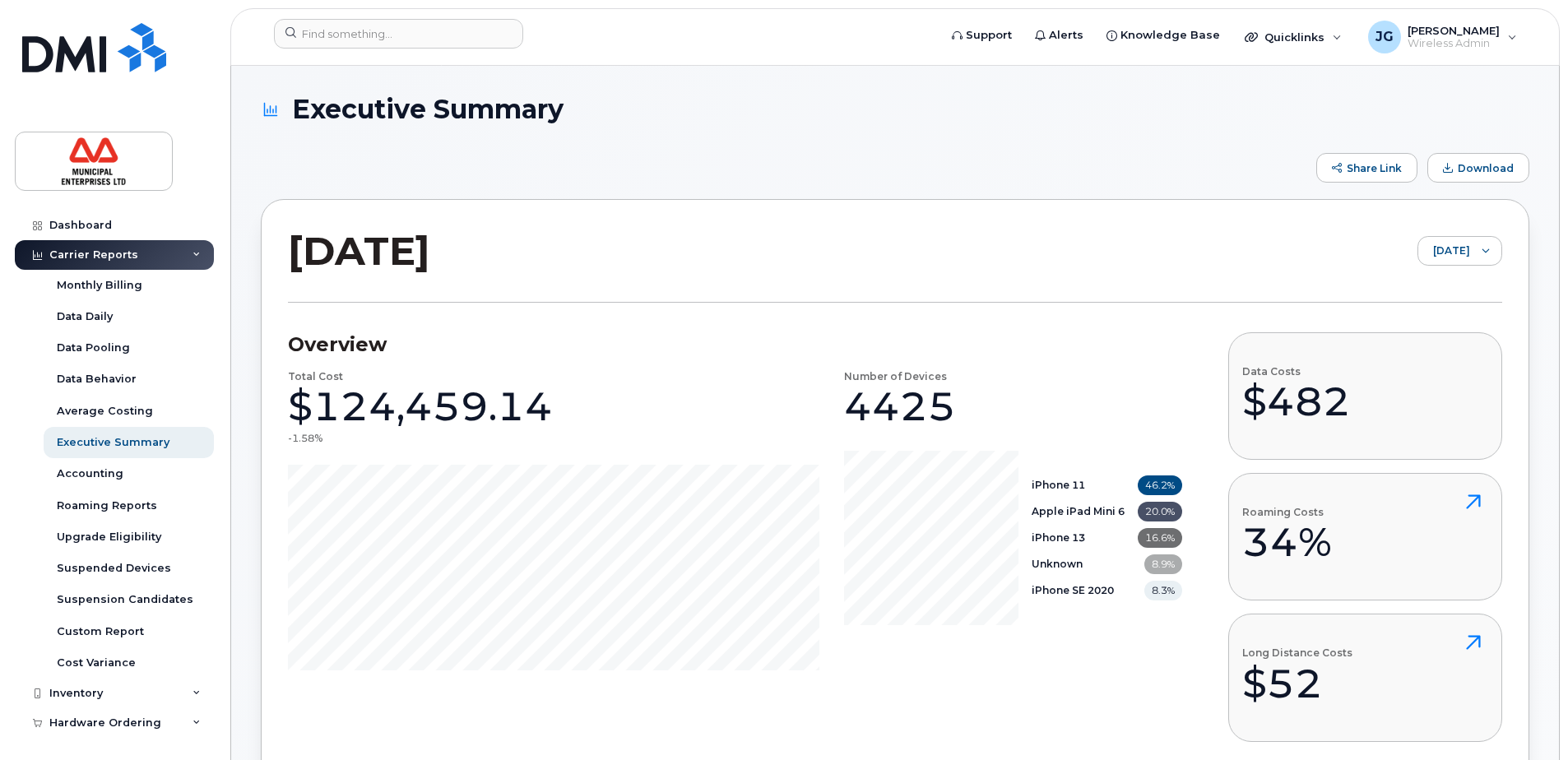
scroll to position [0, 0]
click at [1112, 668] on div "Number of Devices 4425 iPhone 11 46.2% Apple iPad Mini 6 20.0% iPhone 13 16.6% …" at bounding box center [1012, 520] width 338 height 299
click at [107, 505] on div "Roaming Reports" at bounding box center [107, 505] width 100 height 15
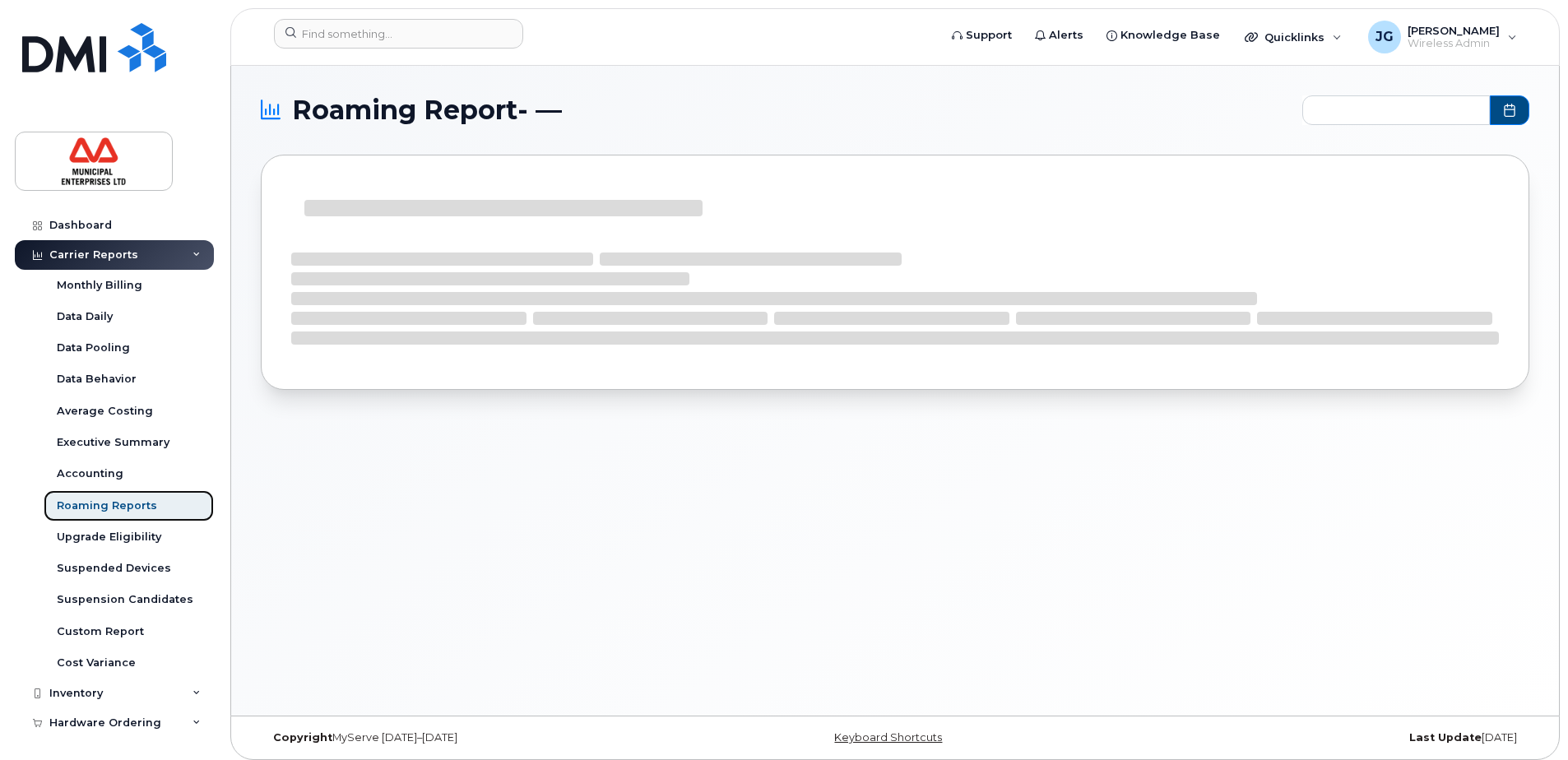
type input "2024-10 - 2025-08"
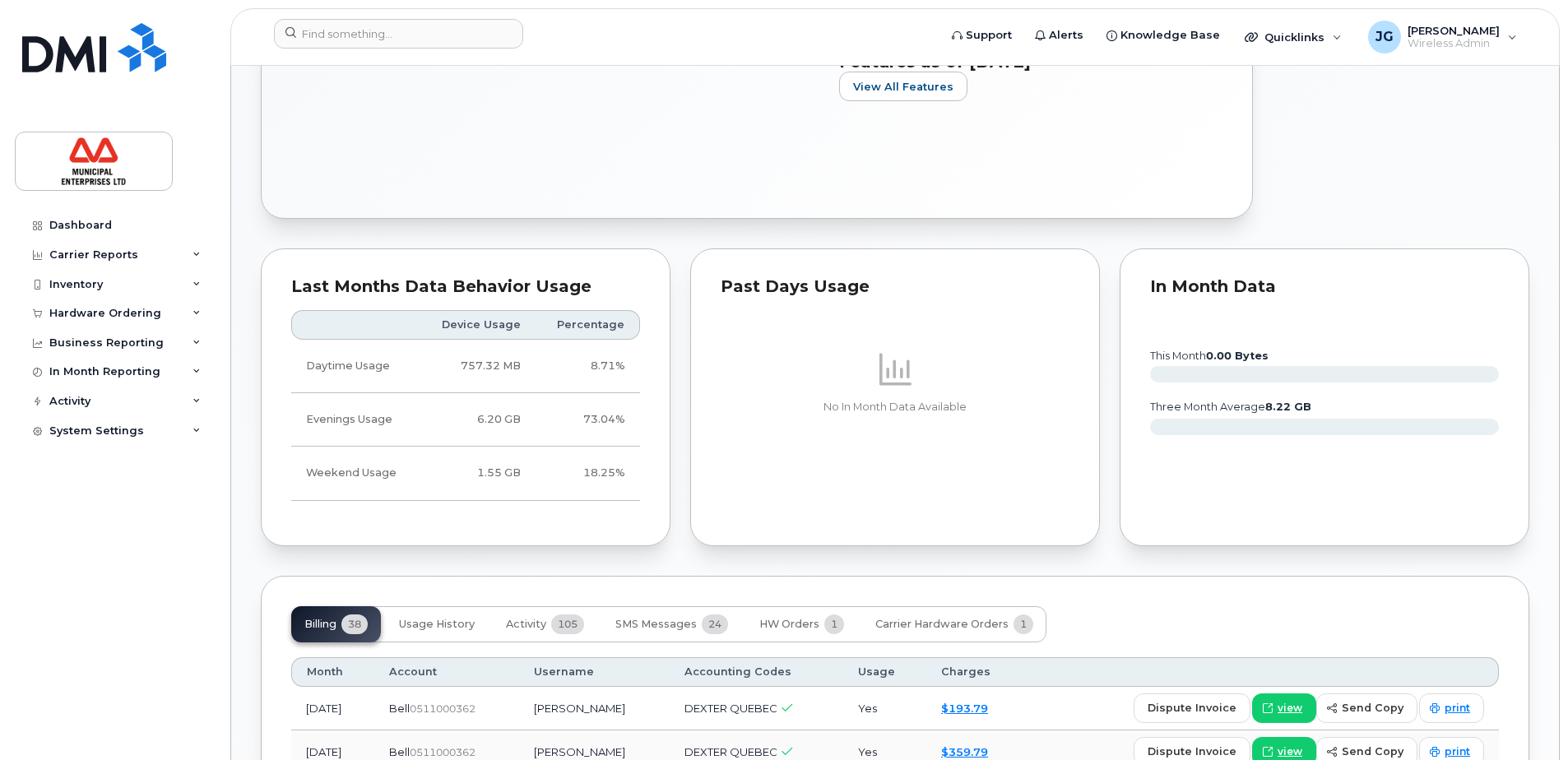
scroll to position [1151, 0]
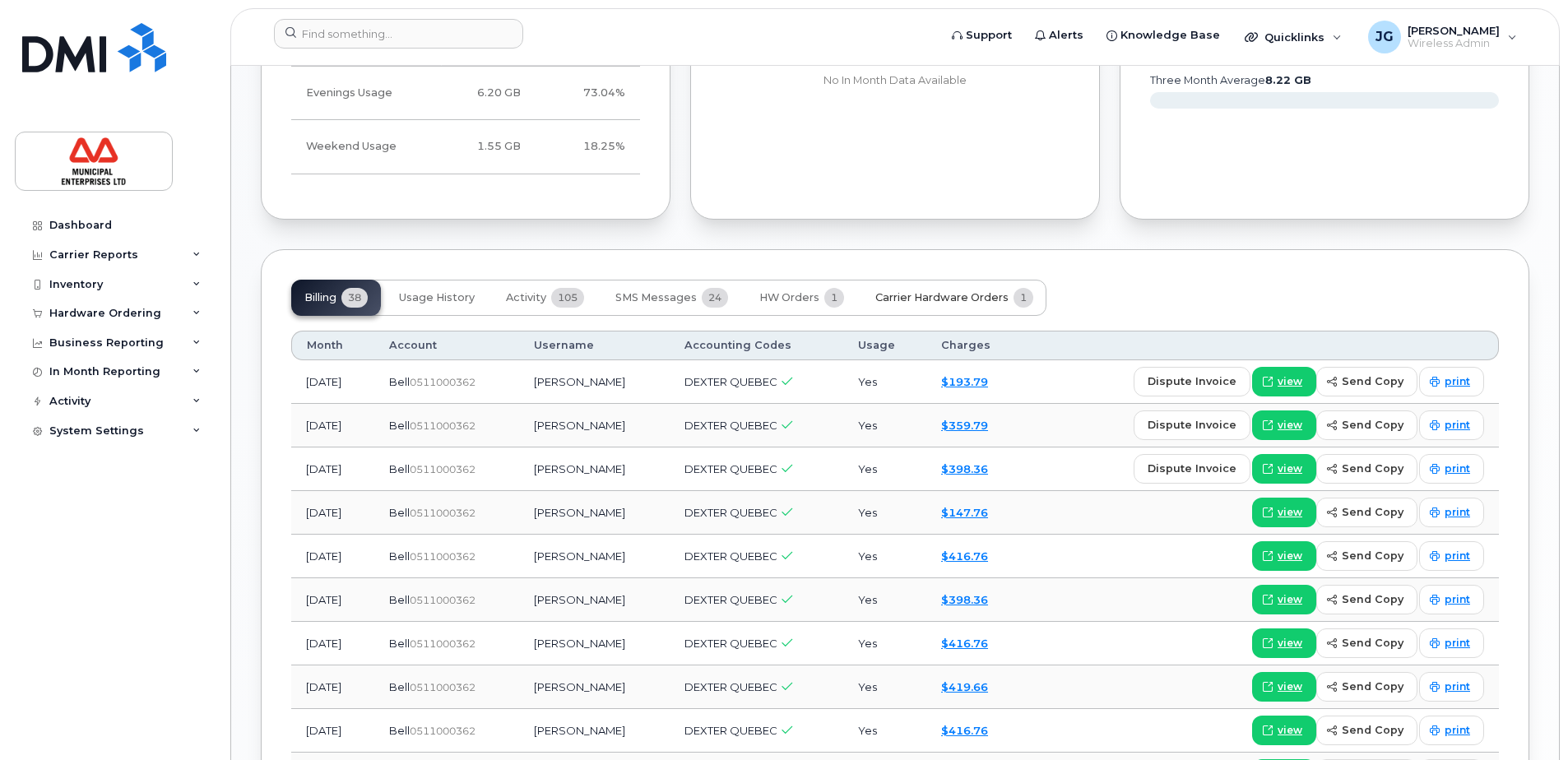
click at [936, 305] on span "Carrier Hardware Orders" at bounding box center [942, 297] width 133 height 13
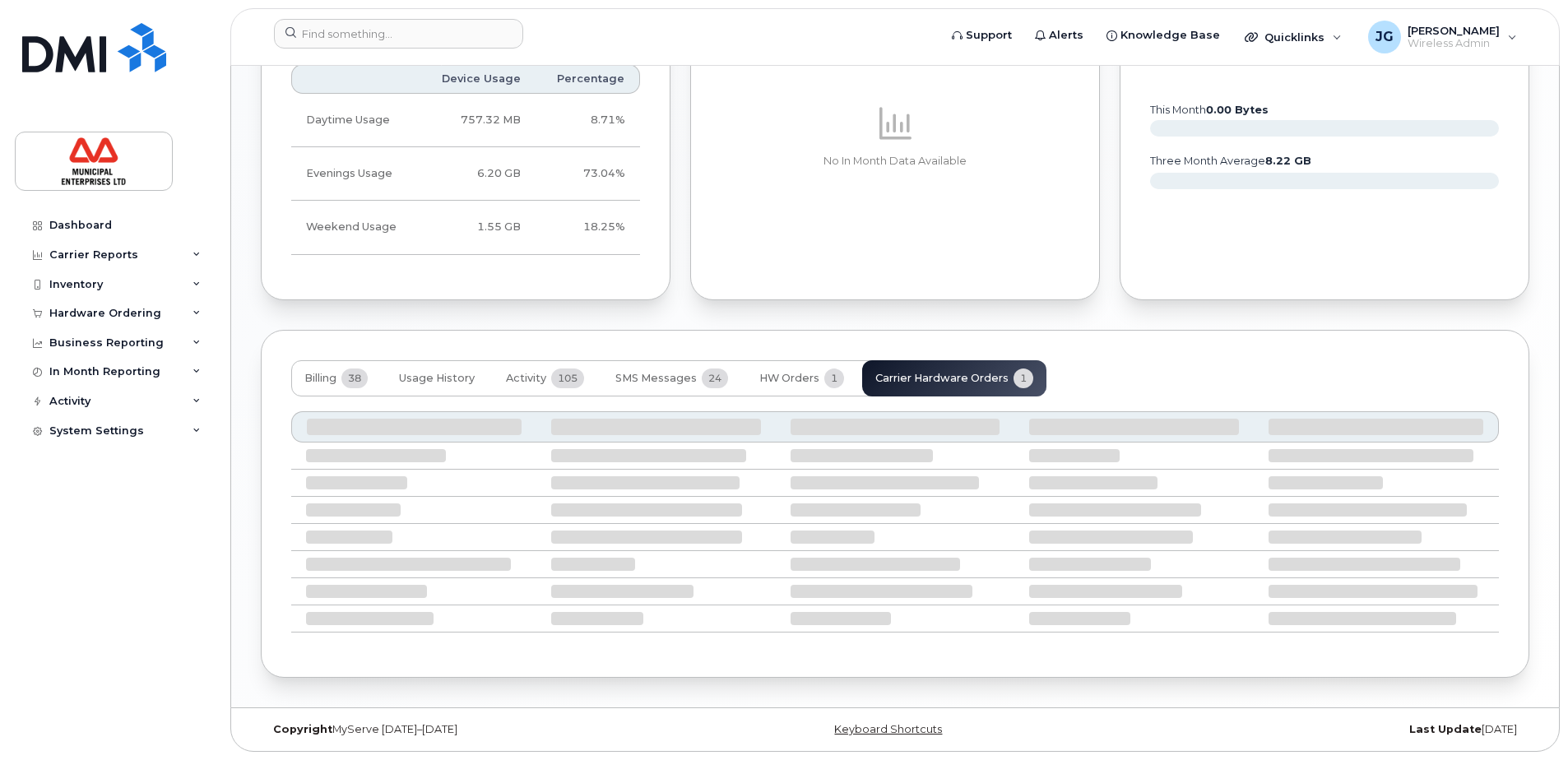
scroll to position [937, 0]
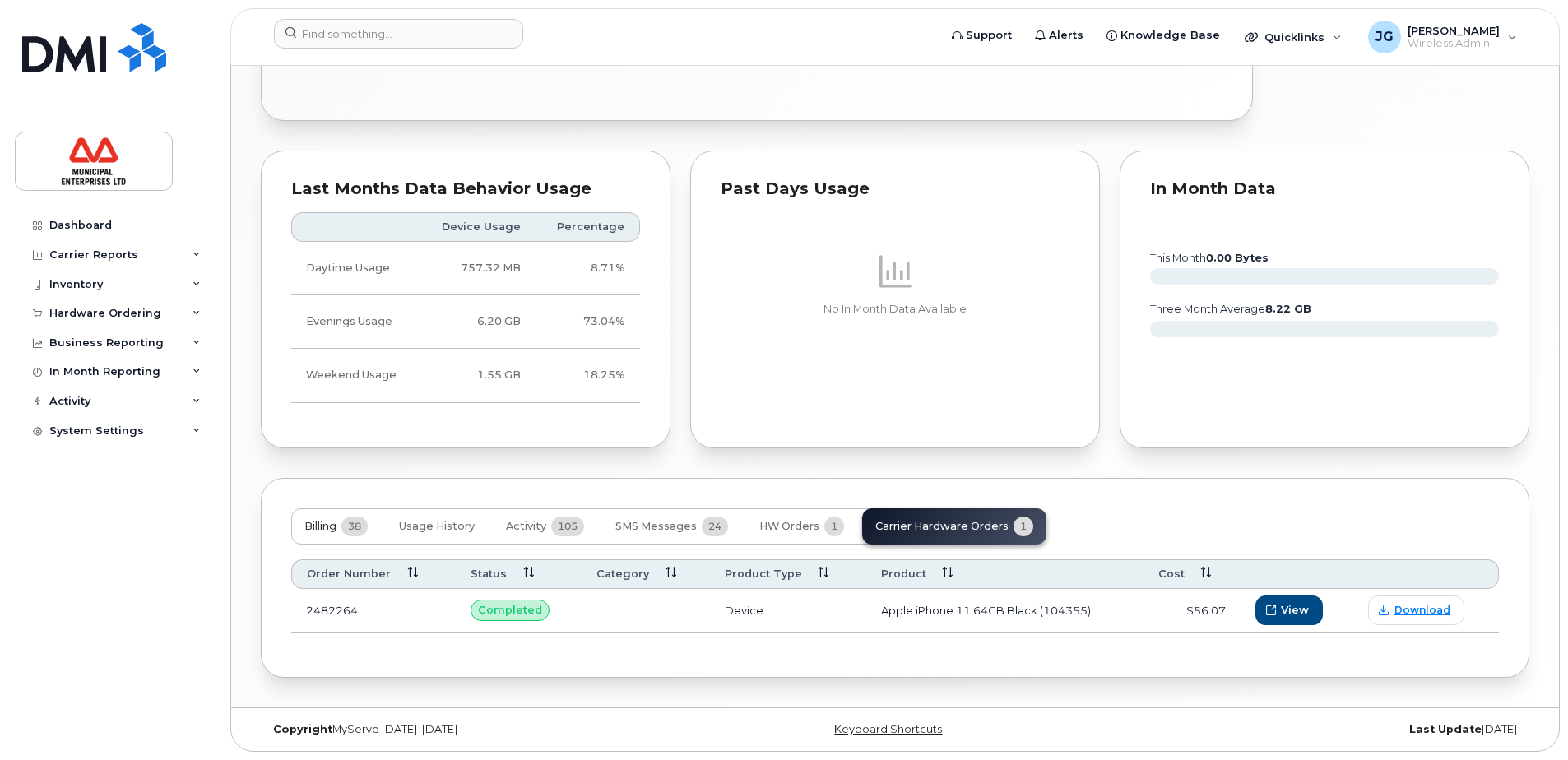
click at [350, 532] on span "38" at bounding box center [355, 526] width 26 height 19
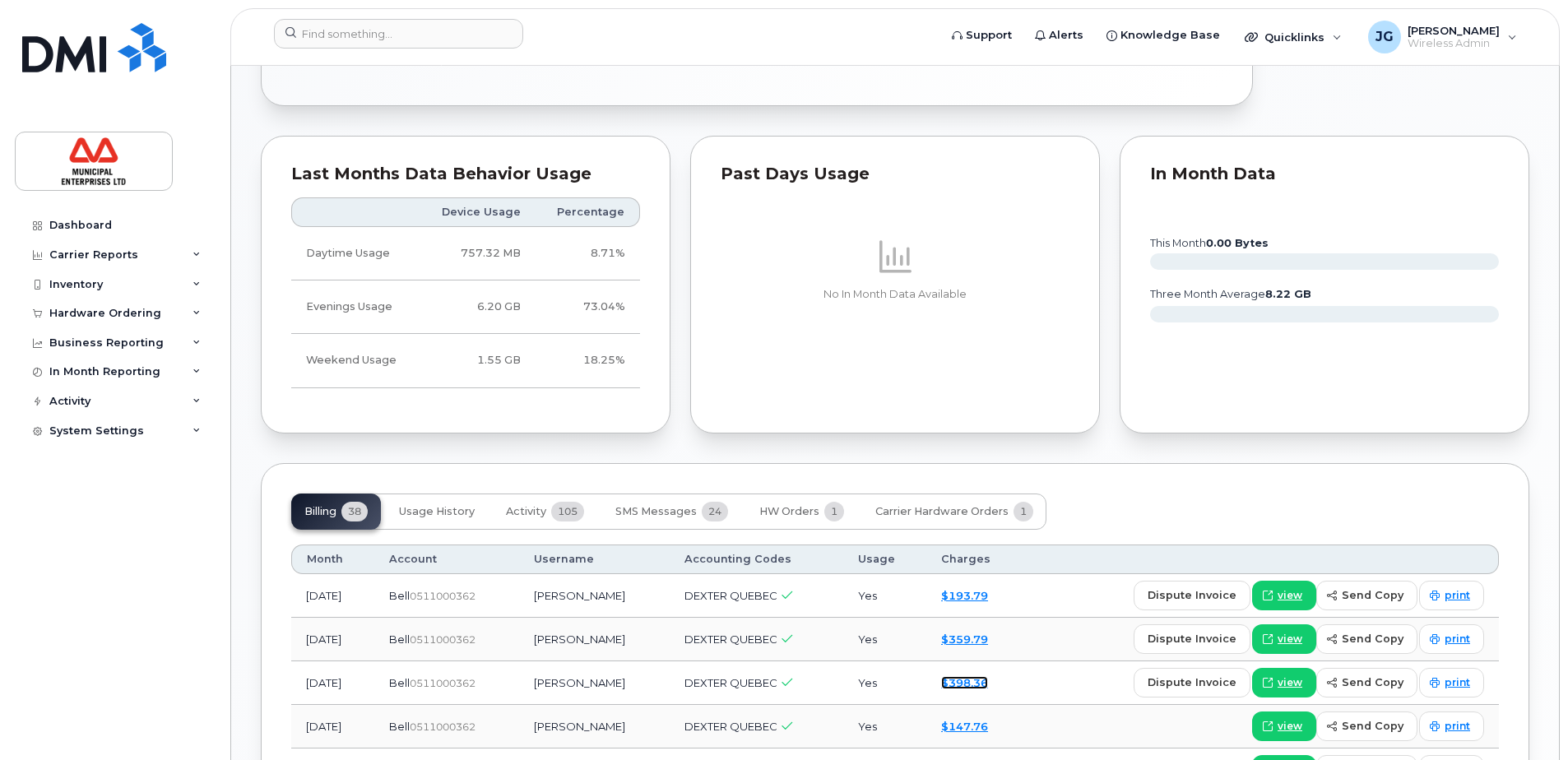
click at [977, 689] on link "$398.36" at bounding box center [964, 682] width 47 height 13
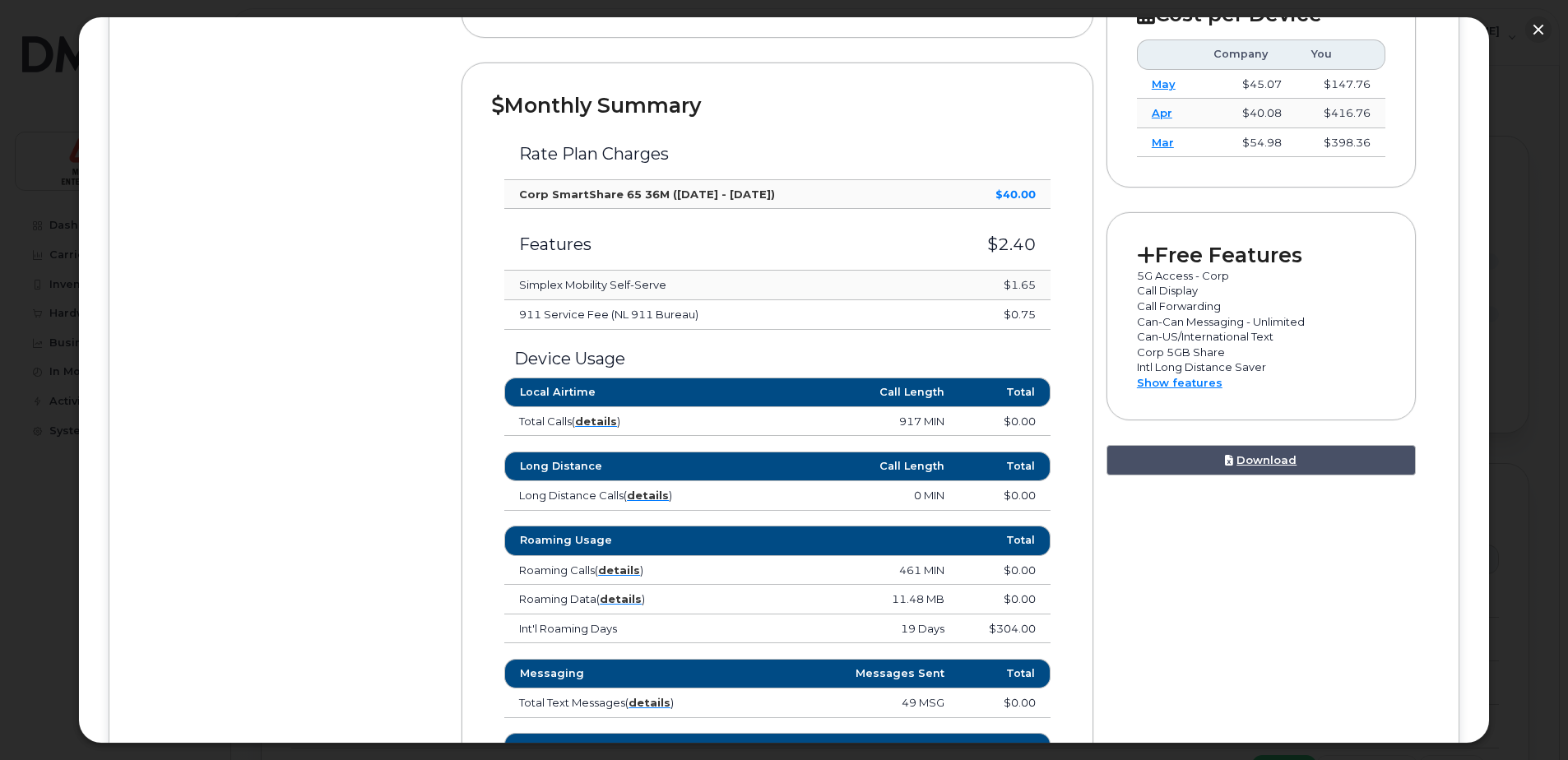
scroll to position [740, 0]
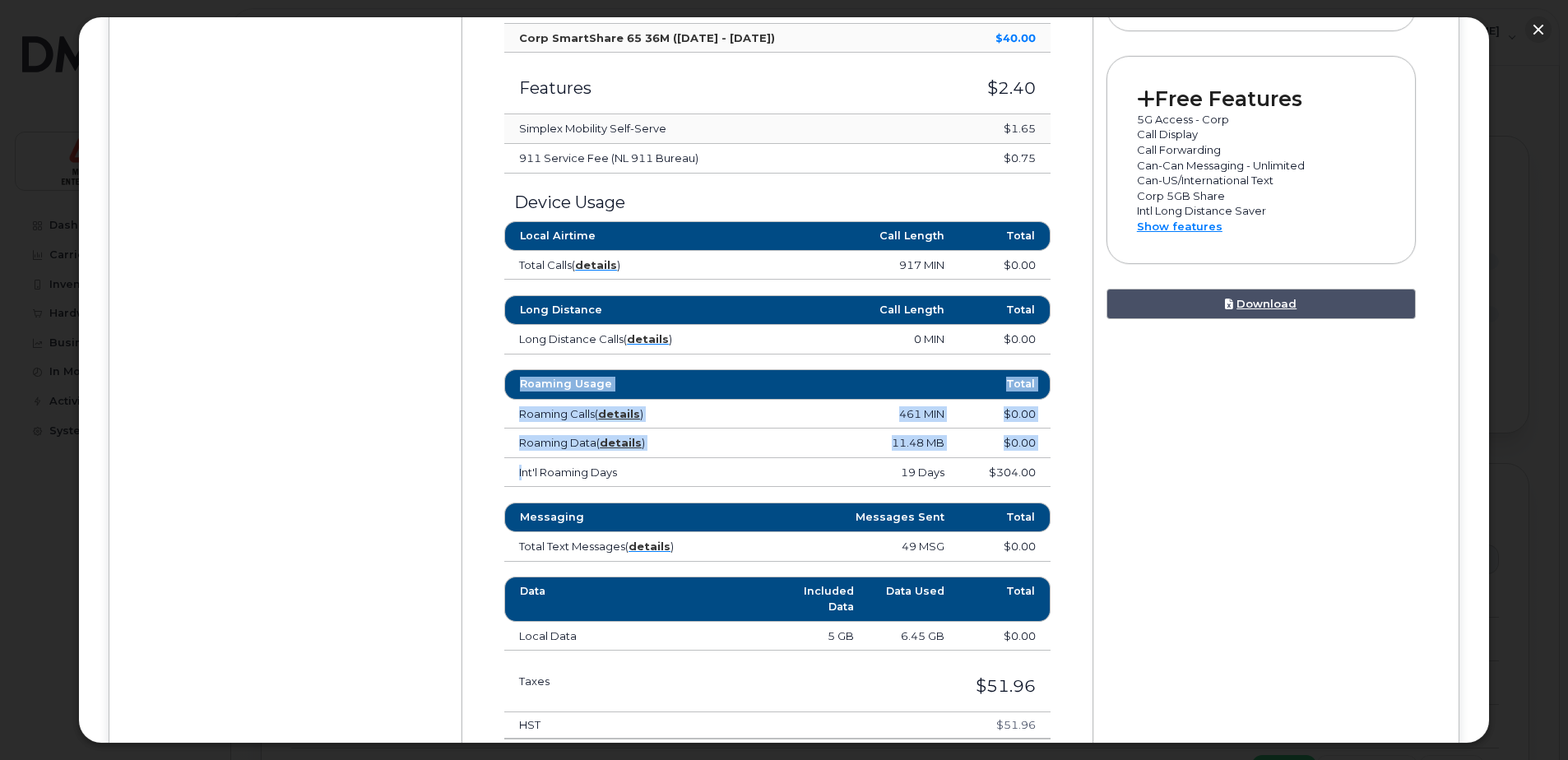
drag, startPoint x: 520, startPoint y: 472, endPoint x: 1055, endPoint y: 465, distance: 535.0
click at [1055, 465] on div "Roaming Usage Total Roaming Calls ( details ) 461 MIN $0.00 Jordan 6 MIN $0.00 …" at bounding box center [777, 428] width 571 height 118
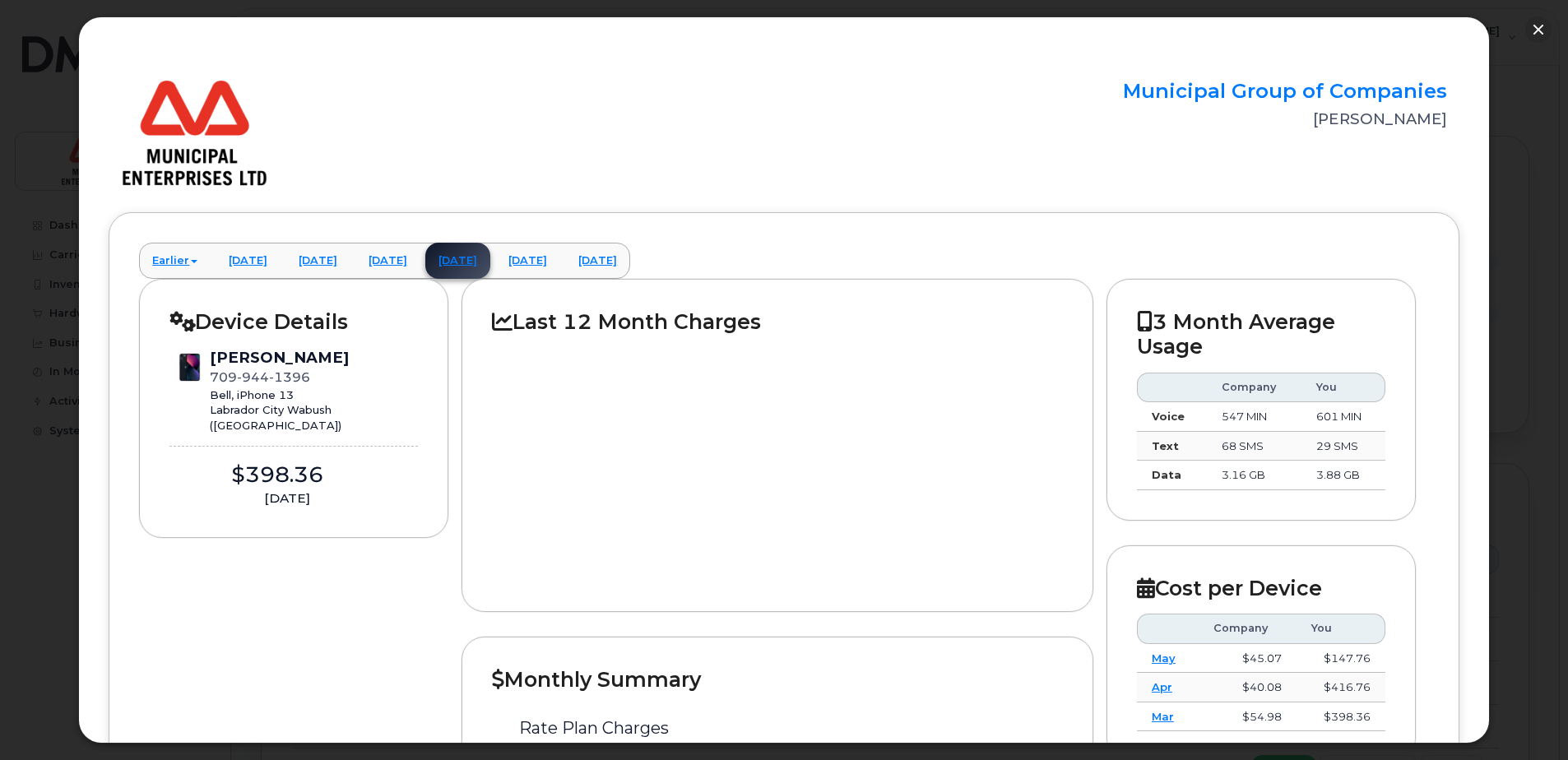
scroll to position [0, 0]
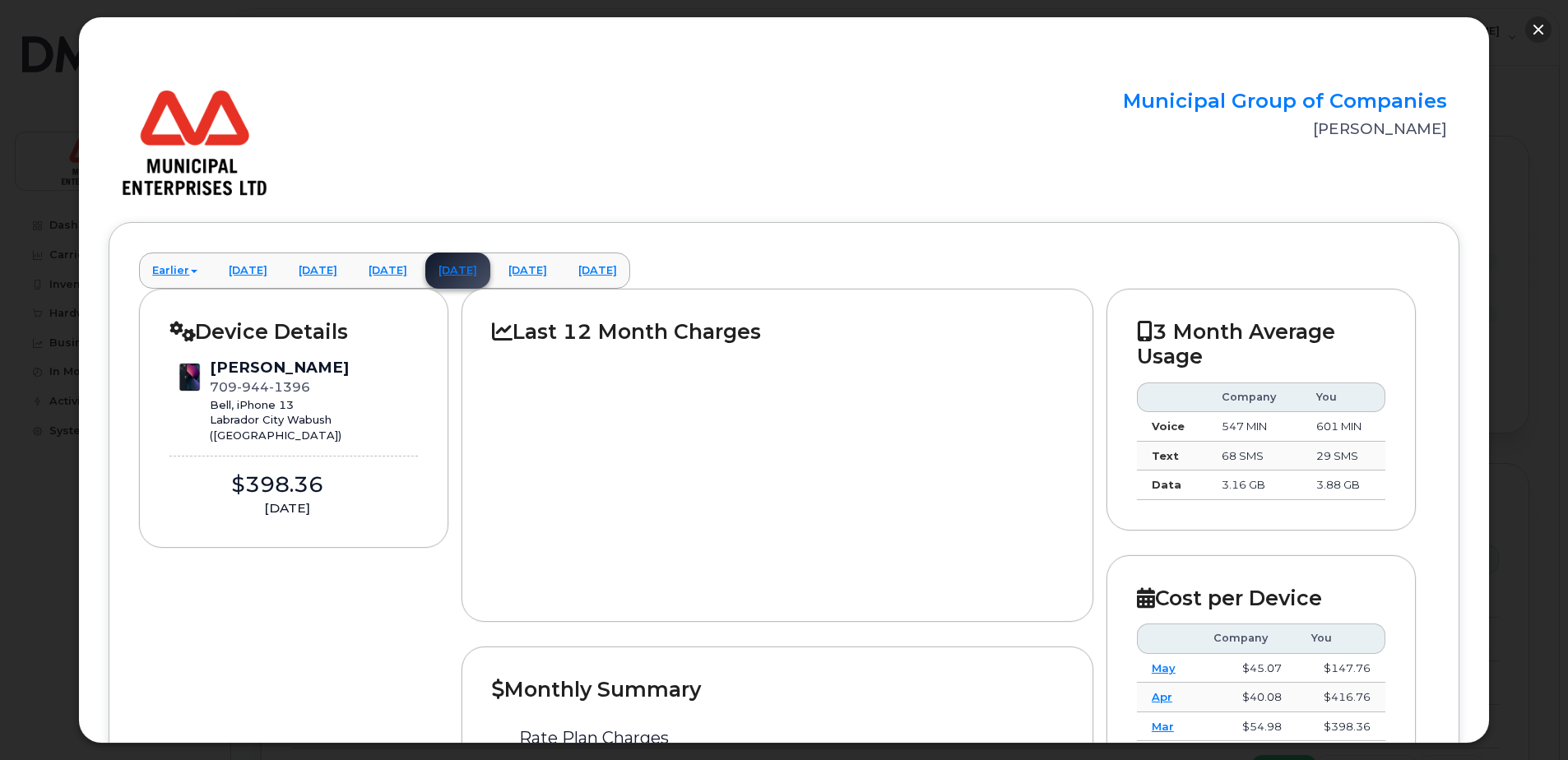
click at [1546, 25] on button "button" at bounding box center [1538, 30] width 26 height 26
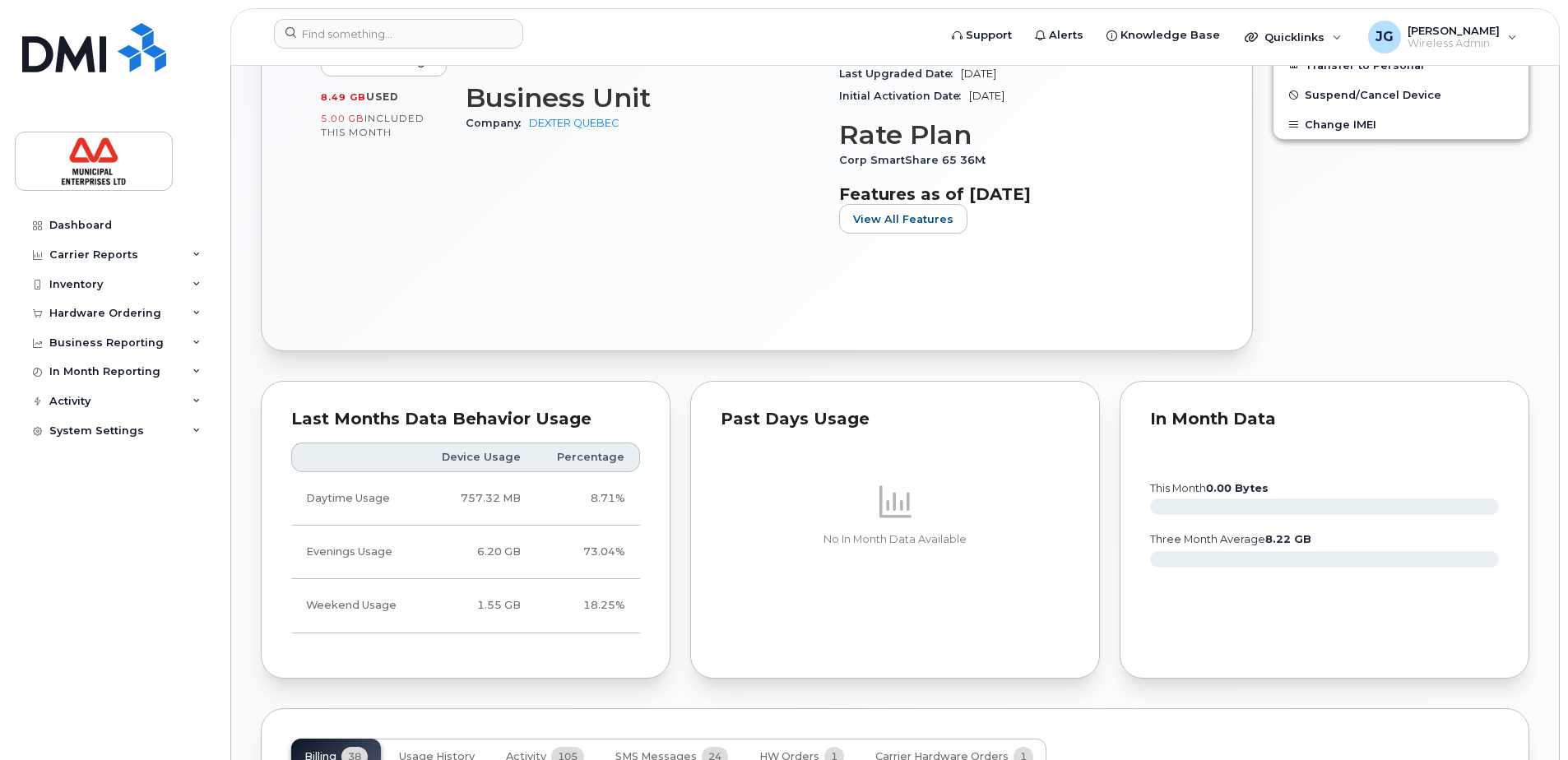
scroll to position [1102, 0]
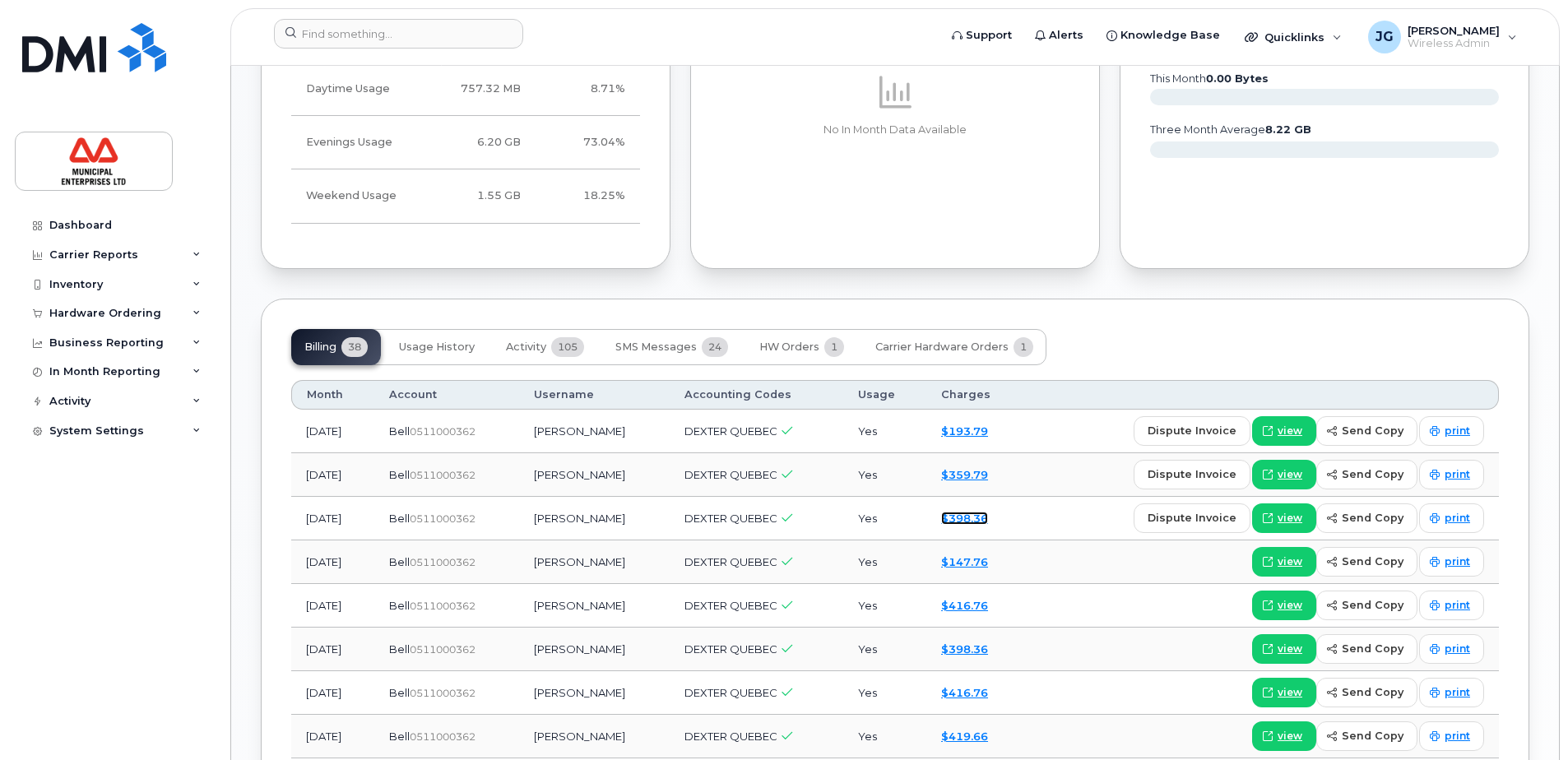
click at [988, 525] on link "$398.36" at bounding box center [964, 517] width 47 height 13
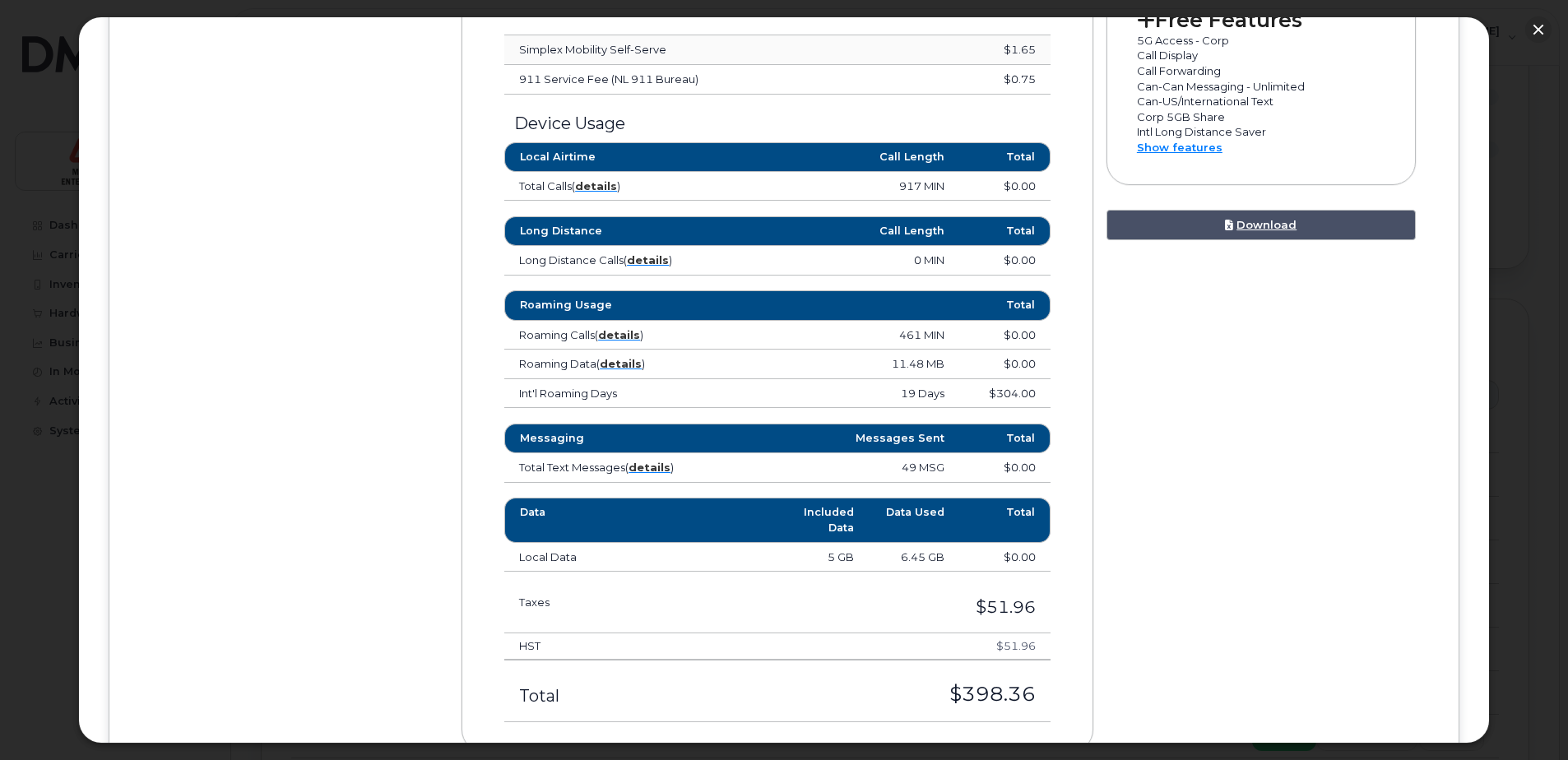
scroll to position [822, 0]
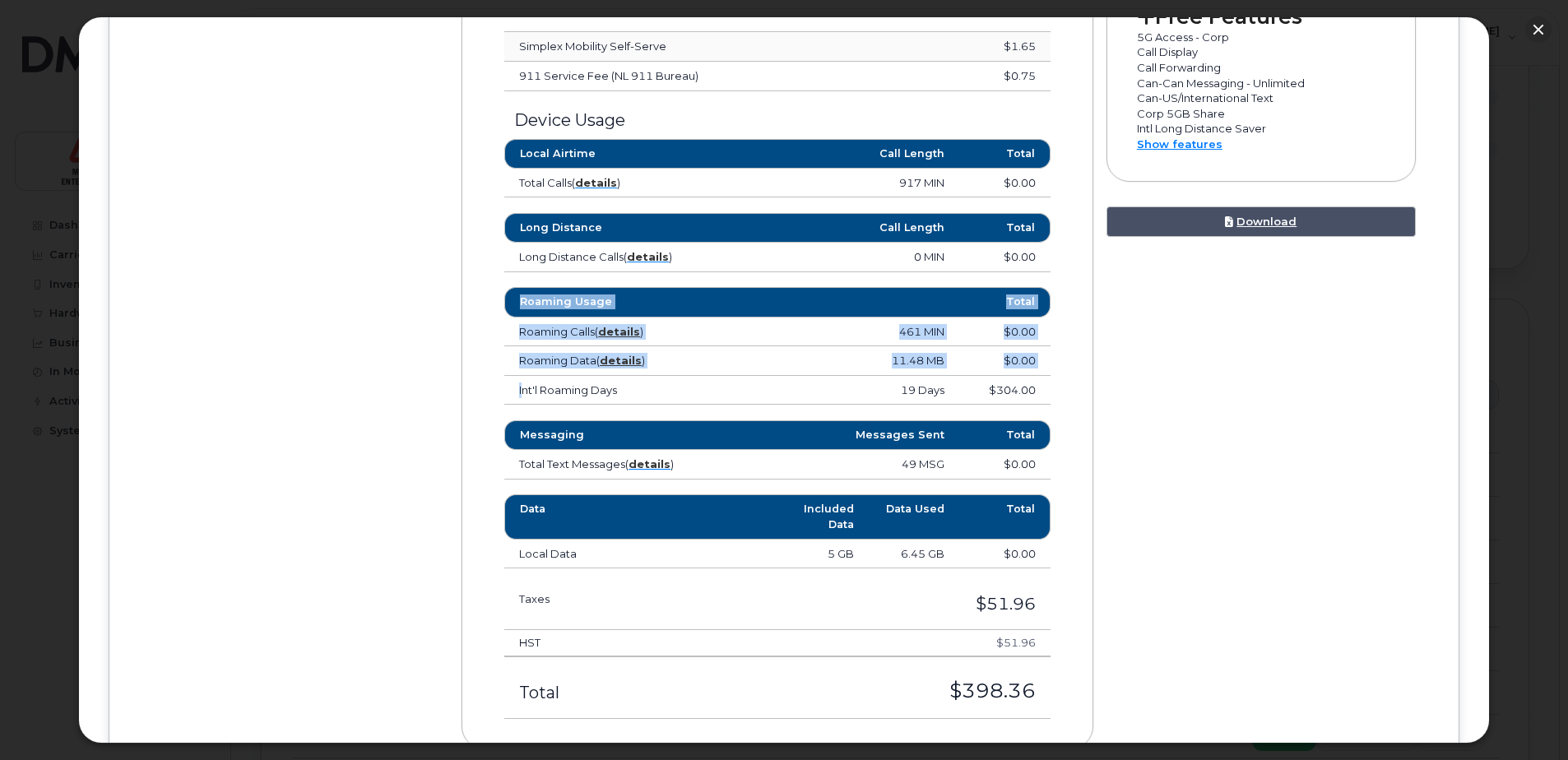
drag, startPoint x: 521, startPoint y: 388, endPoint x: 1113, endPoint y: 379, distance: 592.1
click at [1109, 379] on div "Device Details Youssef Anouar 709 944 1396 Bell, iPhone 13 Labrador City Wabush…" at bounding box center [784, 120] width 1289 height 1307
click at [1210, 376] on div "Device Details Youssef Anouar 709 944 1396 Bell, iPhone 13 Labrador City Wabush…" at bounding box center [784, 120] width 1289 height 1307
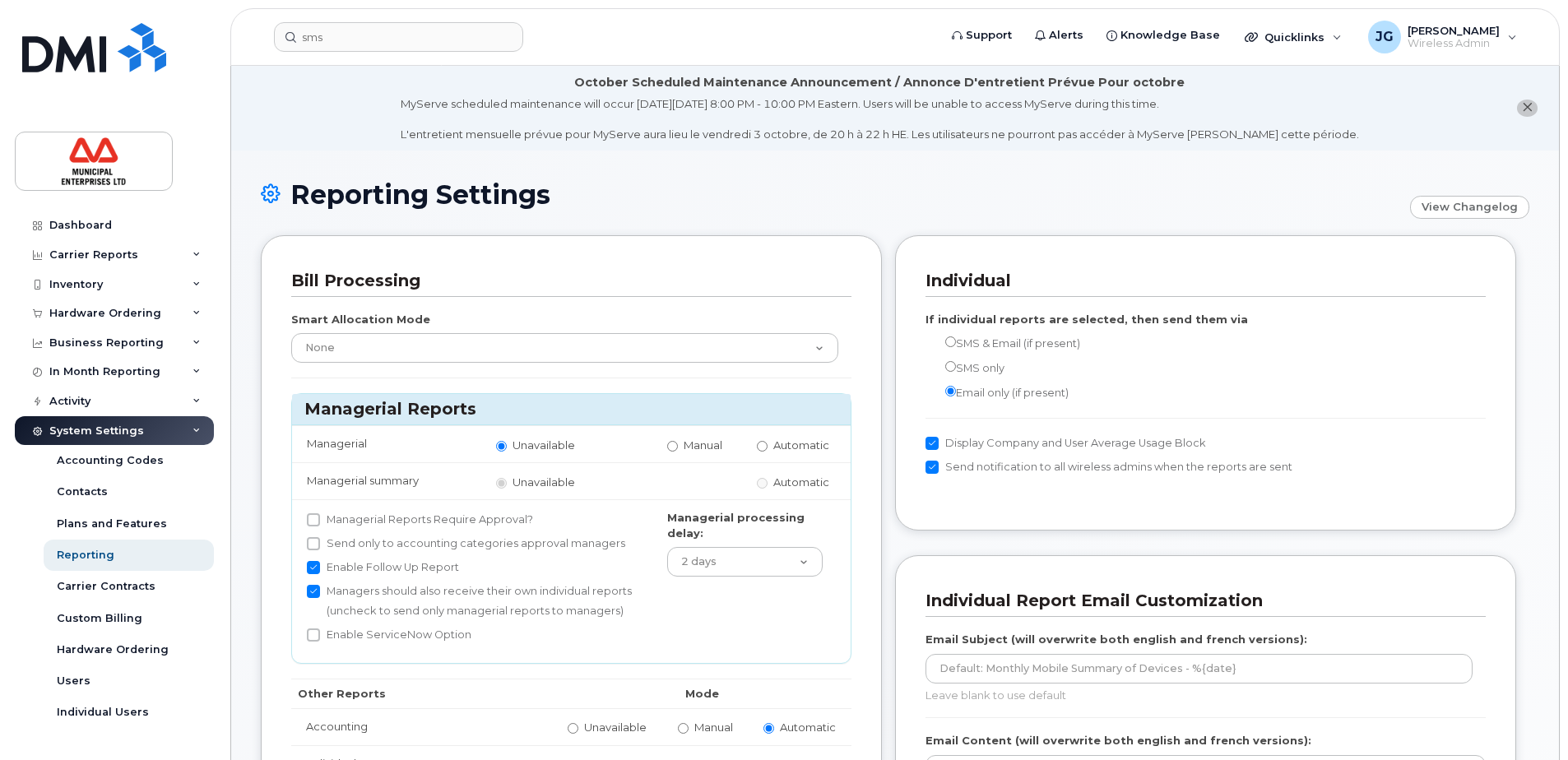
scroll to position [734, 0]
